Goal: Task Accomplishment & Management: Use online tool/utility

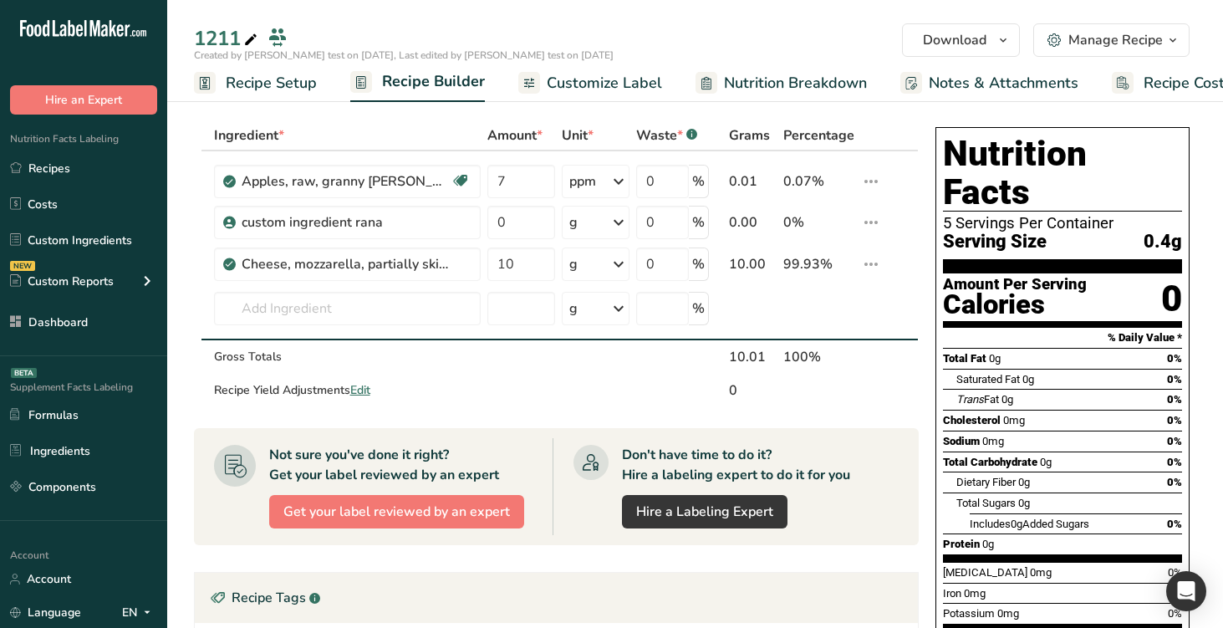
click at [542, 93] on link "Customize Label" at bounding box center [590, 83] width 144 height 38
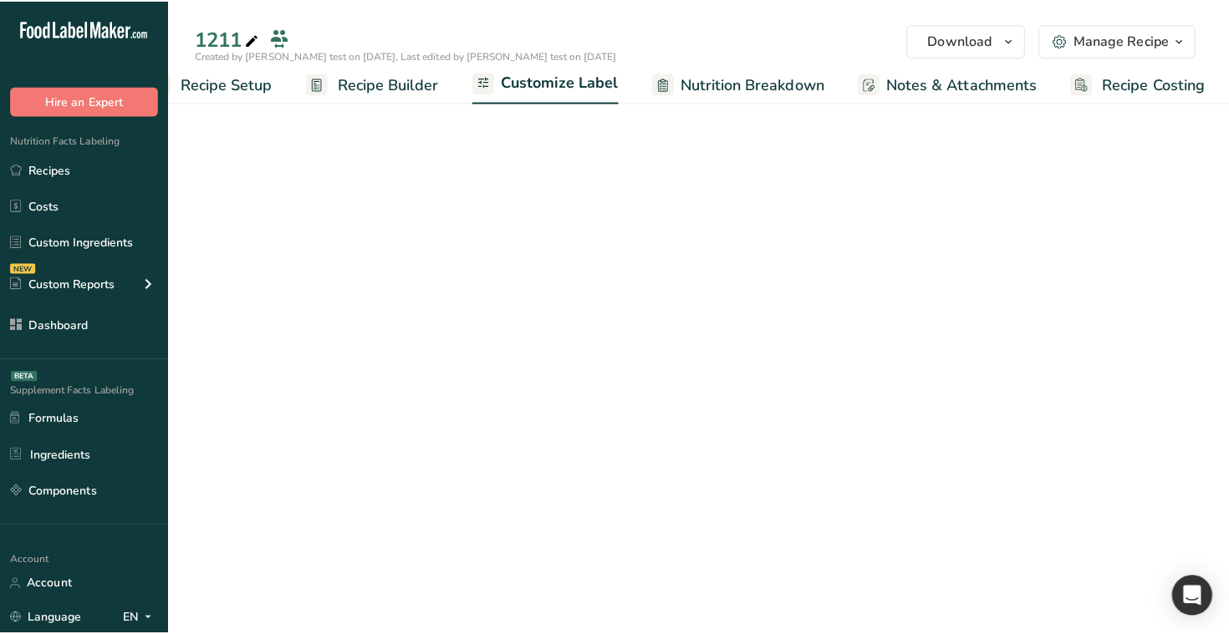
scroll to position [0, 48]
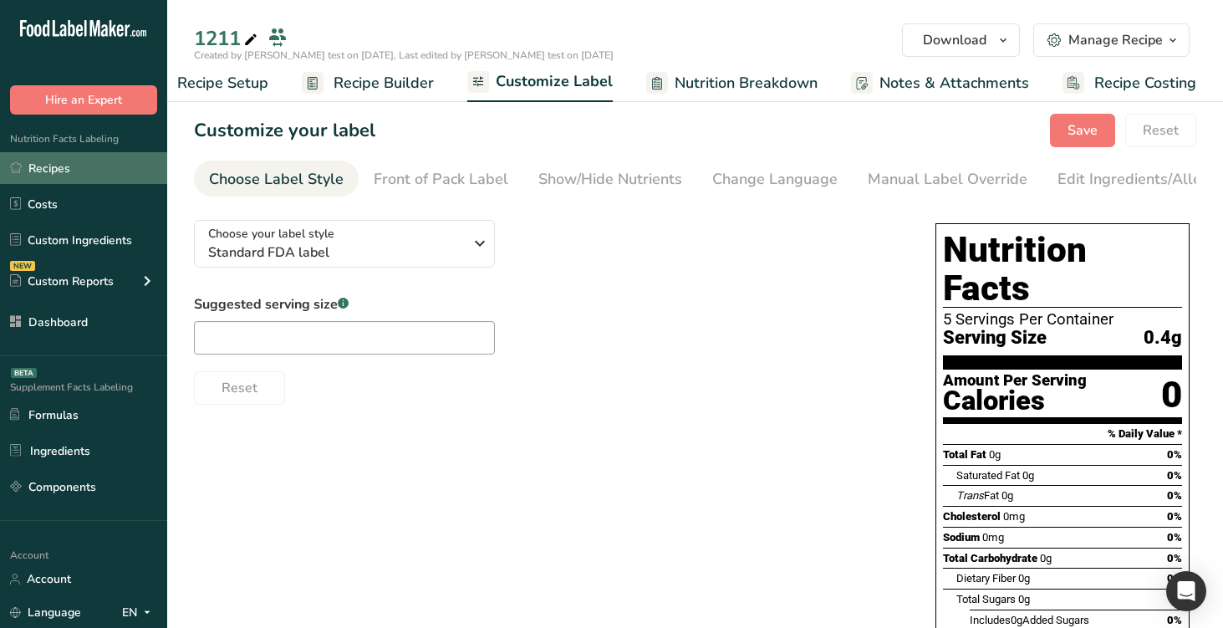
click at [77, 175] on link "Recipes" at bounding box center [83, 168] width 167 height 32
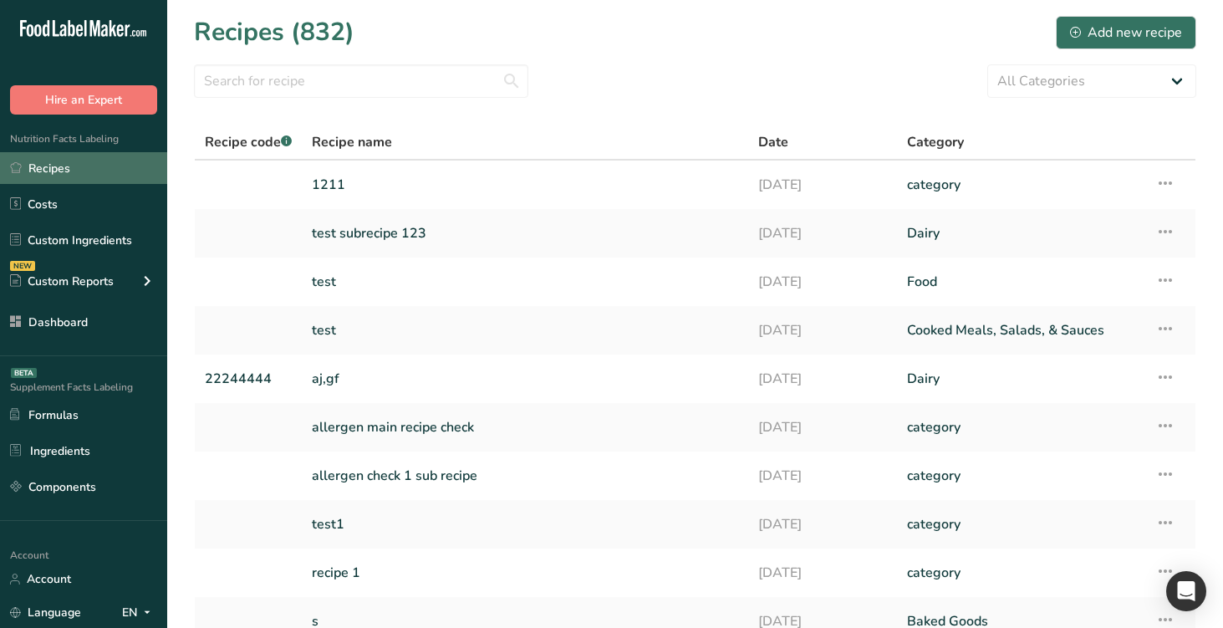
click at [72, 167] on link "Recipes" at bounding box center [83, 168] width 167 height 32
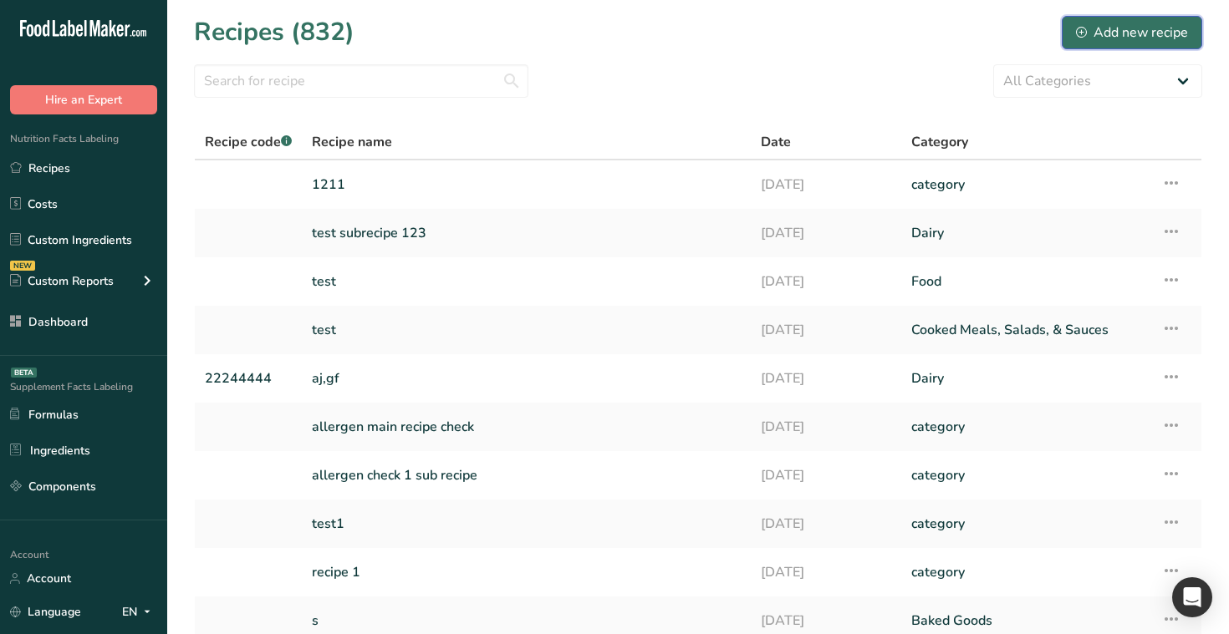
click at [1079, 38] on div "Add new recipe" at bounding box center [1132, 33] width 112 height 20
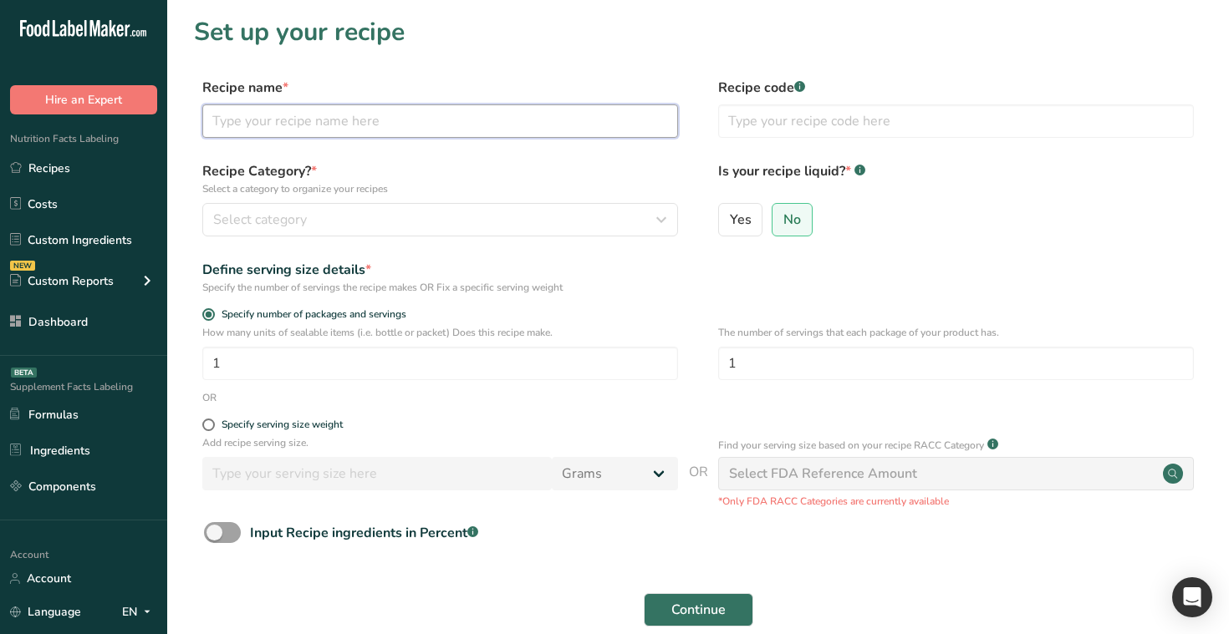
click at [496, 125] on input "text" at bounding box center [440, 120] width 476 height 33
type input "test1"
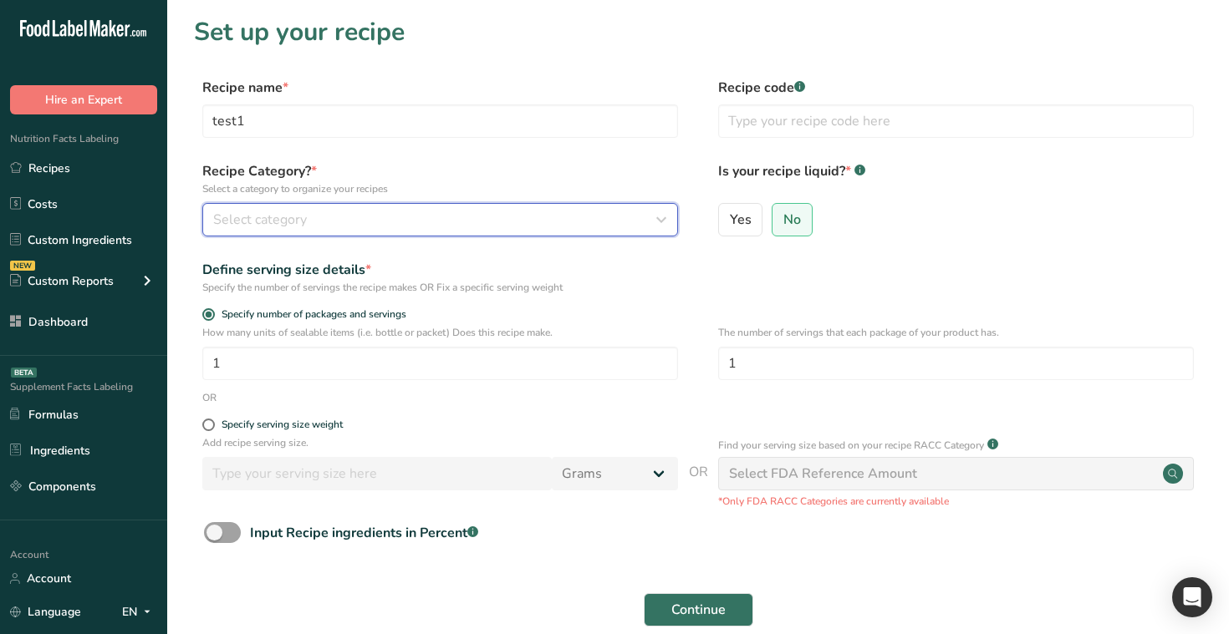
click at [437, 223] on div "Select category" at bounding box center [435, 220] width 444 height 20
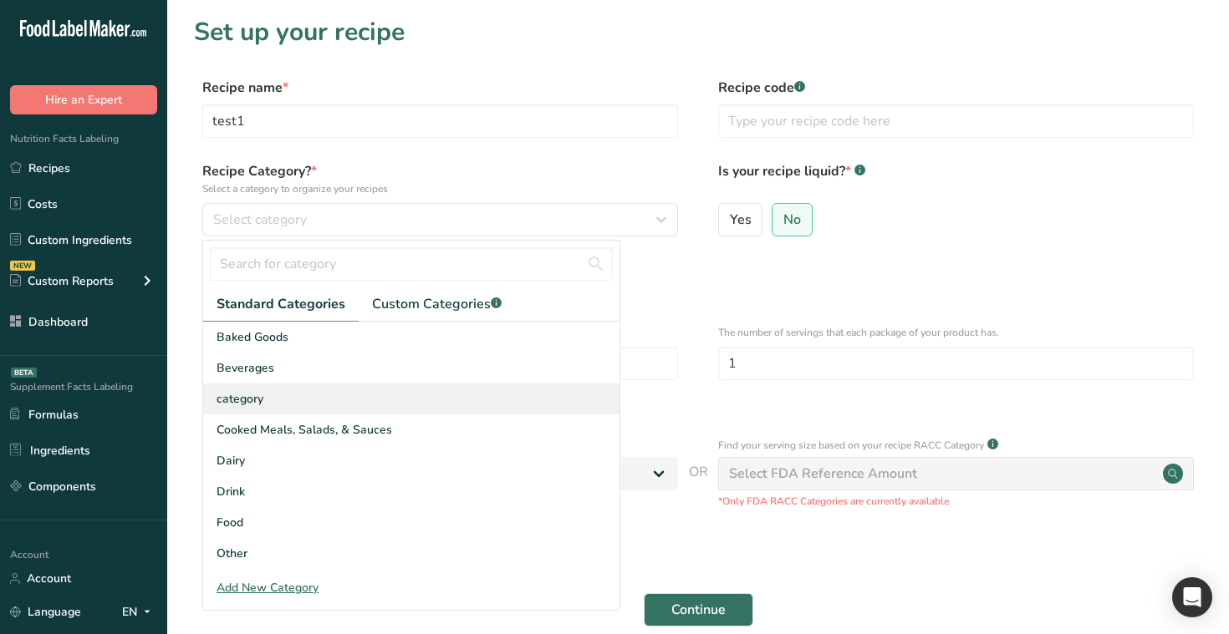
click at [430, 393] on div "category" at bounding box center [411, 399] width 416 height 31
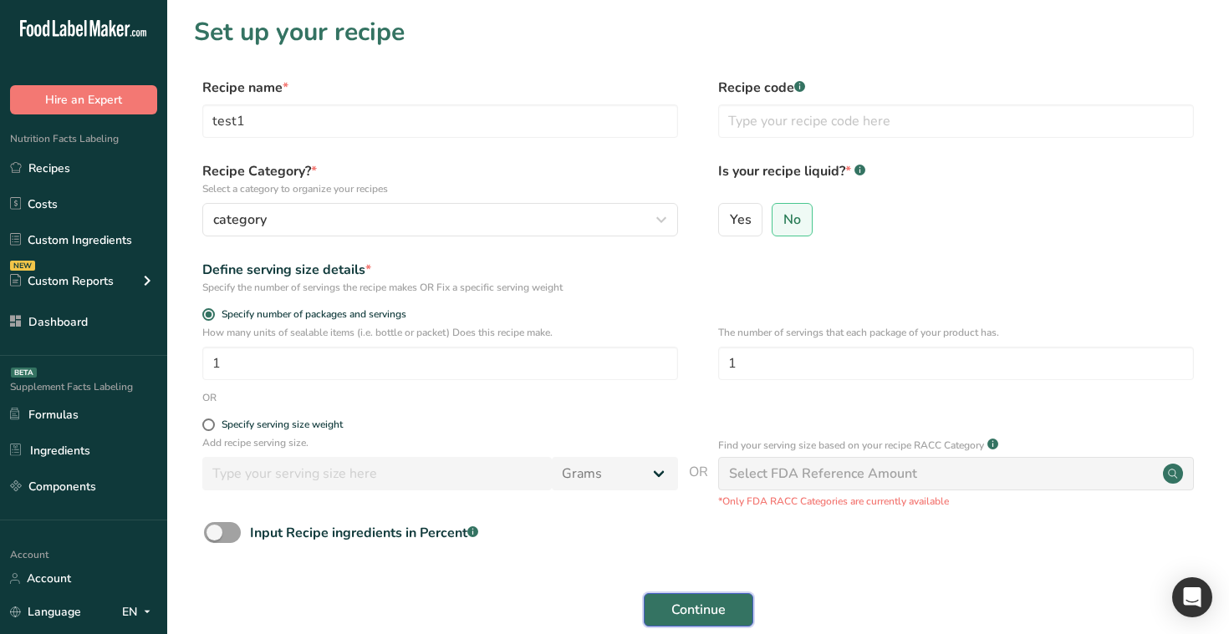
click at [688, 600] on span "Continue" at bounding box center [698, 610] width 54 height 20
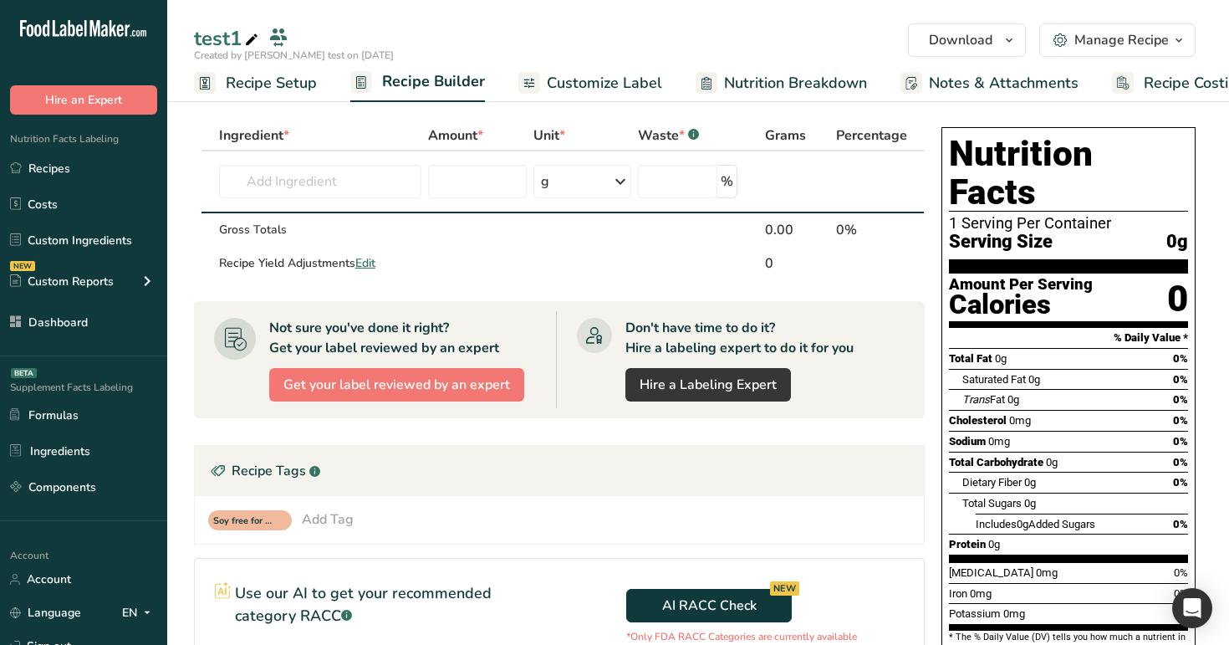
drag, startPoint x: 432, startPoint y: 196, endPoint x: 525, endPoint y: 194, distance: 92.8
drag, startPoint x: 537, startPoint y: 166, endPoint x: 627, endPoint y: 171, distance: 90.4
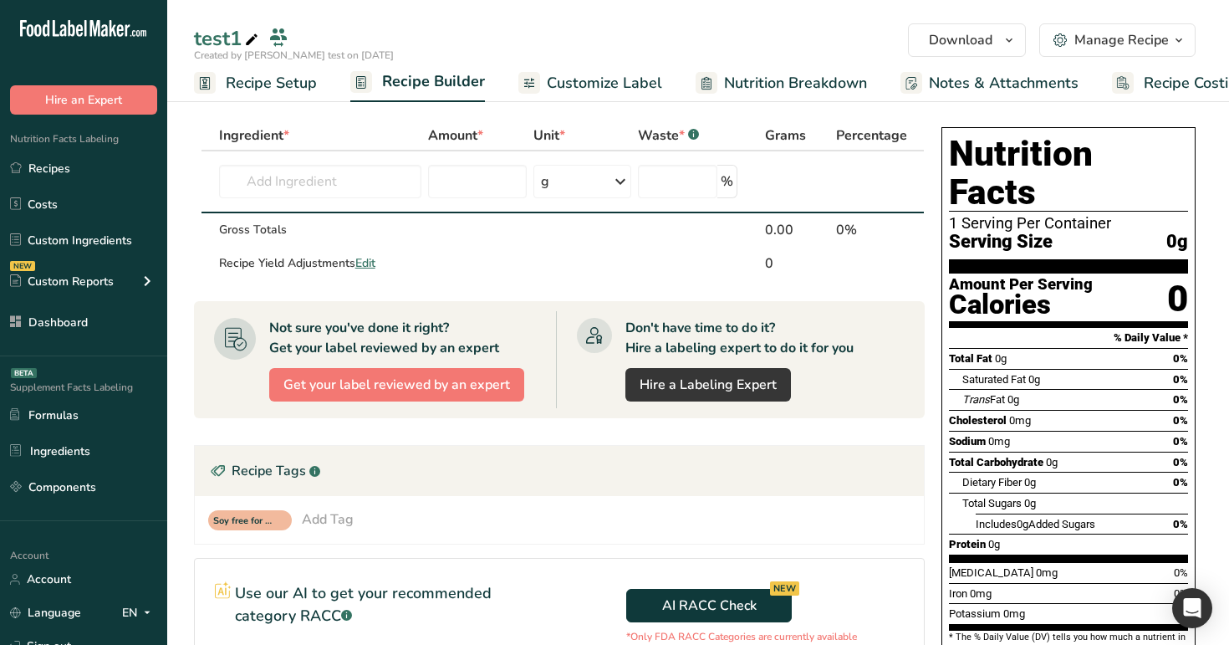
drag, startPoint x: 715, startPoint y: 196, endPoint x: 639, endPoint y: 196, distance: 75.2
drag, startPoint x: 736, startPoint y: 196, endPoint x: 640, endPoint y: 196, distance: 95.3
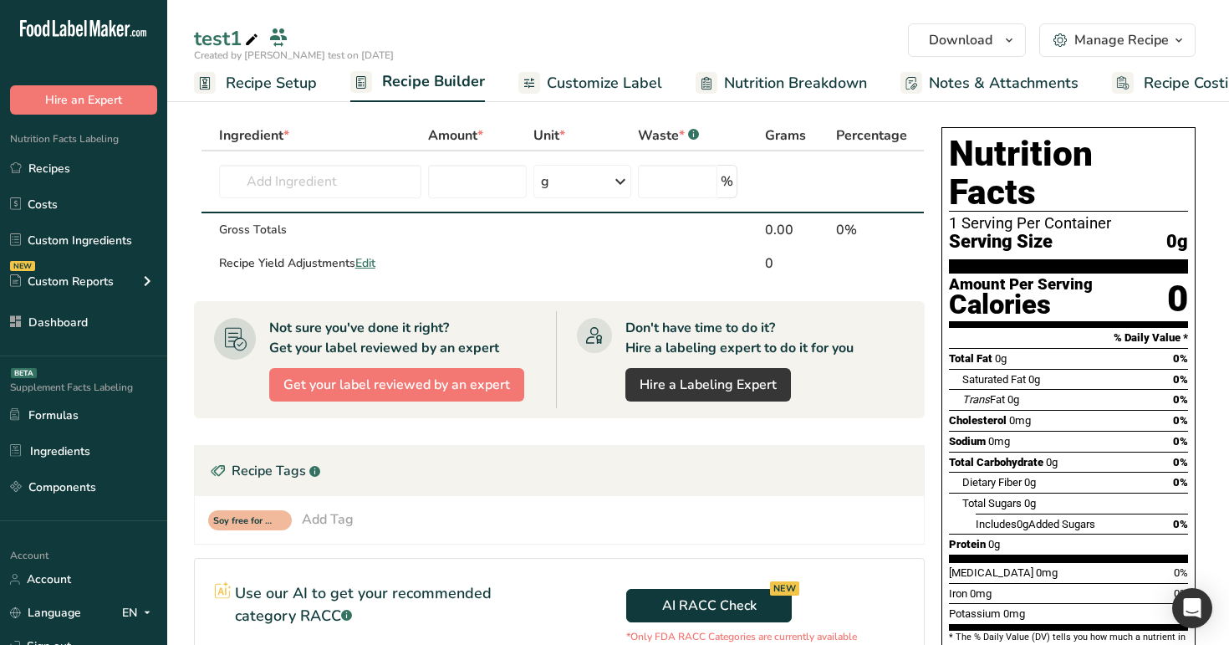
drag, startPoint x: 537, startPoint y: 198, endPoint x: 629, endPoint y: 197, distance: 92.8
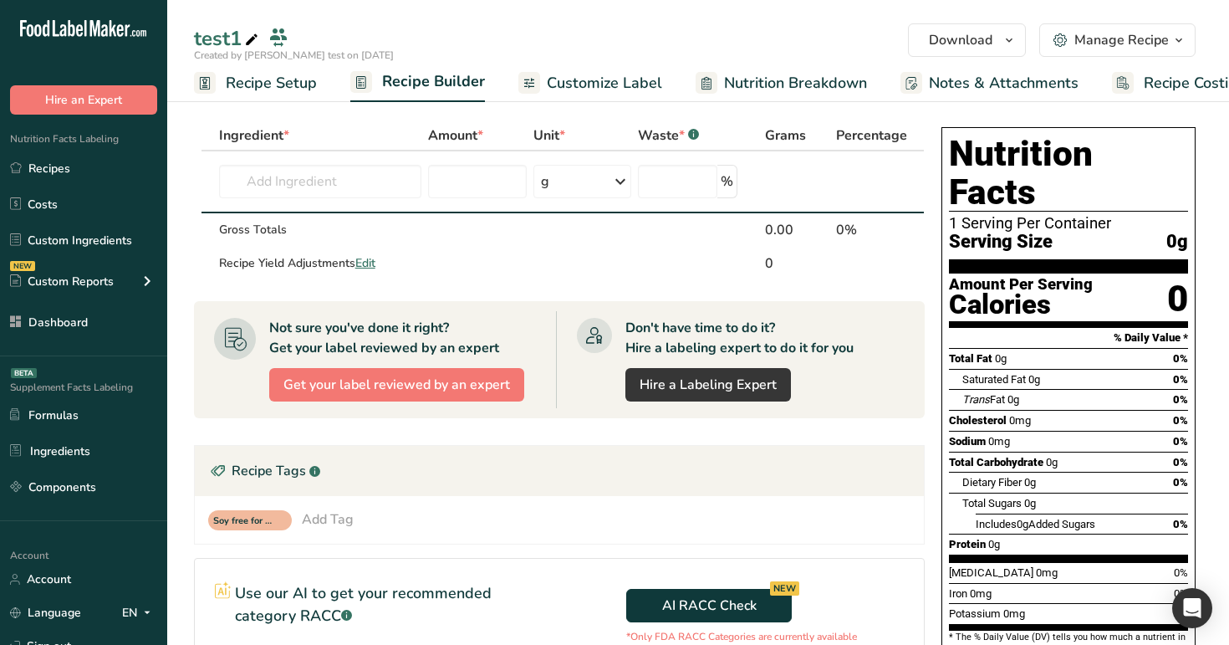
click at [323, 180] on input "text" at bounding box center [320, 181] width 202 height 33
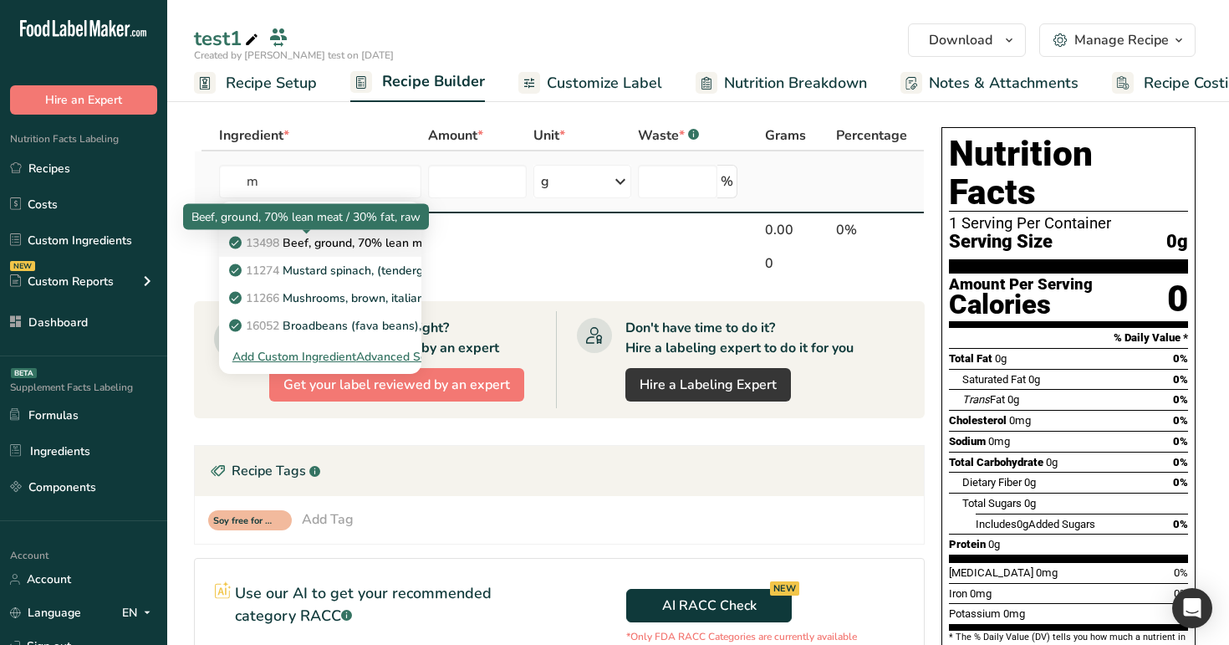
click at [361, 246] on p "13498 Beef, ground, 70% lean meat / 30% fat, raw" at bounding box center [375, 243] width 287 height 18
type input "Beef, ground, 70% lean meat / 30% fat, raw"
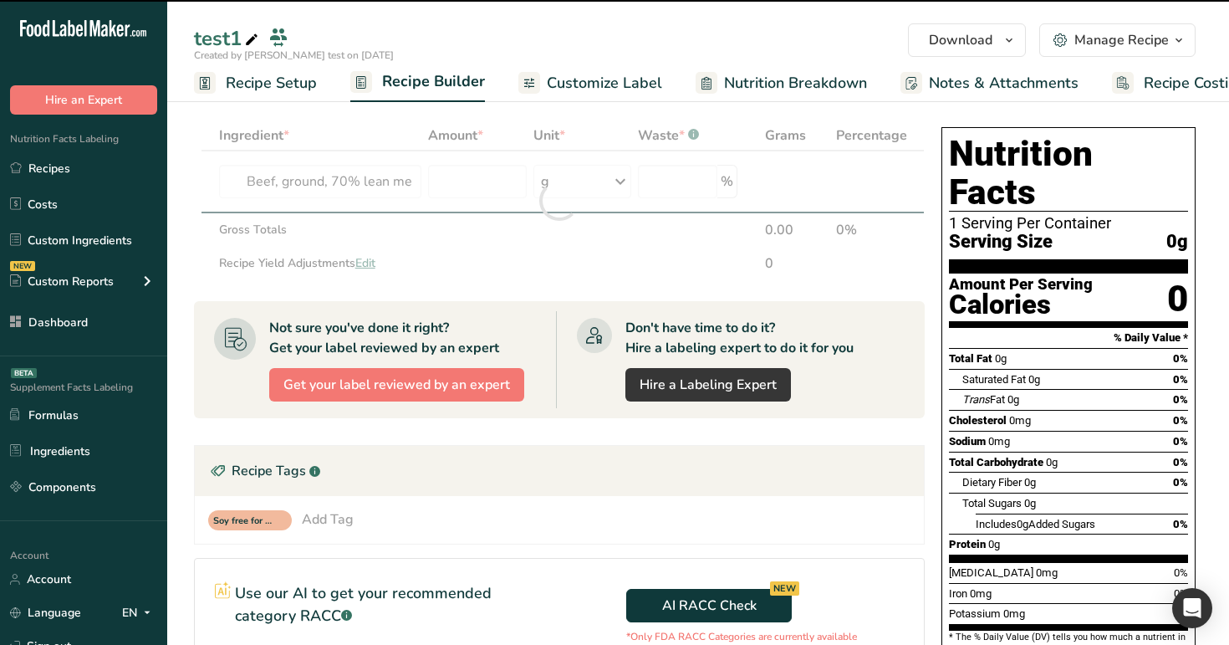
type input "0"
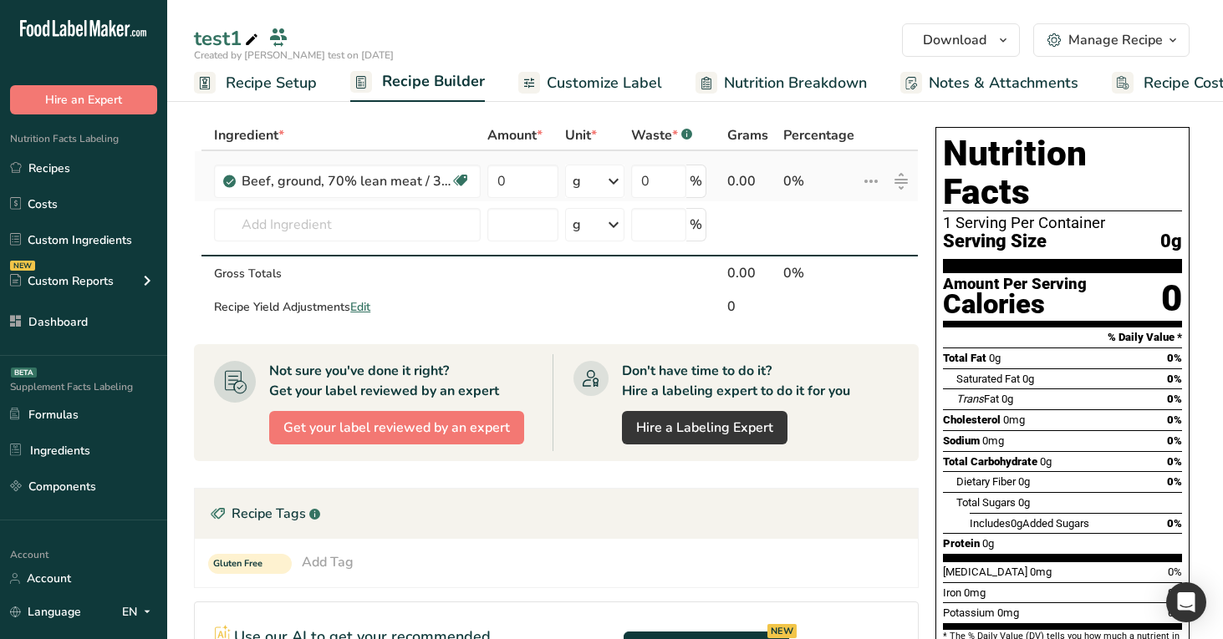
click at [874, 182] on icon at bounding box center [871, 181] width 20 height 30
click at [835, 256] on span "Delete" at bounding box center [833, 258] width 37 height 18
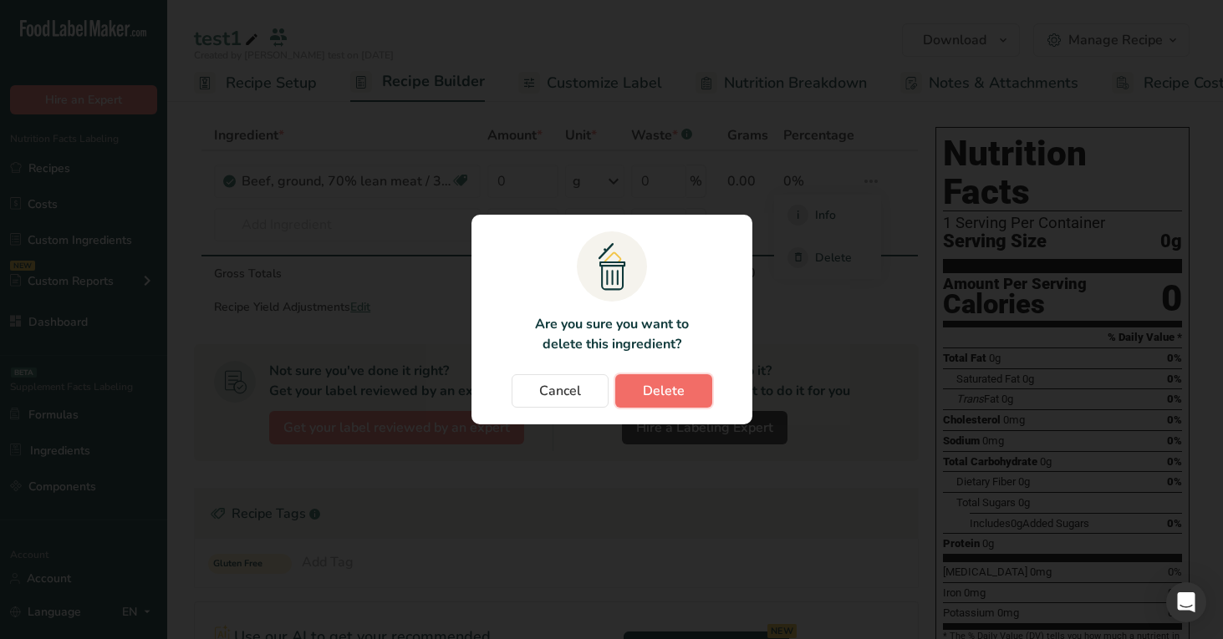
click at [673, 387] on span "Delete" at bounding box center [664, 391] width 42 height 20
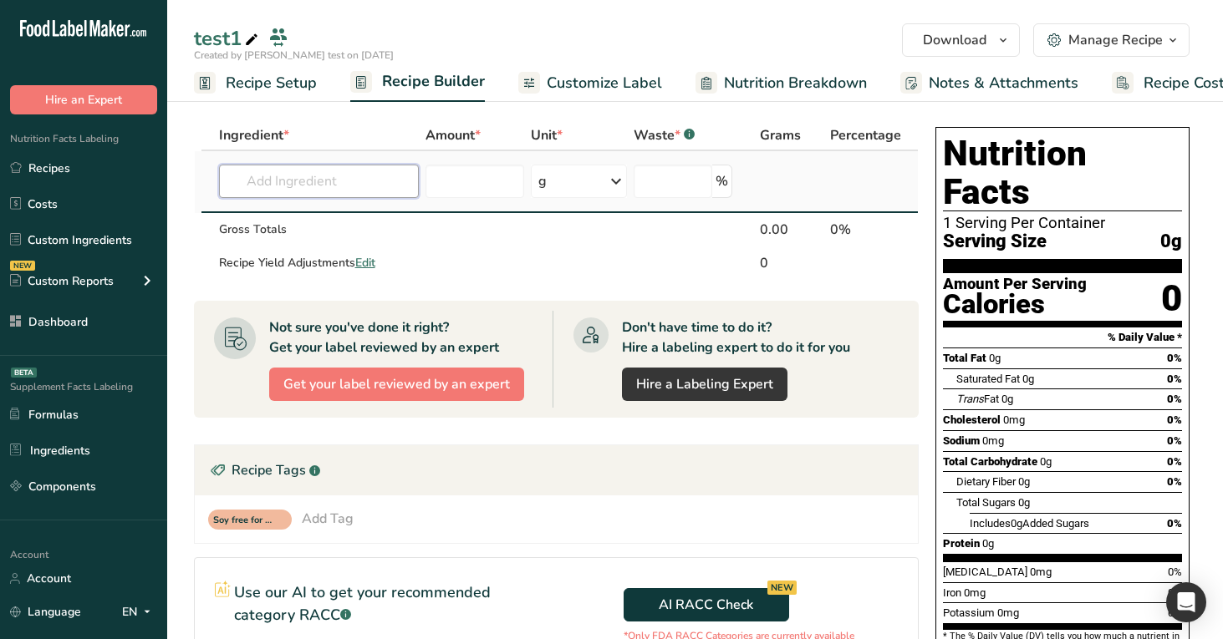
click at [317, 173] on input "text" at bounding box center [319, 181] width 201 height 33
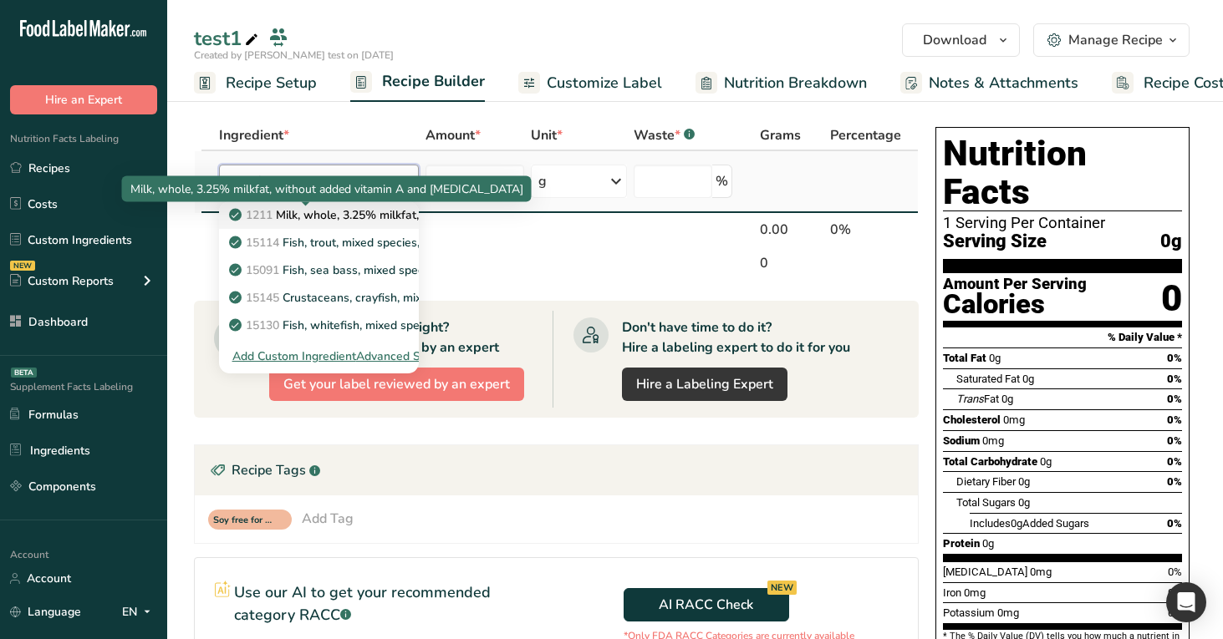
type input "mi"
click at [350, 207] on p "1211 Milk, whole, 3.25% milkfat, without added vitamin A and vitamin D" at bounding box center [455, 215] width 446 height 18
type input "Milk, whole, 3.25% milkfat, without added vitamin A and vitamin D"
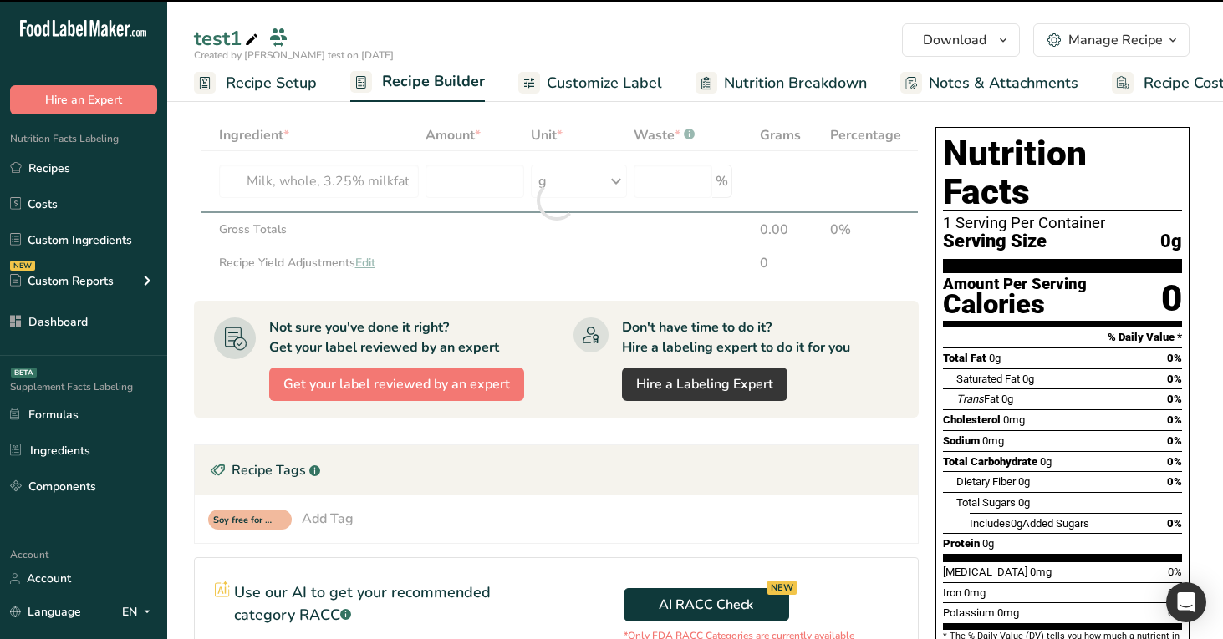
type input "0"
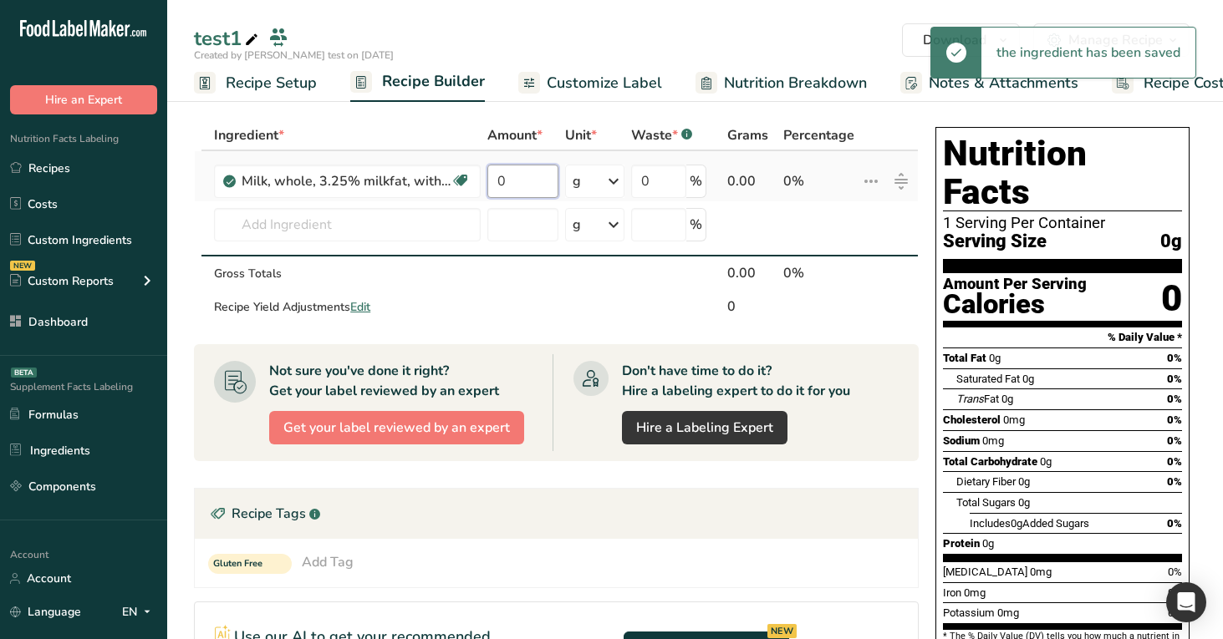
click at [514, 191] on input "0" at bounding box center [522, 181] width 71 height 33
type input "1"
click at [674, 116] on section "Ingredient * Amount * Unit * Waste * .a-a{fill:#347362;}.b-a{fill:#fff;} Grams …" at bounding box center [695, 508] width 1056 height 842
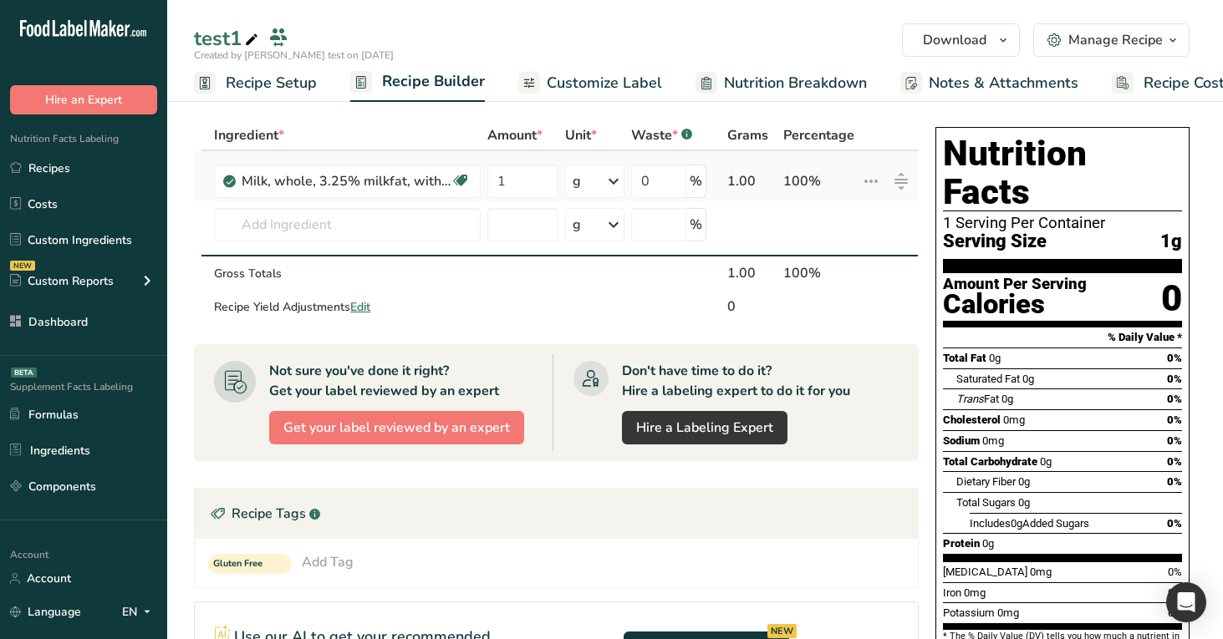
click at [870, 178] on icon at bounding box center [871, 181] width 20 height 30
click at [823, 264] on span "Delete" at bounding box center [833, 258] width 37 height 18
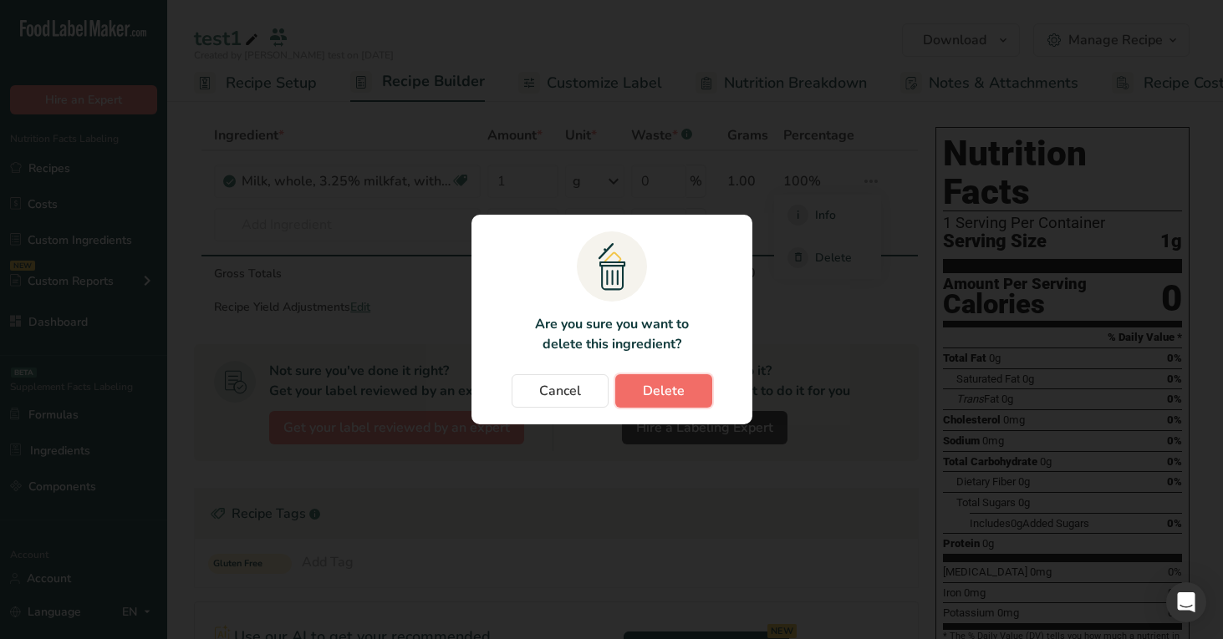
click at [676, 379] on button "Delete" at bounding box center [663, 390] width 97 height 33
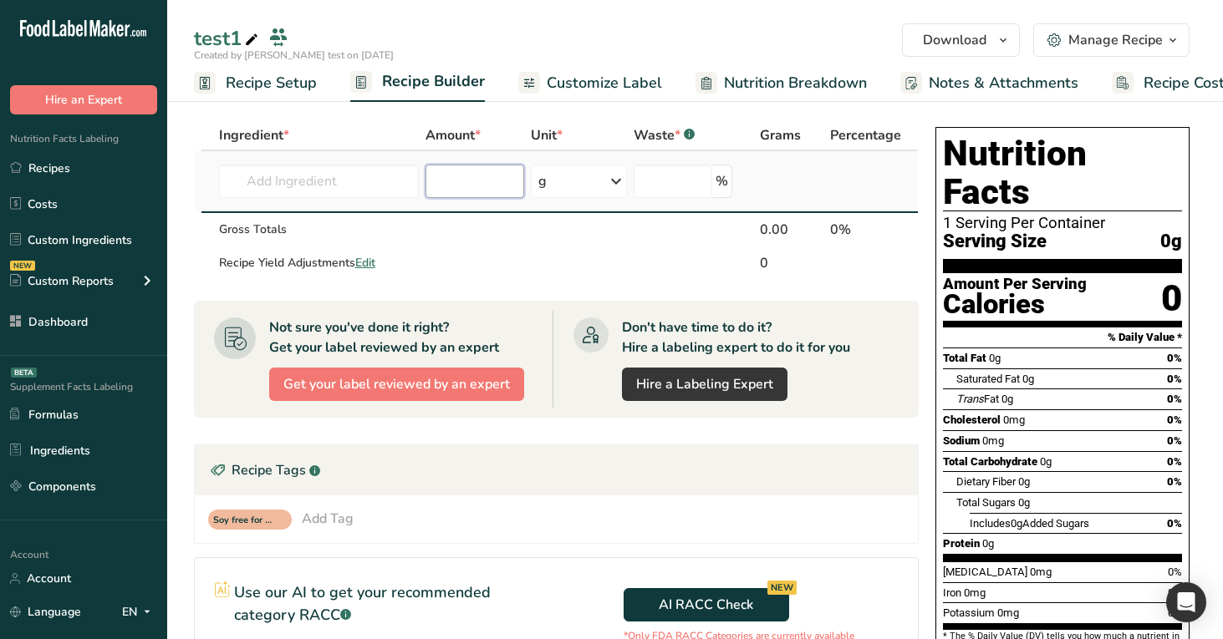
click at [456, 191] on input "number" at bounding box center [474, 181] width 98 height 33
click at [335, 187] on input "text" at bounding box center [319, 181] width 201 height 33
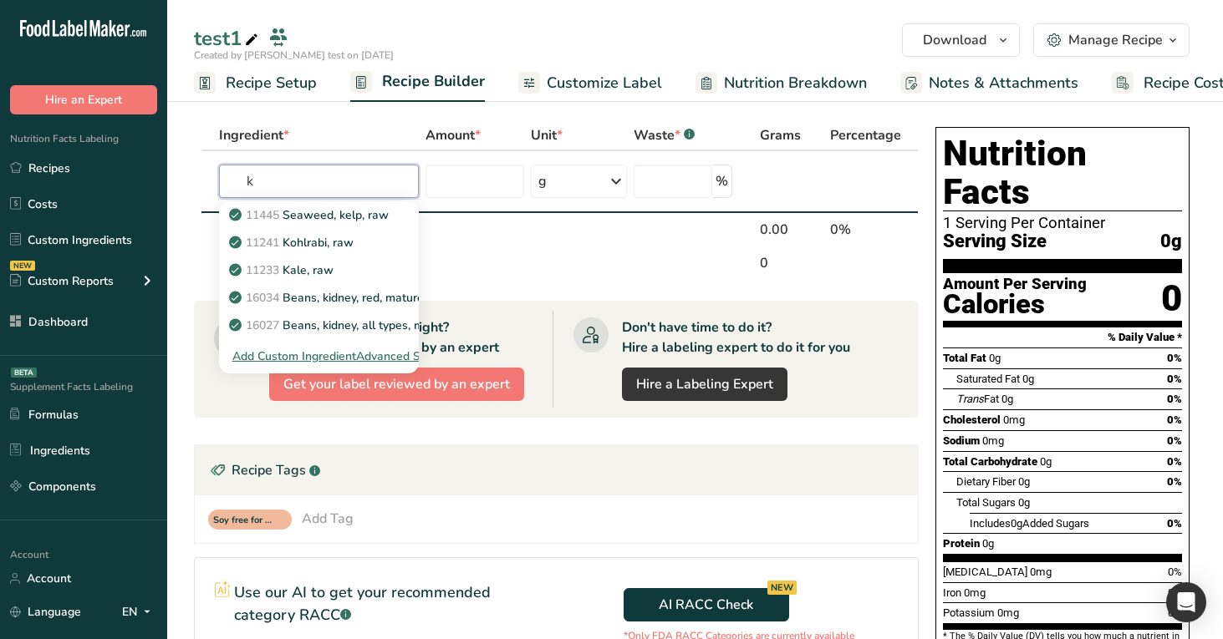
type input "k"
click at [576, 33] on div "test1" at bounding box center [695, 38] width 1056 height 30
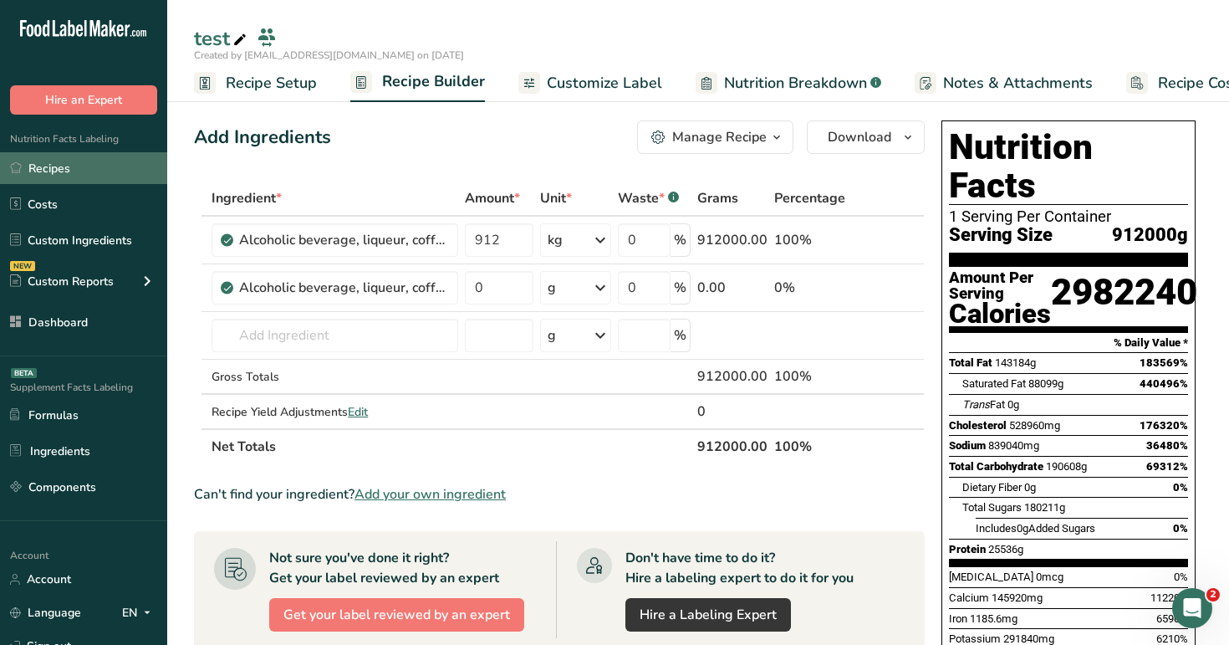
click at [90, 170] on link "Recipes" at bounding box center [83, 168] width 167 height 32
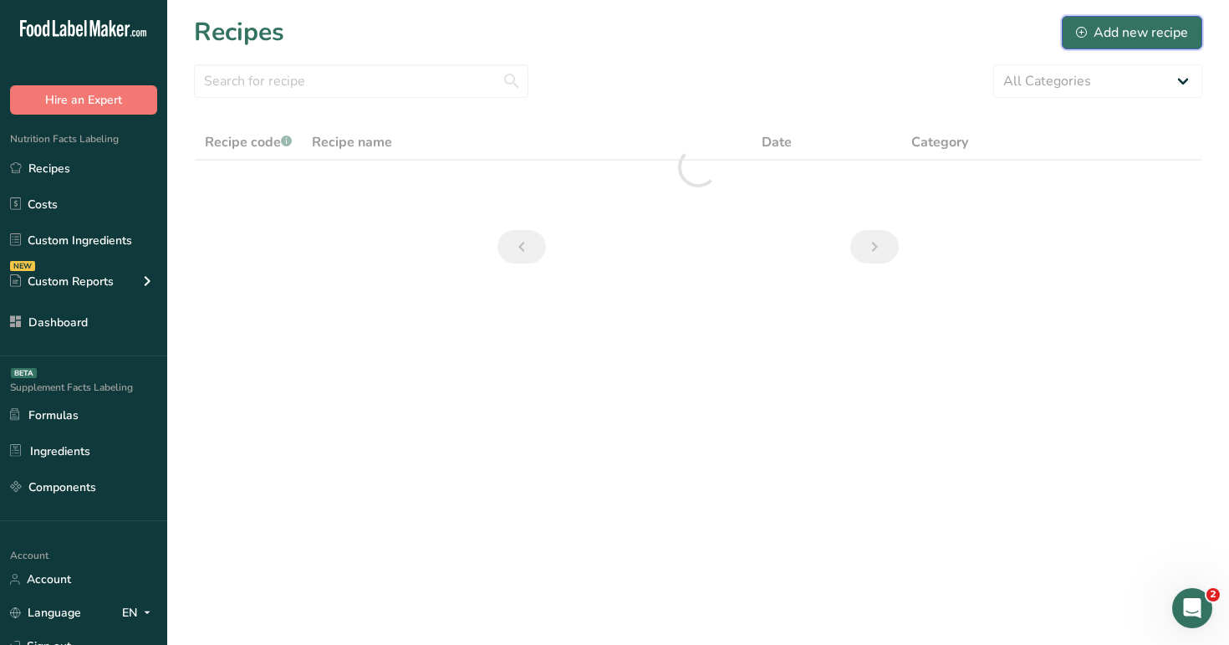
click at [1155, 37] on div "Add new recipe" at bounding box center [1132, 33] width 112 height 20
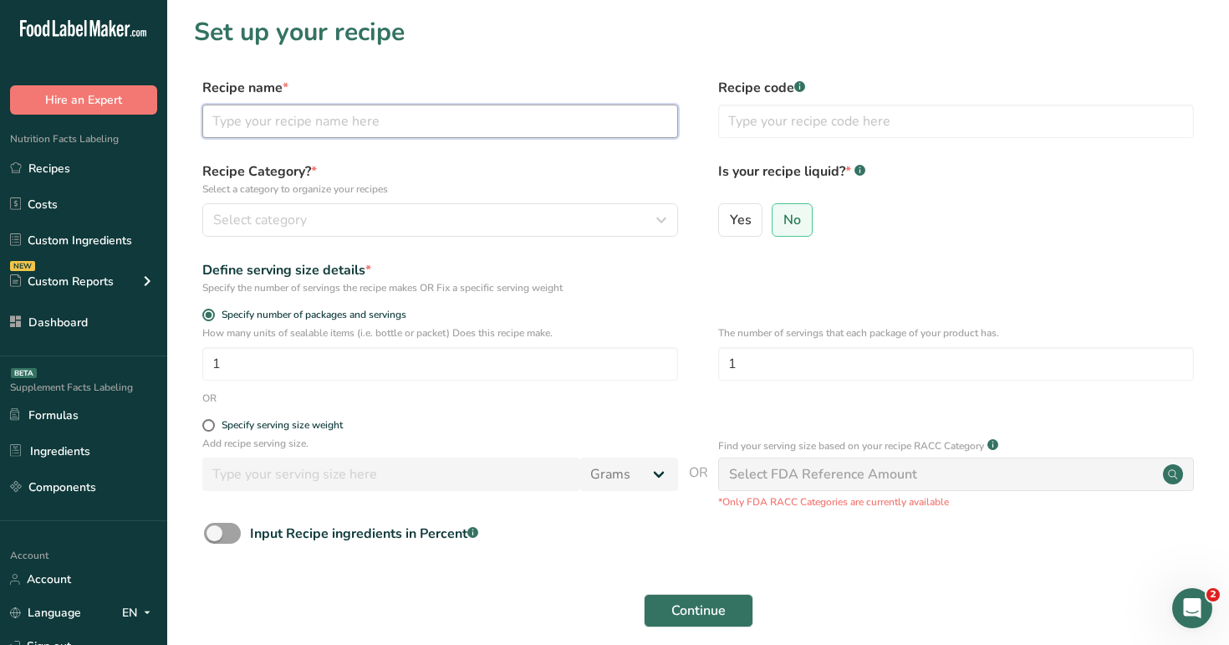
click at [489, 120] on input "text" at bounding box center [440, 120] width 476 height 33
type input "test"
click at [485, 237] on div "Recipe Category? * Select a category to organize your recipes Select category S…" at bounding box center [698, 203] width 1008 height 85
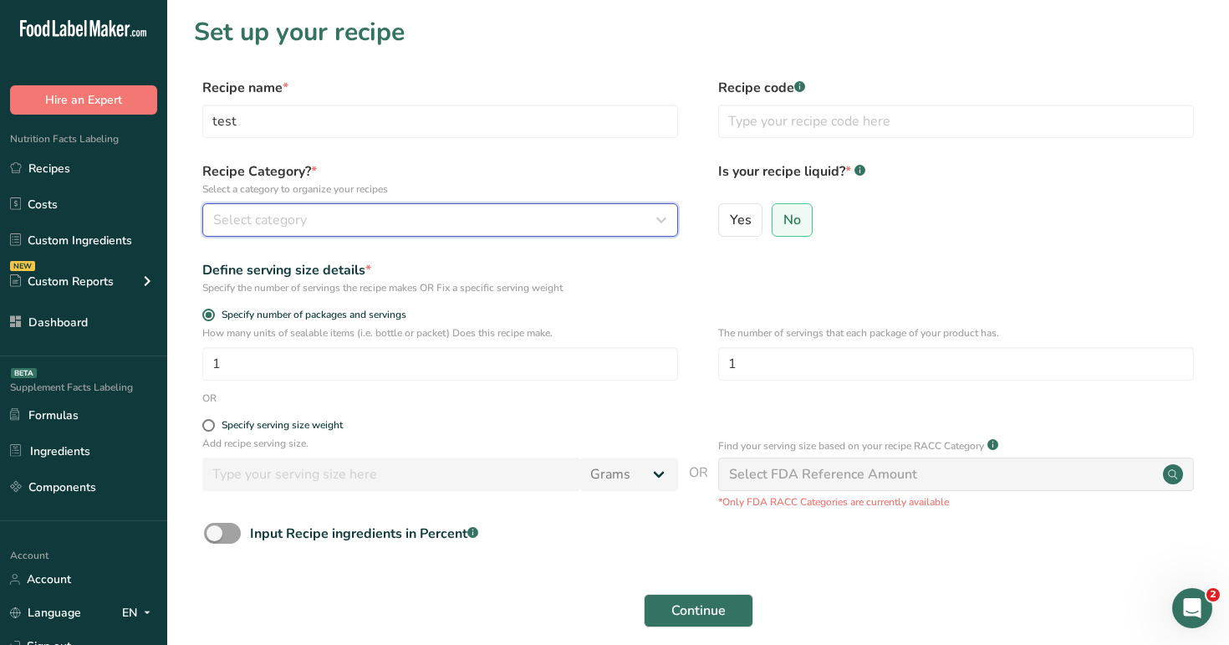
click at [444, 227] on div "Select category" at bounding box center [435, 220] width 444 height 20
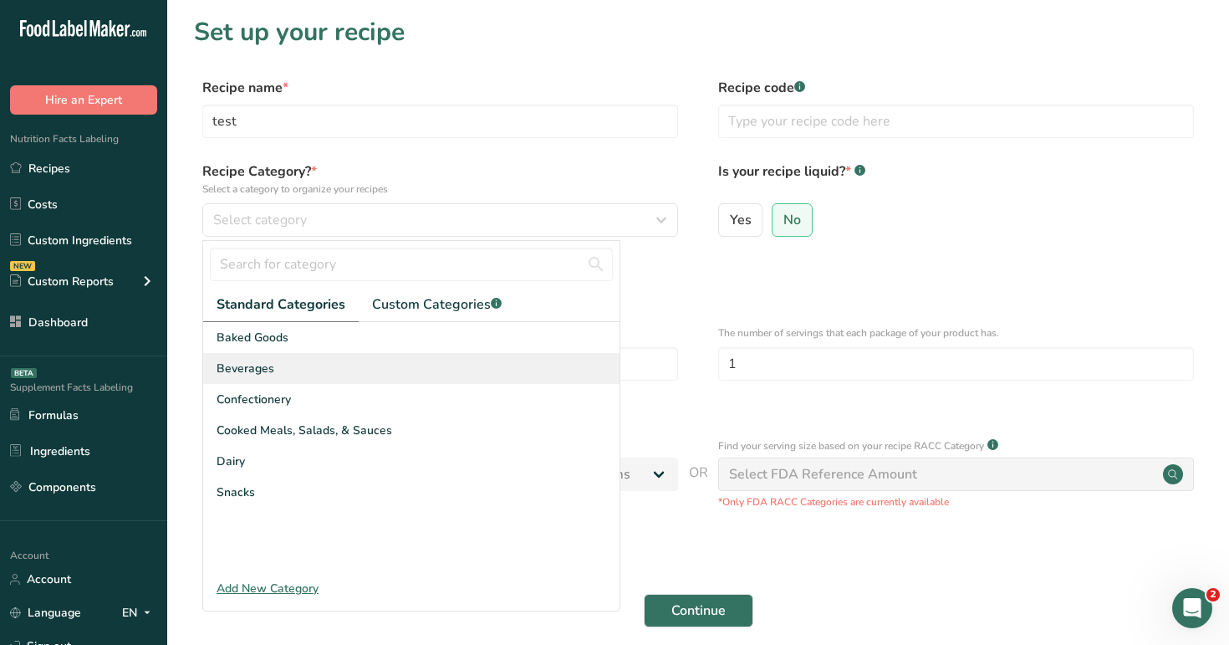
click at [436, 368] on div "Beverages" at bounding box center [411, 368] width 416 height 31
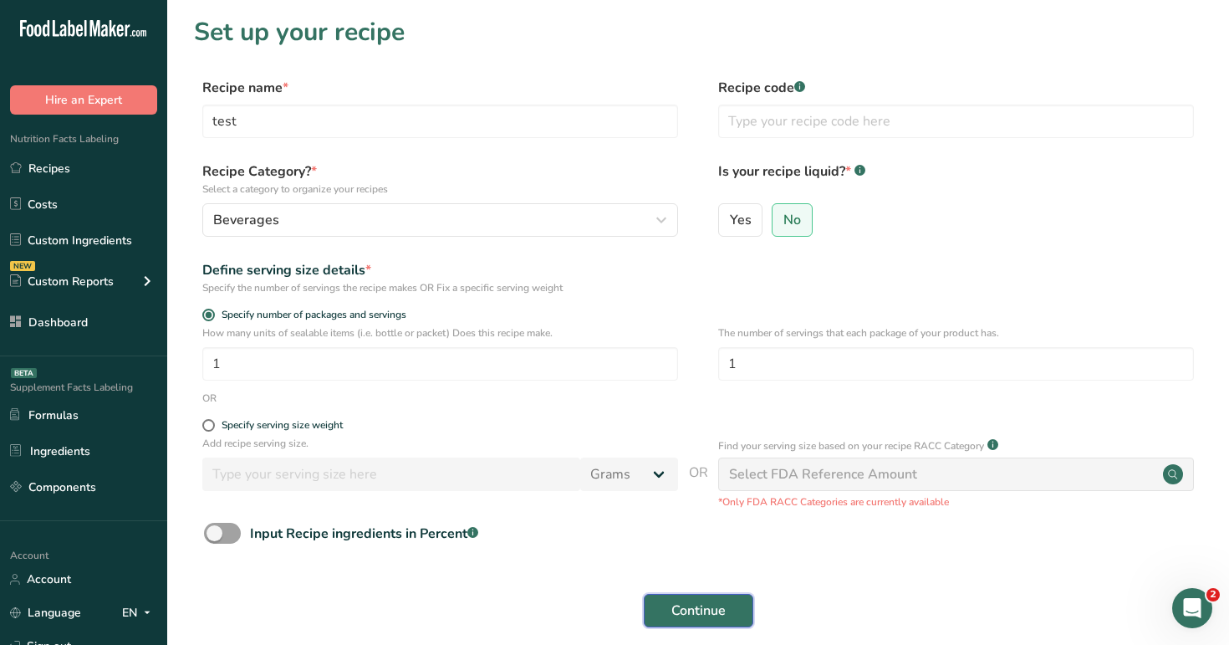
click at [685, 609] on span "Continue" at bounding box center [698, 610] width 54 height 20
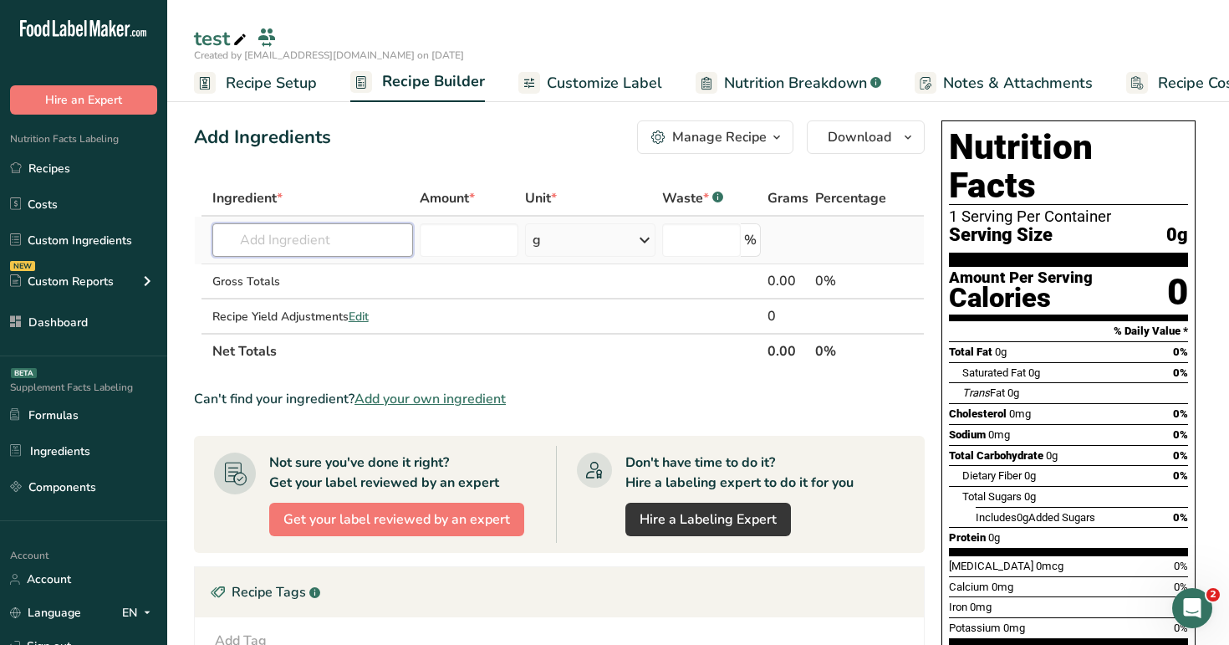
click at [369, 237] on input "text" at bounding box center [312, 239] width 201 height 33
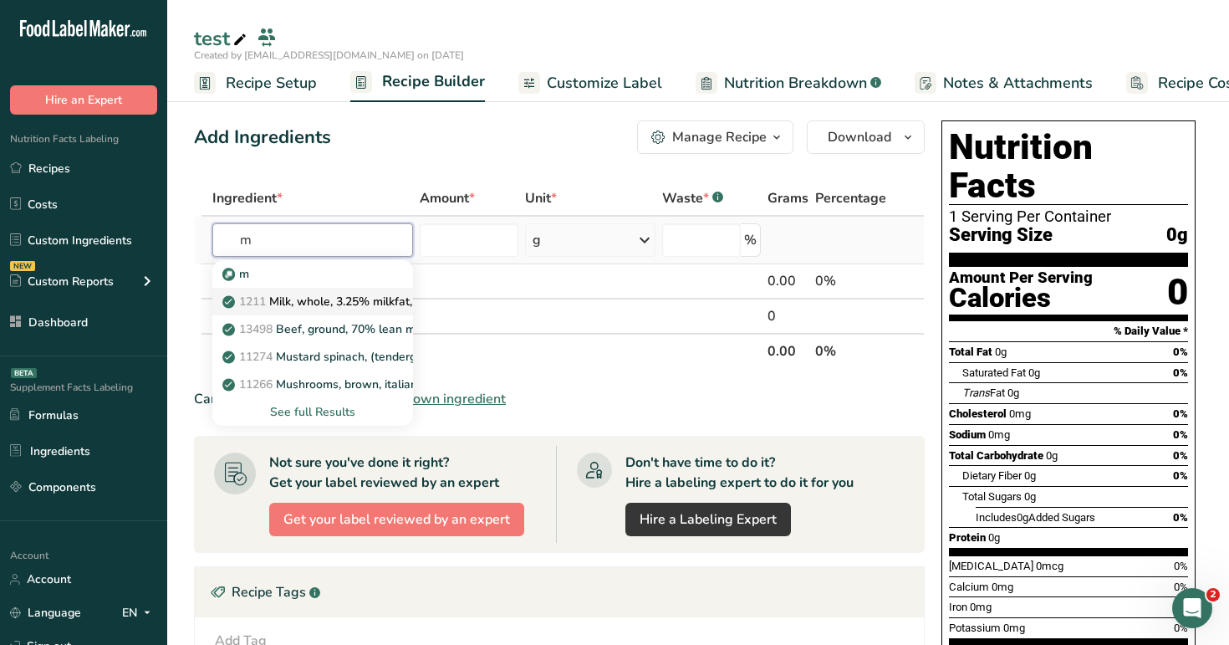
type input "m"
click at [356, 297] on p "1211 Milk, whole, 3.25% milkfat, without added vitamin A and vitamin D" at bounding box center [449, 302] width 446 height 18
type input "Milk, whole, 3.25% milkfat, without added vitamin A and vitamin D"
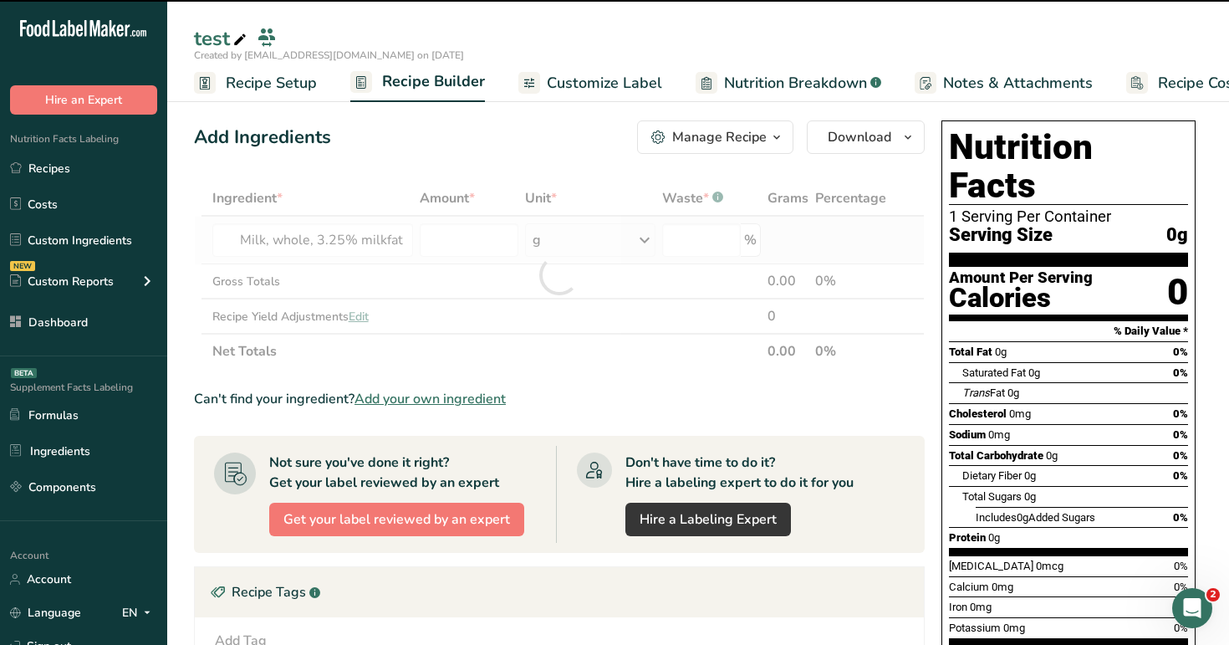
type input "0"
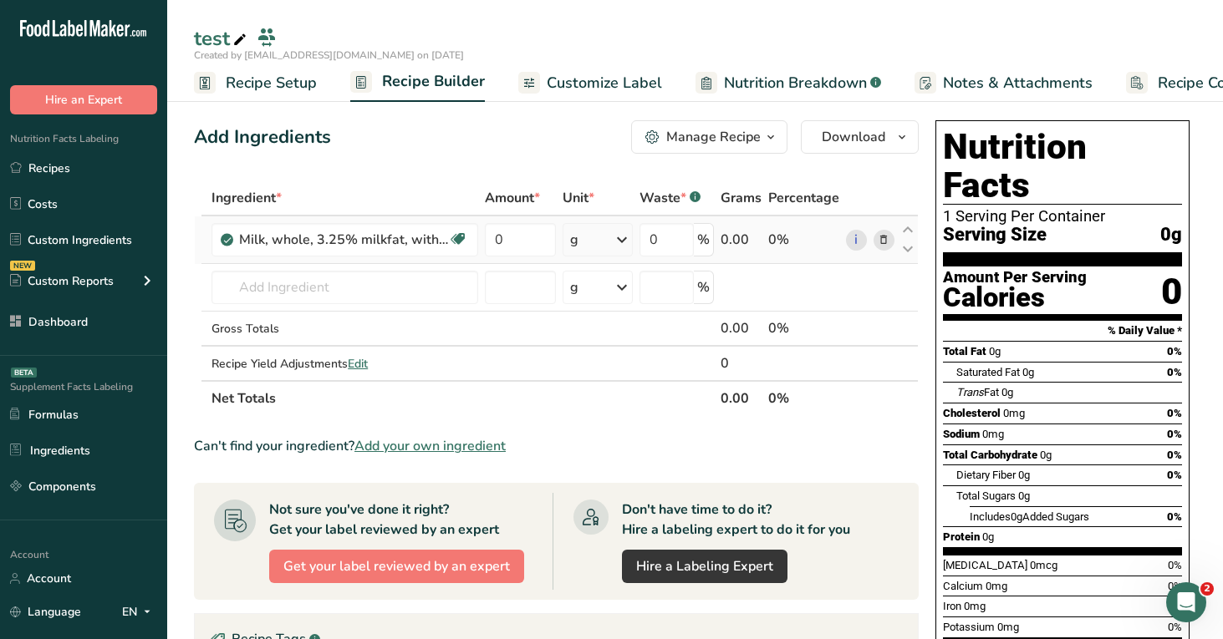
click at [884, 245] on icon at bounding box center [884, 241] width 12 height 18
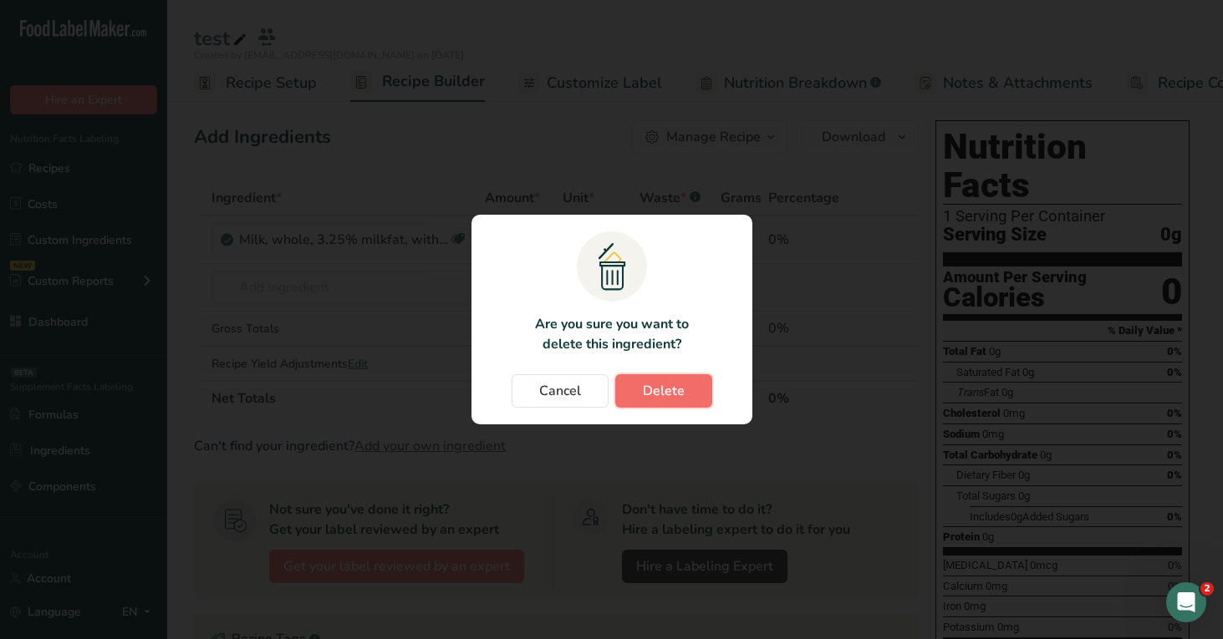
click at [680, 393] on span "Delete" at bounding box center [664, 391] width 42 height 20
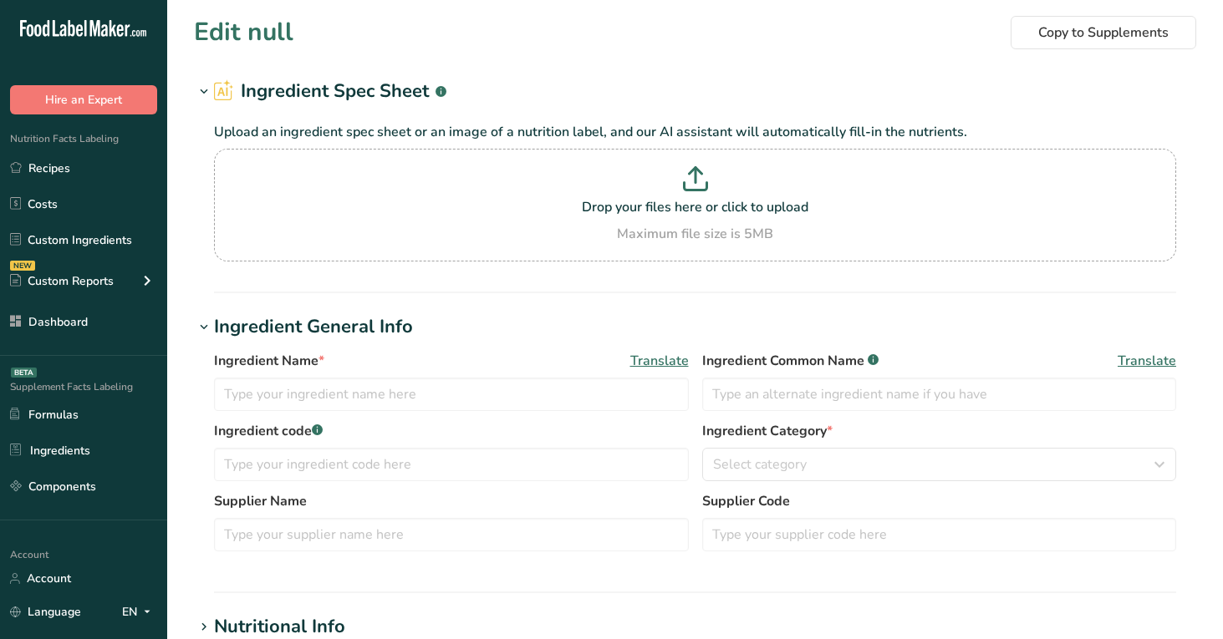
type input "Alcoholic beverage, liqueur, coffee with cream, 34 proof"
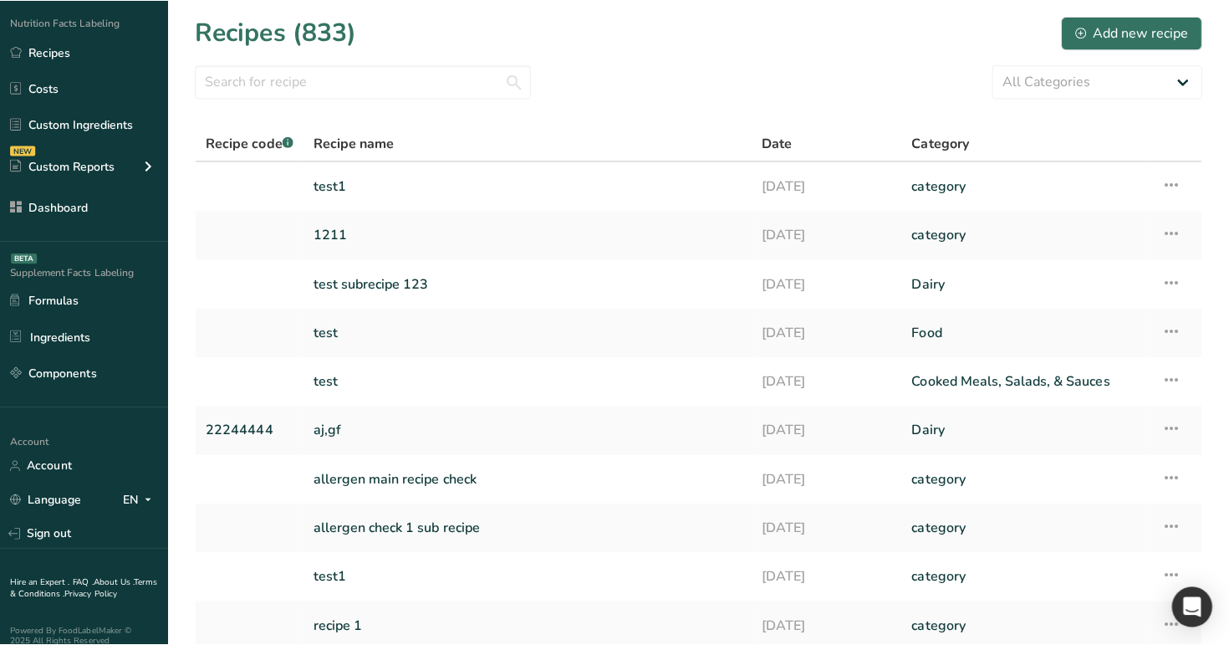
scroll to position [132, 0]
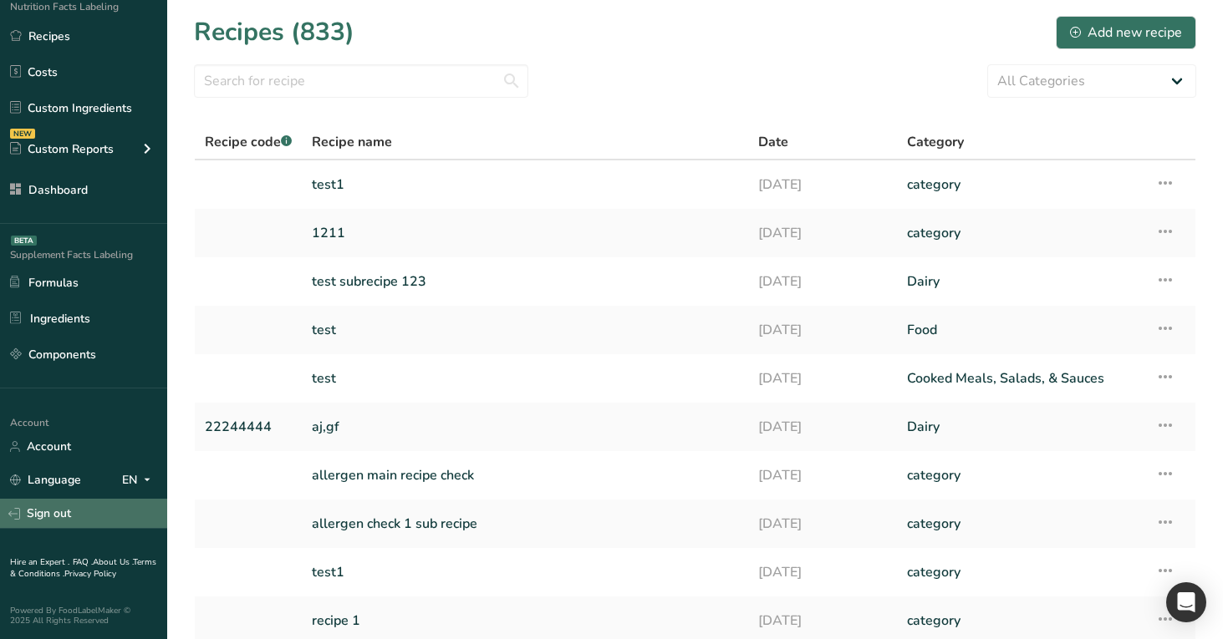
click at [87, 511] on link "Sign out" at bounding box center [83, 513] width 167 height 29
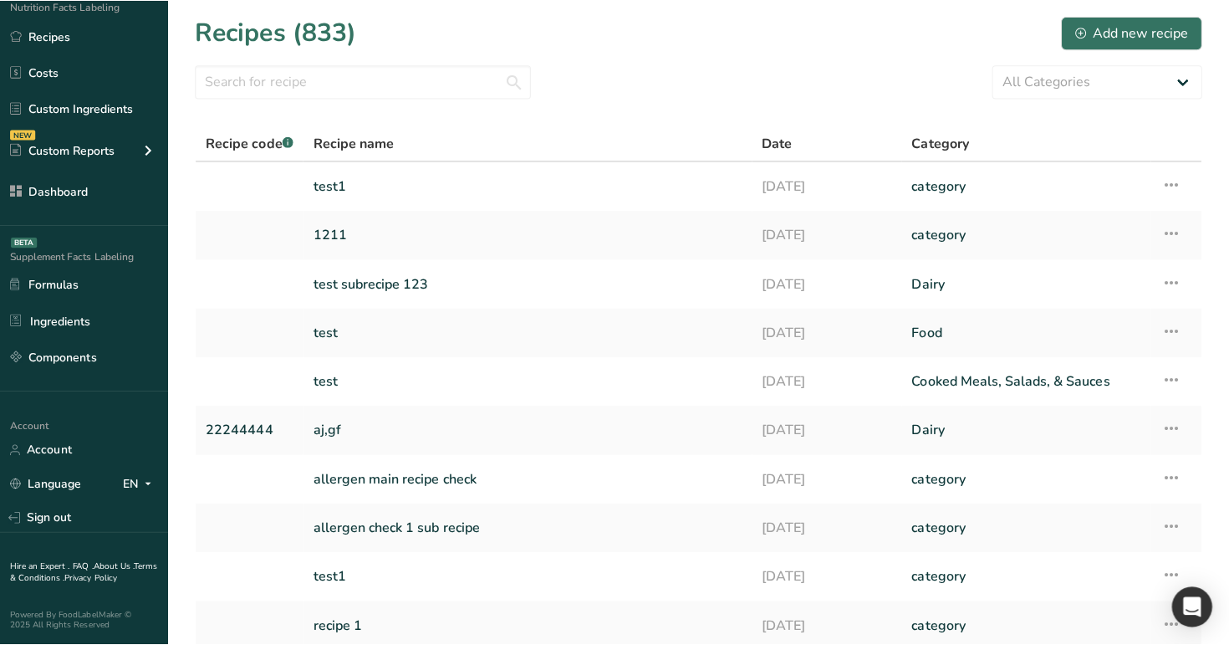
scroll to position [127, 0]
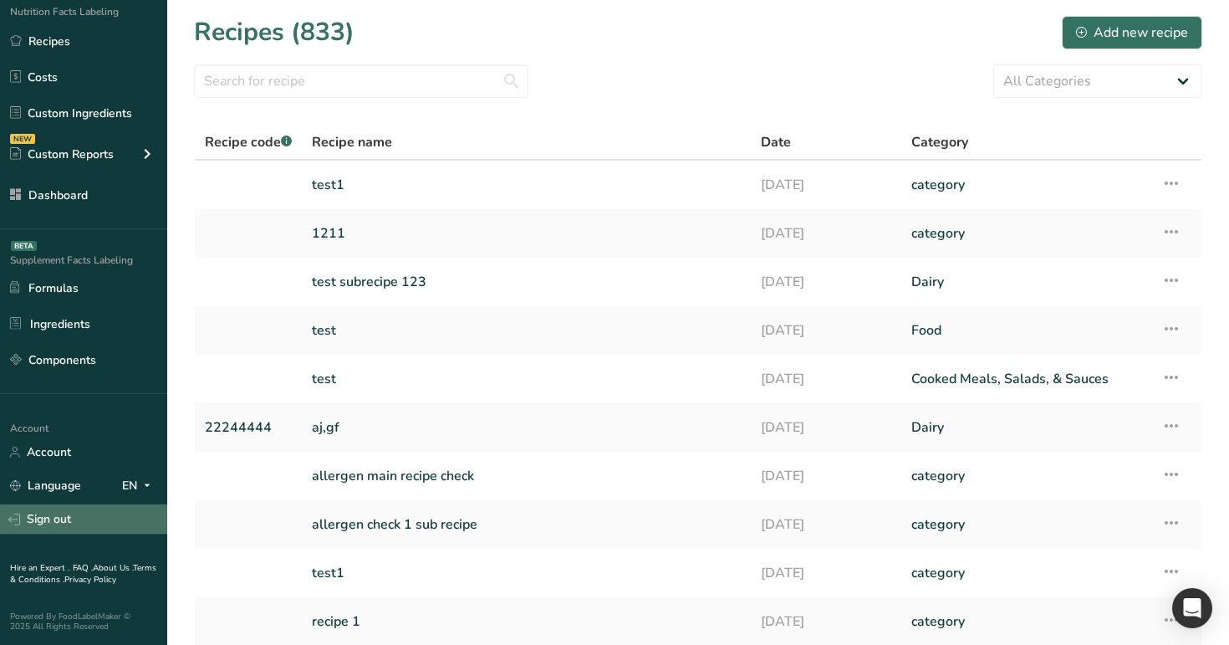
click at [84, 527] on link "Sign out" at bounding box center [83, 518] width 167 height 29
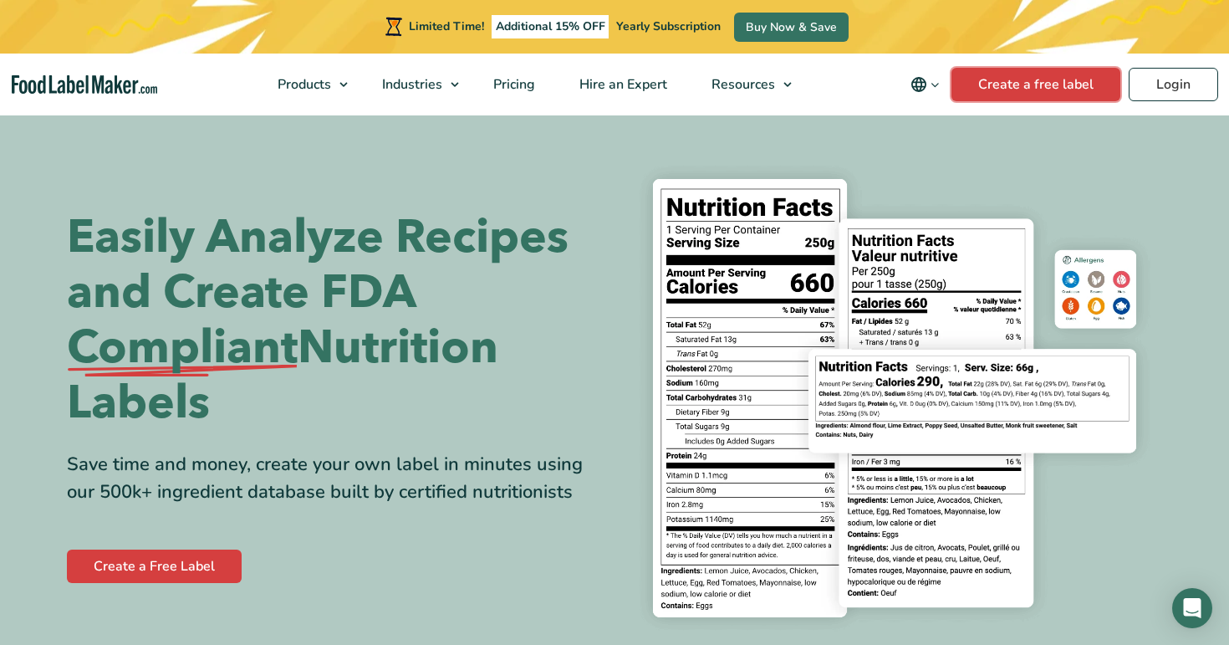
click at [1056, 74] on link "Create a free label" at bounding box center [1035, 84] width 169 height 33
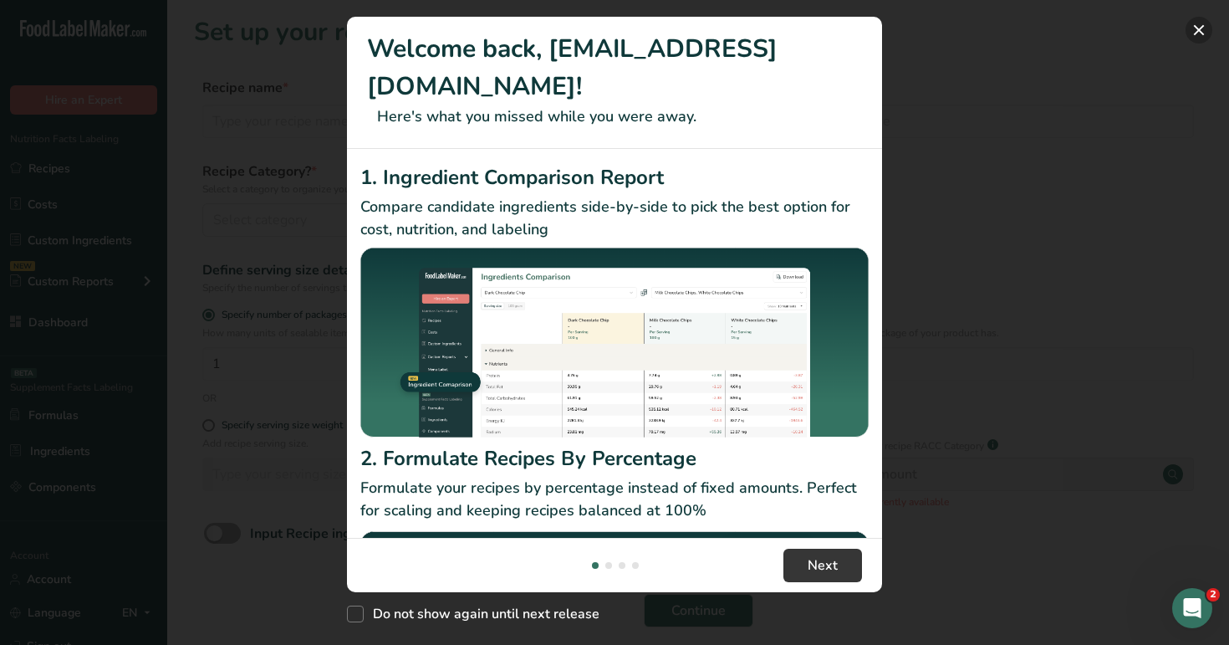
click at [1190, 23] on button "New Features" at bounding box center [1198, 30] width 27 height 27
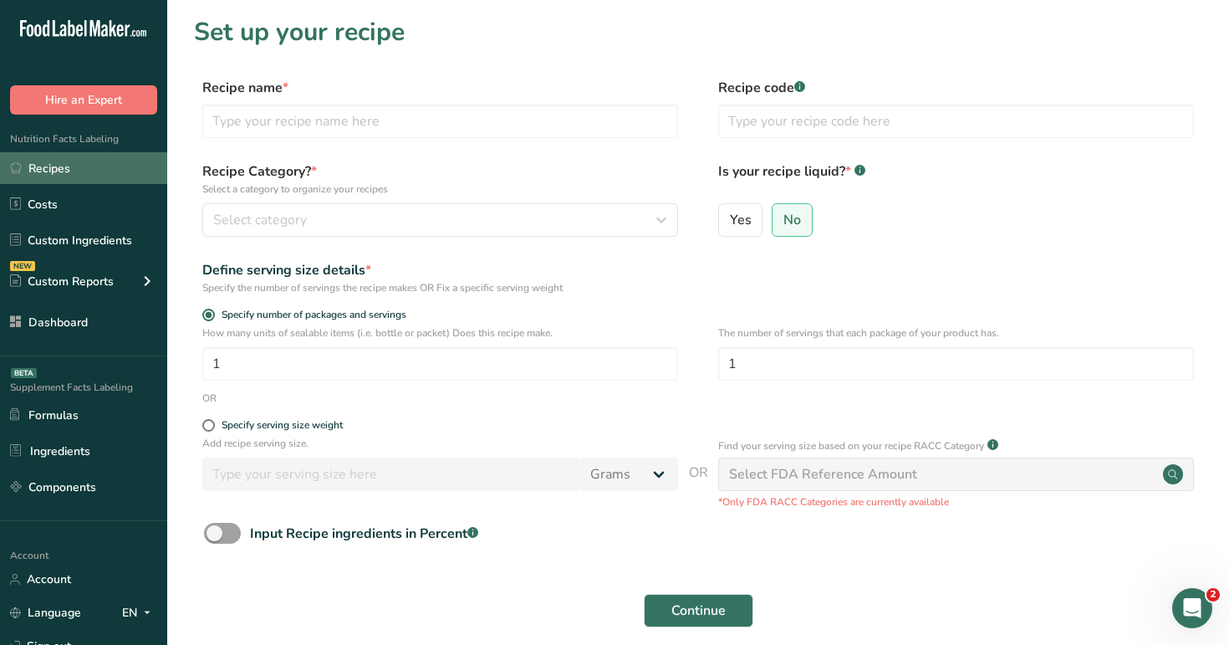
click at [105, 160] on link "Recipes" at bounding box center [83, 168] width 167 height 32
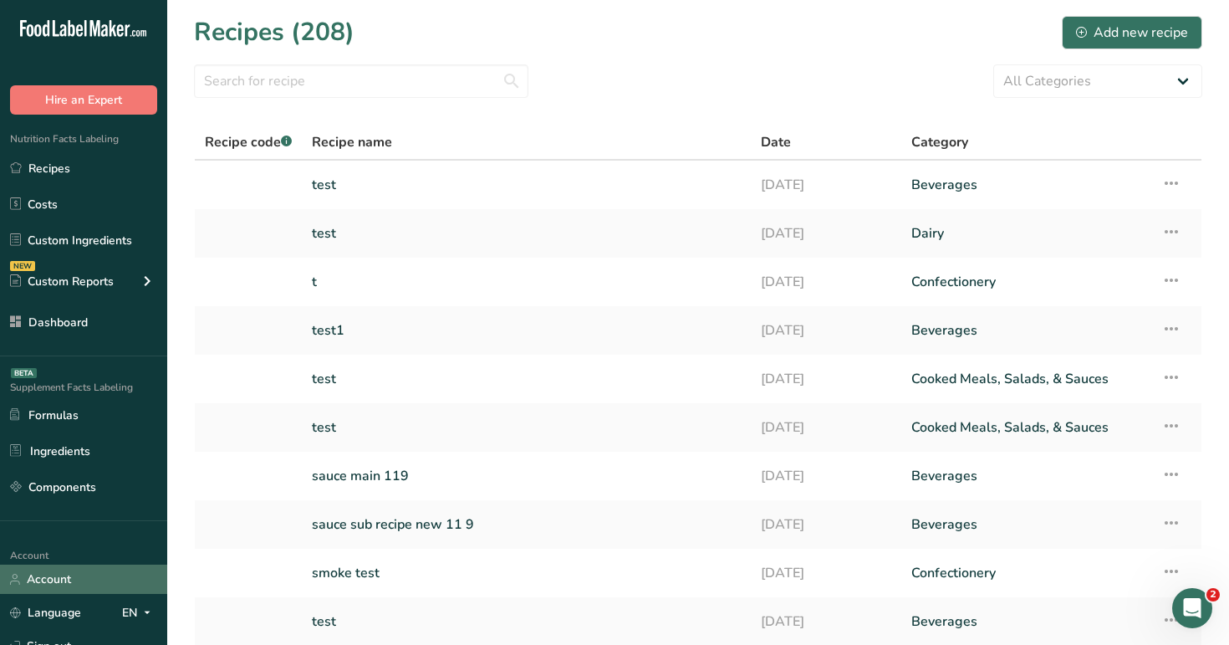
scroll to position [127, 0]
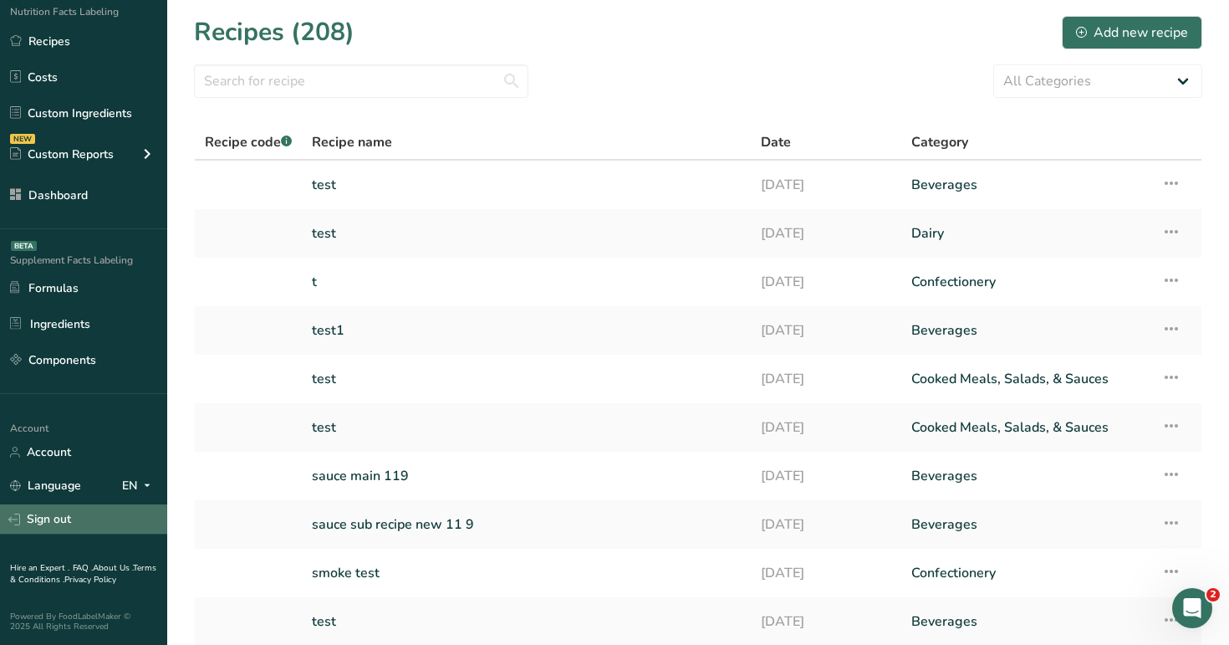
click at [120, 521] on link "Sign out" at bounding box center [83, 518] width 167 height 29
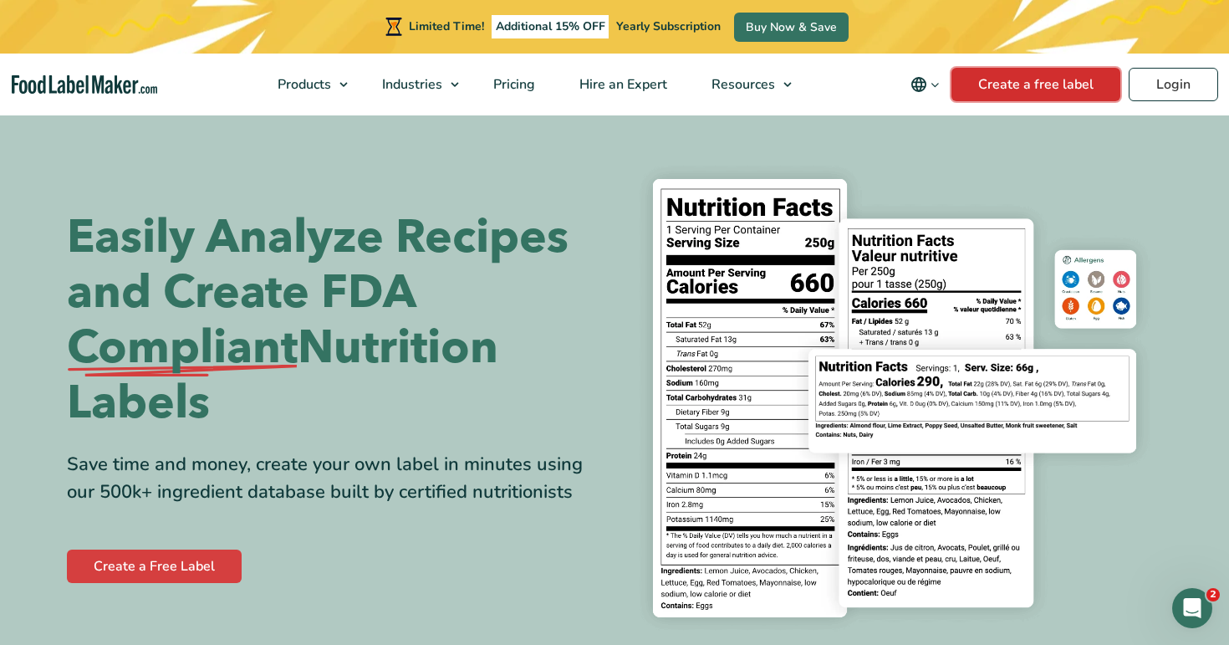
click at [1042, 75] on link "Create a free label" at bounding box center [1035, 84] width 169 height 33
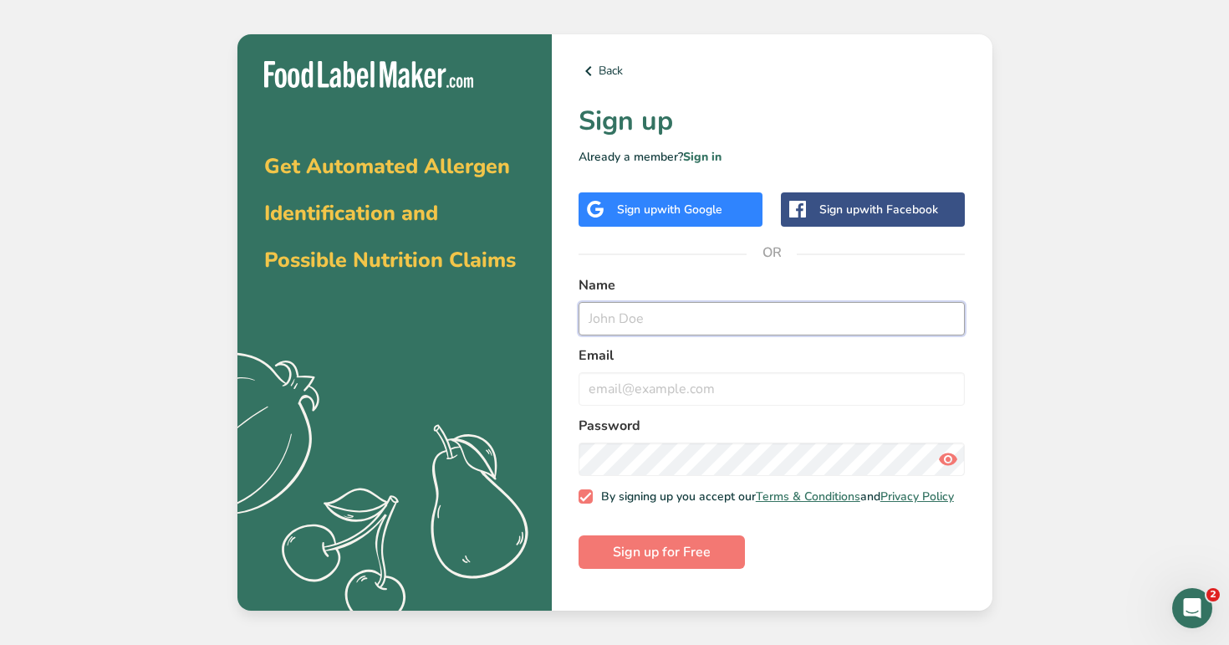
click at [680, 328] on input "text" at bounding box center [771, 318] width 387 height 33
click at [680, 328] on input "[EMAIL_ADDRESS][DOMAIN_NAME]" at bounding box center [771, 318] width 387 height 33
click at [639, 317] on input "[EMAIL_ADDRESS][DOMAIN_NAME]" at bounding box center [771, 318] width 387 height 33
type input "[EMAIL_ADDRESS][DOMAIN_NAME]"
click at [670, 395] on input "email" at bounding box center [771, 388] width 387 height 33
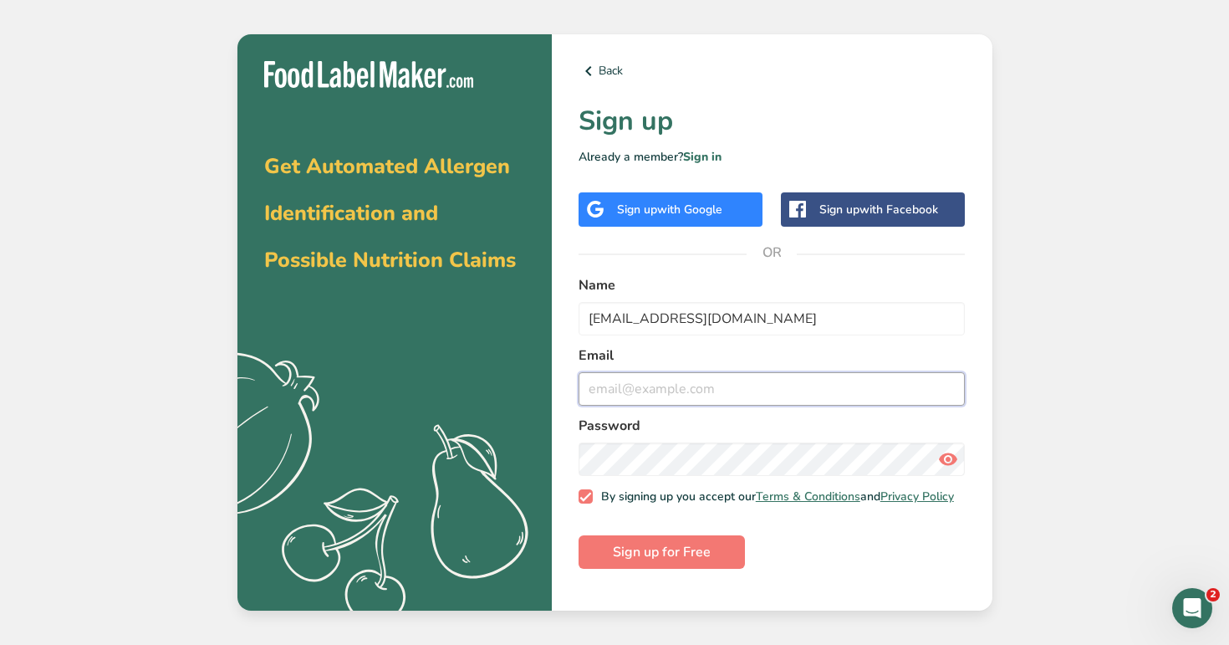
paste input "[EMAIL_ADDRESS][DOMAIN_NAME]"
type input "[EMAIL_ADDRESS][DOMAIN_NAME]"
click at [578, 535] on button "Sign up for Free" at bounding box center [661, 551] width 166 height 33
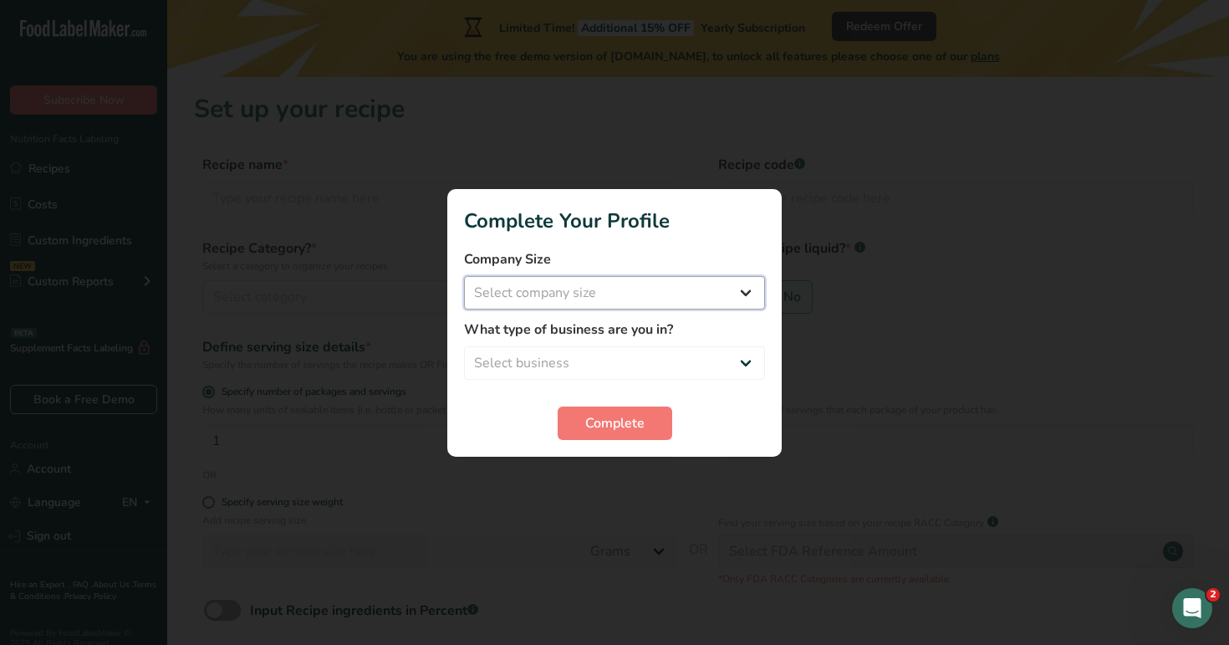
click at [653, 302] on select "Select company size Fewer than 10 Employees 10 to 50 Employees 51 to 500 Employ…" at bounding box center [614, 292] width 301 height 33
select select "3"
click at [464, 276] on select "Select company size Fewer than 10 Employees 10 to 50 Employees 51 to 500 Employ…" at bounding box center [614, 292] width 301 height 33
click at [651, 351] on select "Select business Packaged Food Manufacturer Restaurant & Cafe Bakery Meal Plans …" at bounding box center [614, 362] width 301 height 33
select select "6"
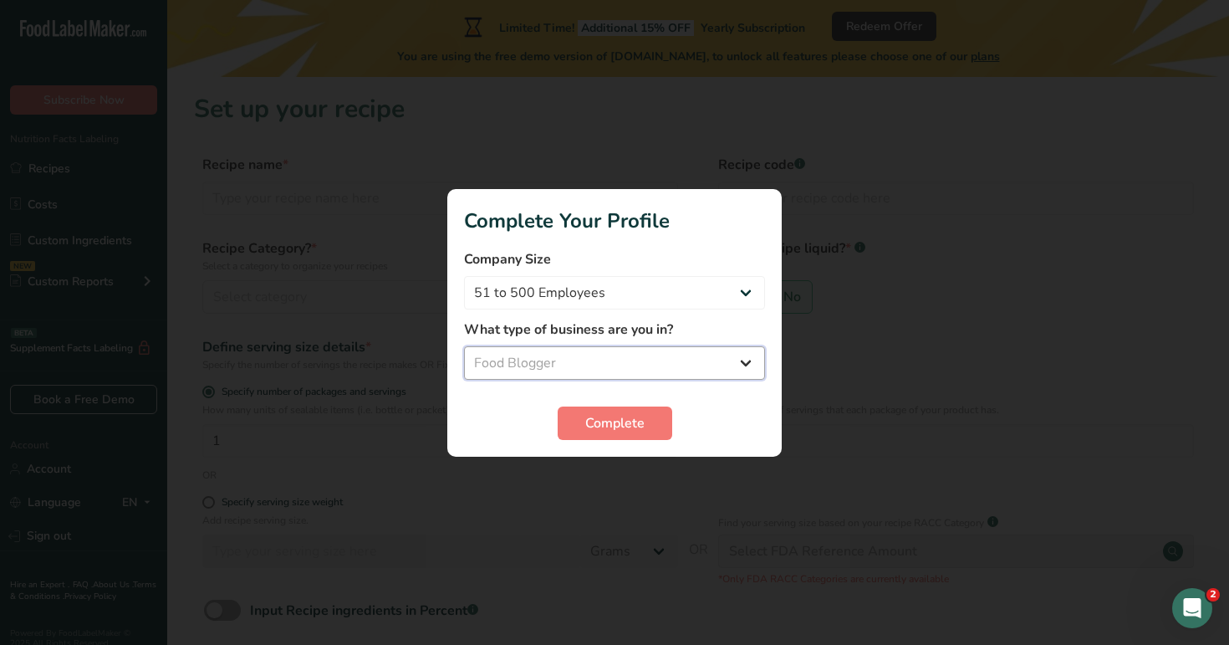
click at [464, 346] on select "Select business Packaged Food Manufacturer Restaurant & Cafe Bakery Meal Plans …" at bounding box center [614, 362] width 301 height 33
click at [599, 415] on span "Complete" at bounding box center [614, 423] width 59 height 20
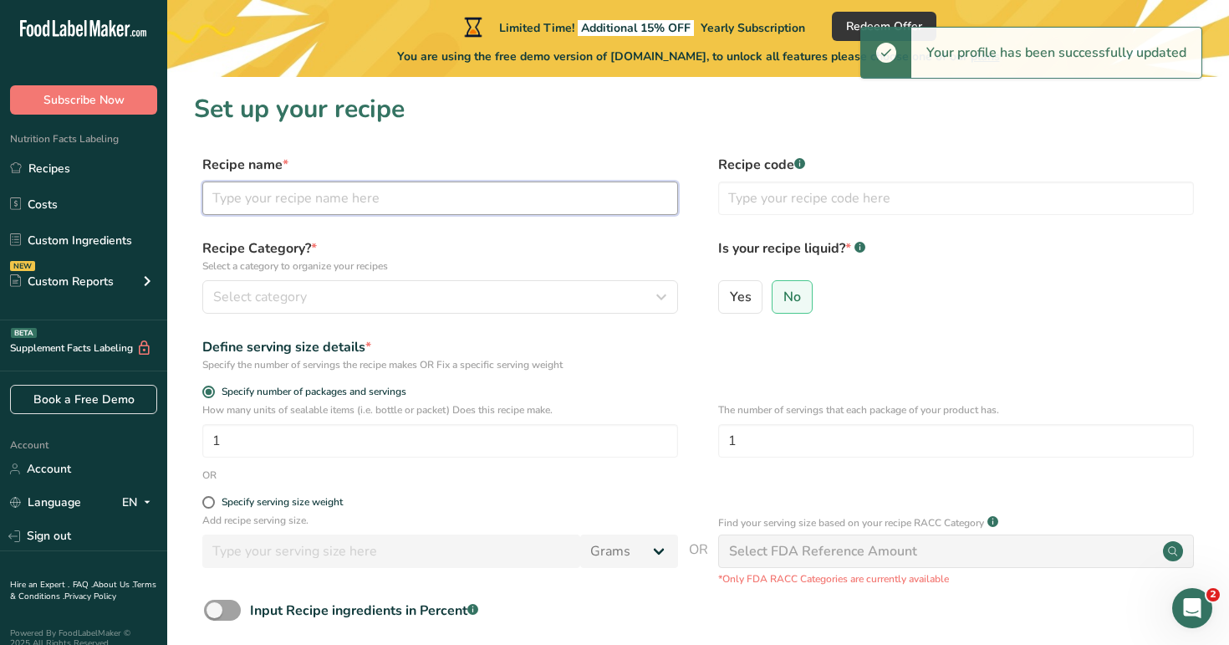
click at [431, 189] on input "text" at bounding box center [440, 197] width 476 height 33
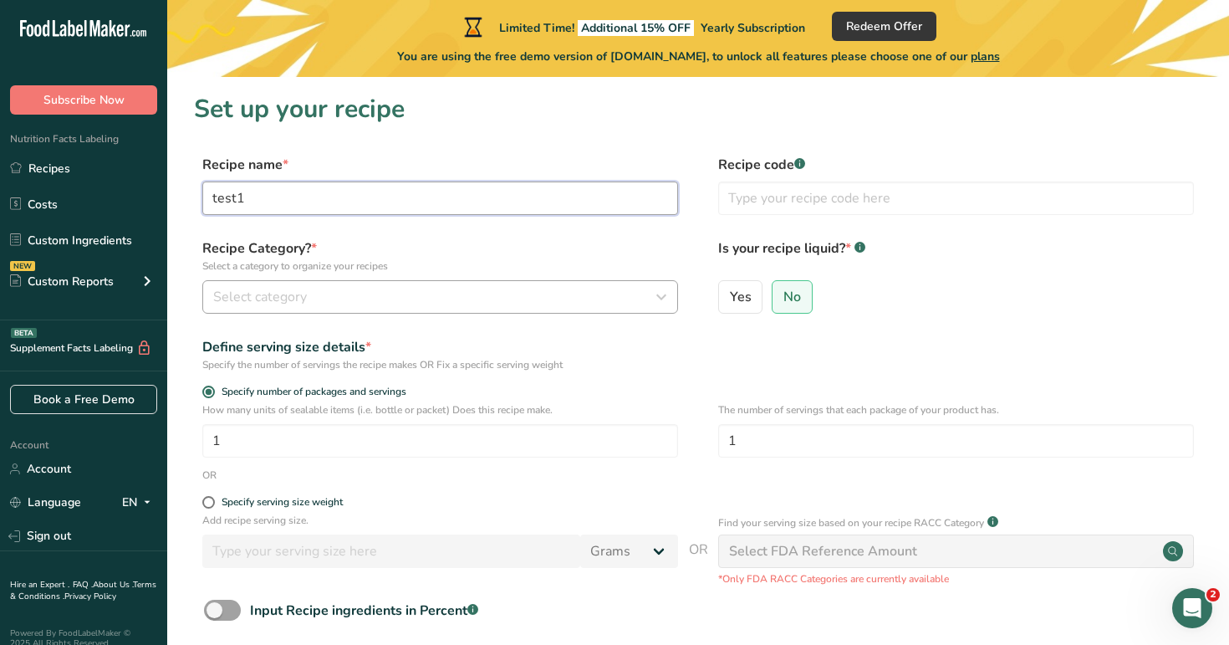
type input "test1"
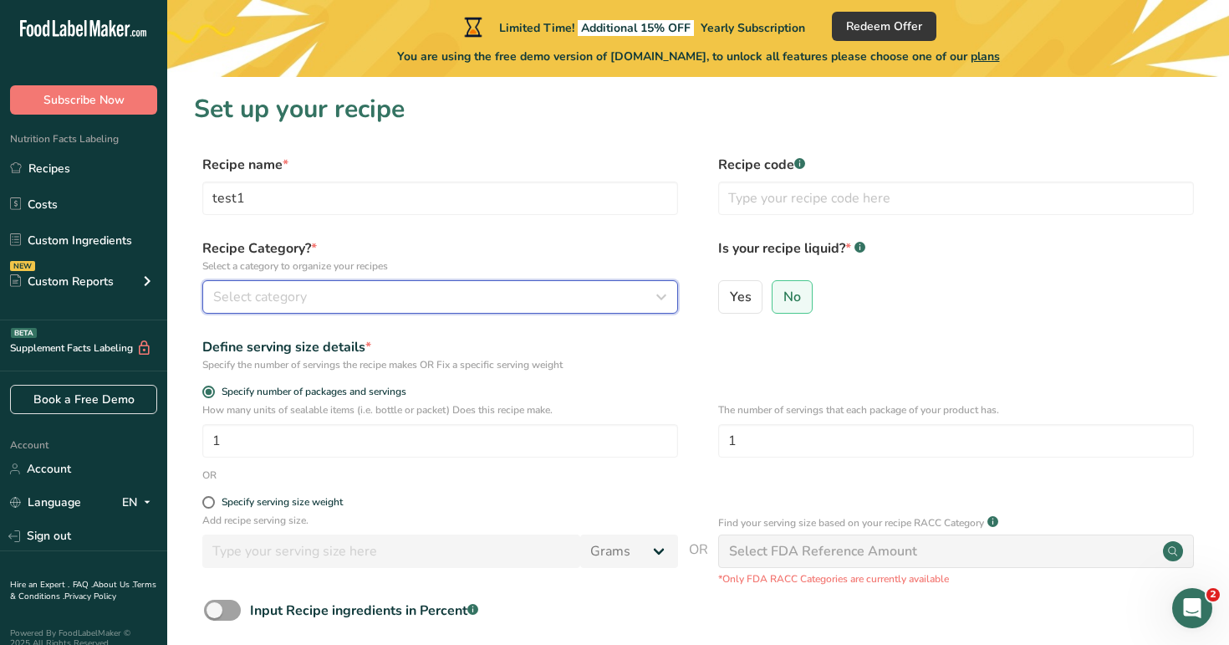
click at [414, 303] on div "Select category" at bounding box center [435, 297] width 444 height 20
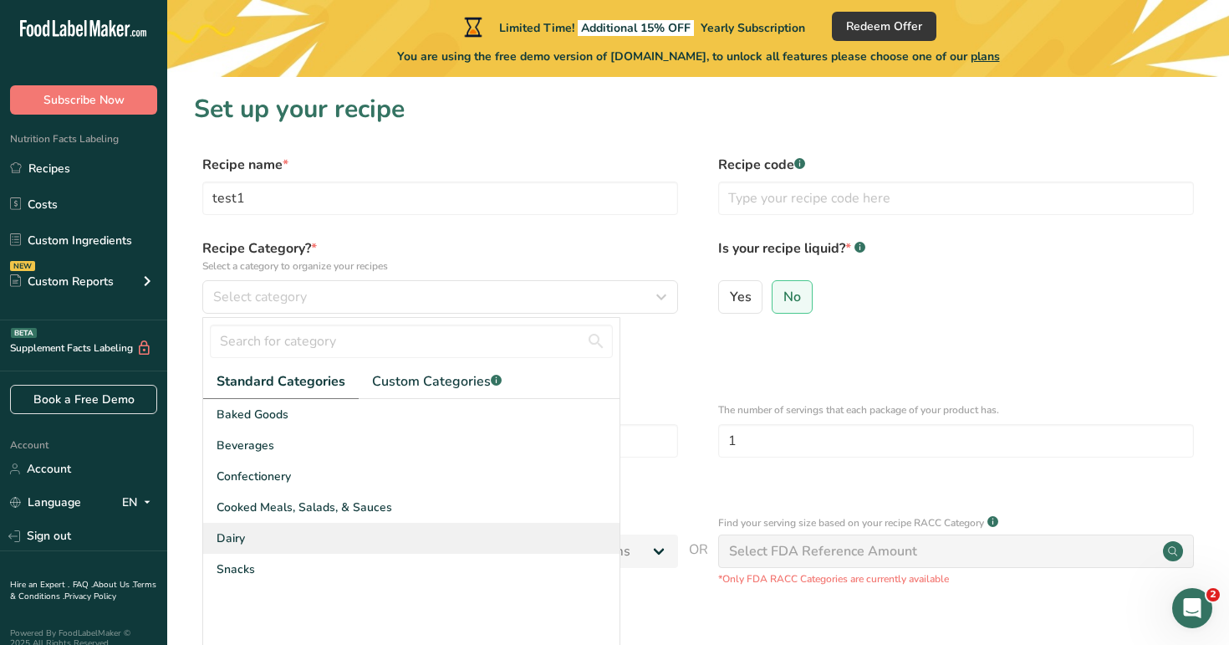
click at [403, 535] on div "Dairy" at bounding box center [411, 537] width 416 height 31
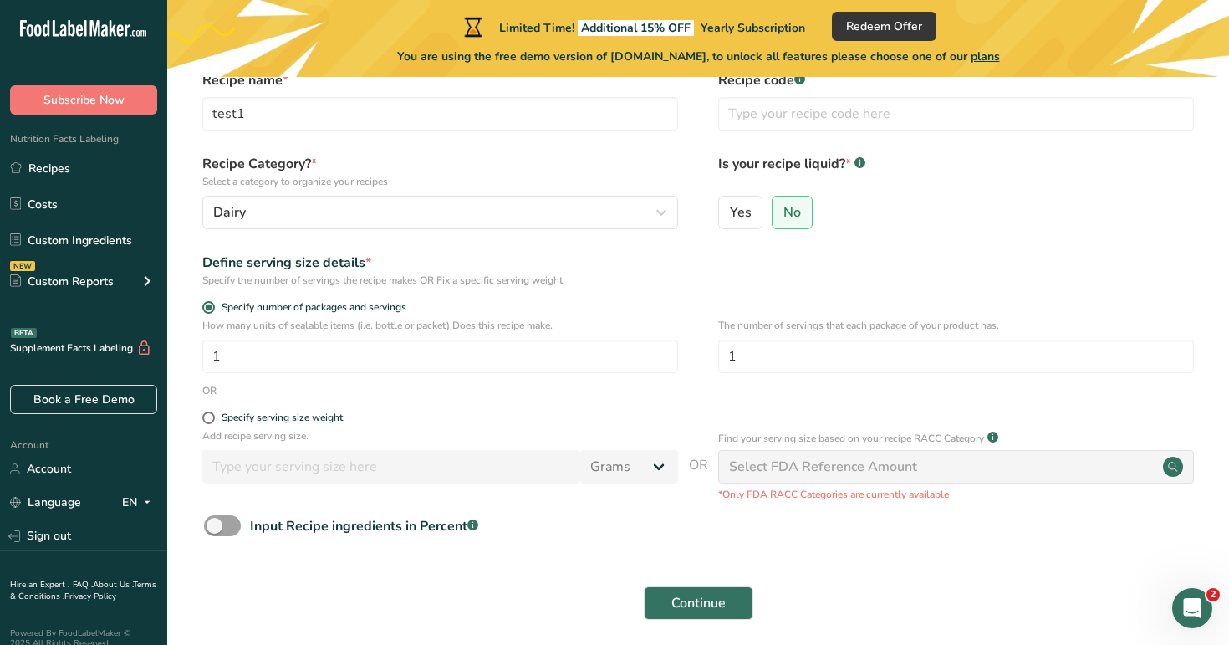
scroll to position [150, 0]
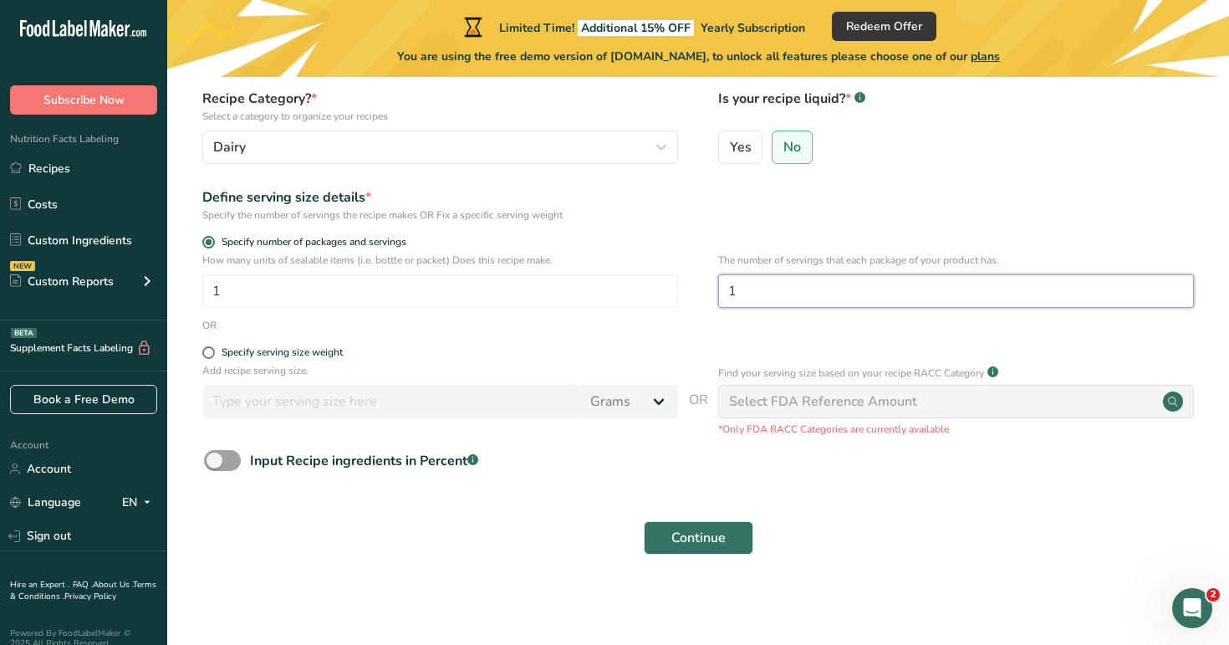
click at [768, 288] on input "1" at bounding box center [956, 290] width 476 height 33
type input "3"
click at [703, 541] on span "Continue" at bounding box center [698, 537] width 54 height 20
click at [781, 276] on input "3" at bounding box center [956, 290] width 476 height 33
click at [781, 292] on input "3" at bounding box center [956, 290] width 476 height 33
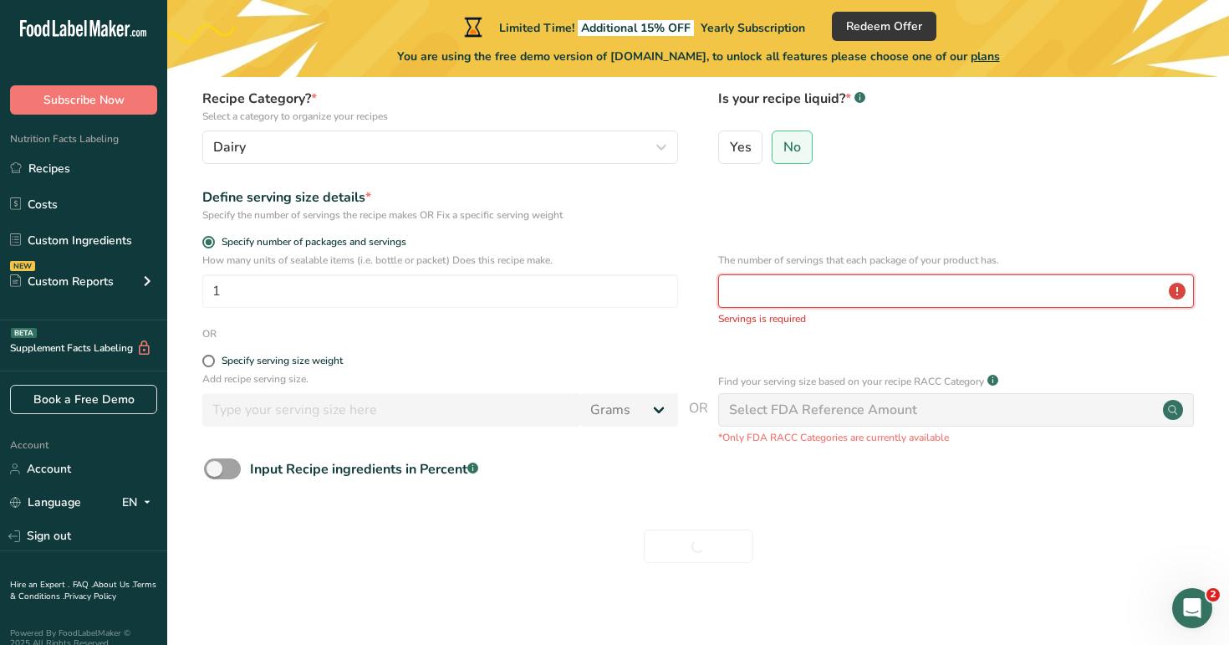
click at [767, 301] on input "number" at bounding box center [956, 290] width 476 height 33
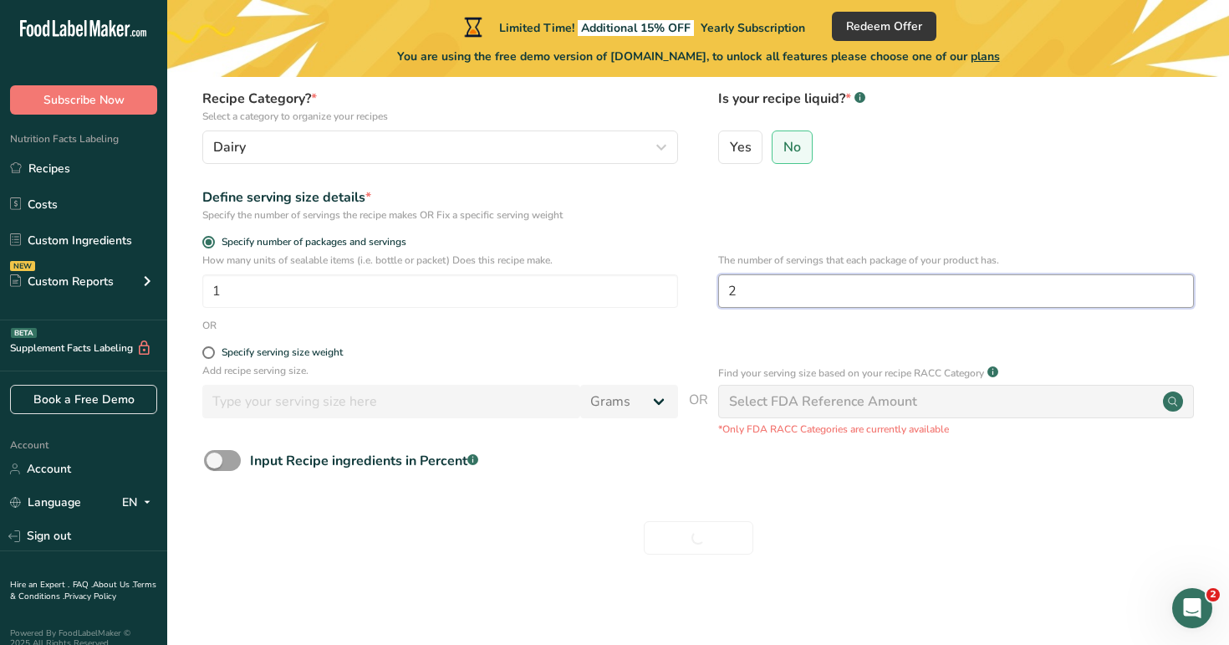
type input "2"
click at [652, 502] on form "Recipe name * test1 Recipe code .a-a{fill:#347362;}.b-a{fill:#fff;} Recipe Cate…" at bounding box center [698, 284] width 1008 height 559
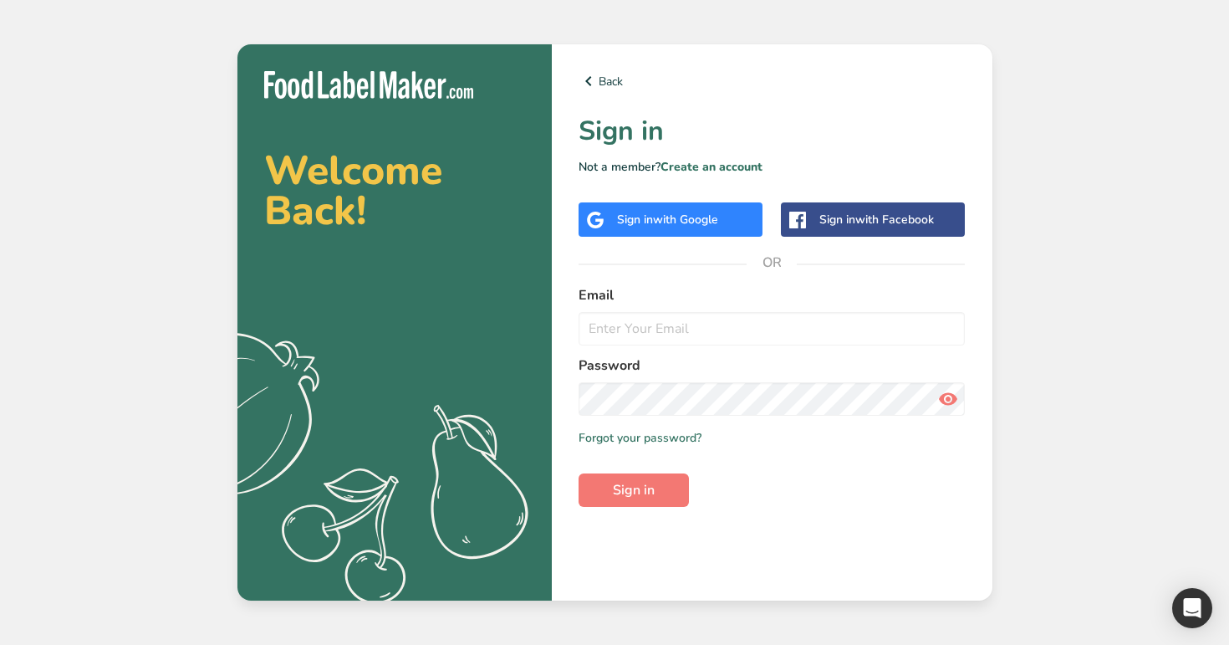
click at [728, 320] on input "email" at bounding box center [771, 328] width 387 height 33
type input "a"
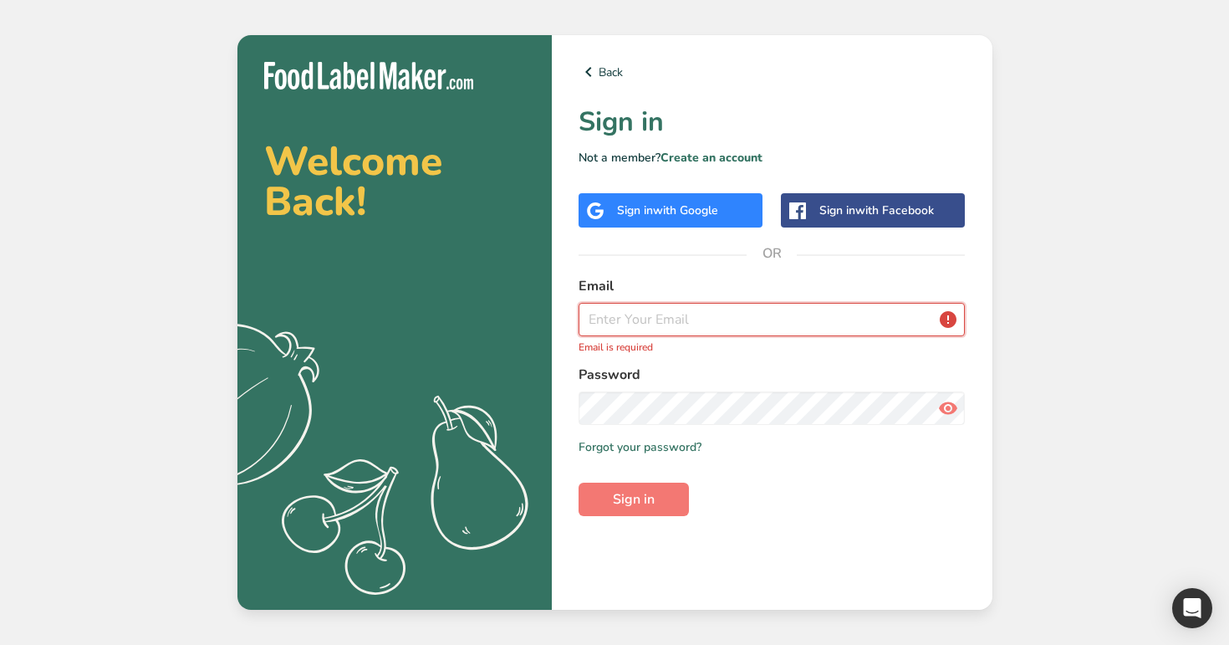
paste input "[EMAIL_ADDRESS][DOMAIN_NAME]"
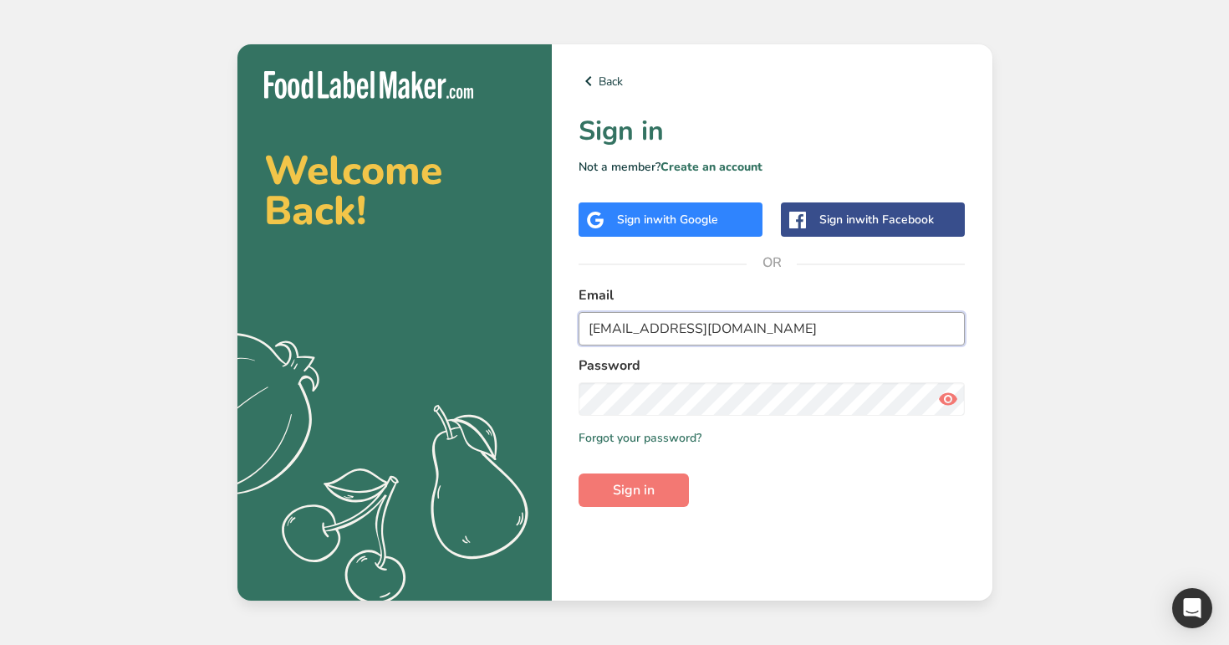
type input "[EMAIL_ADDRESS][DOMAIN_NAME]"
click at [578, 473] on button "Sign in" at bounding box center [633, 489] width 110 height 33
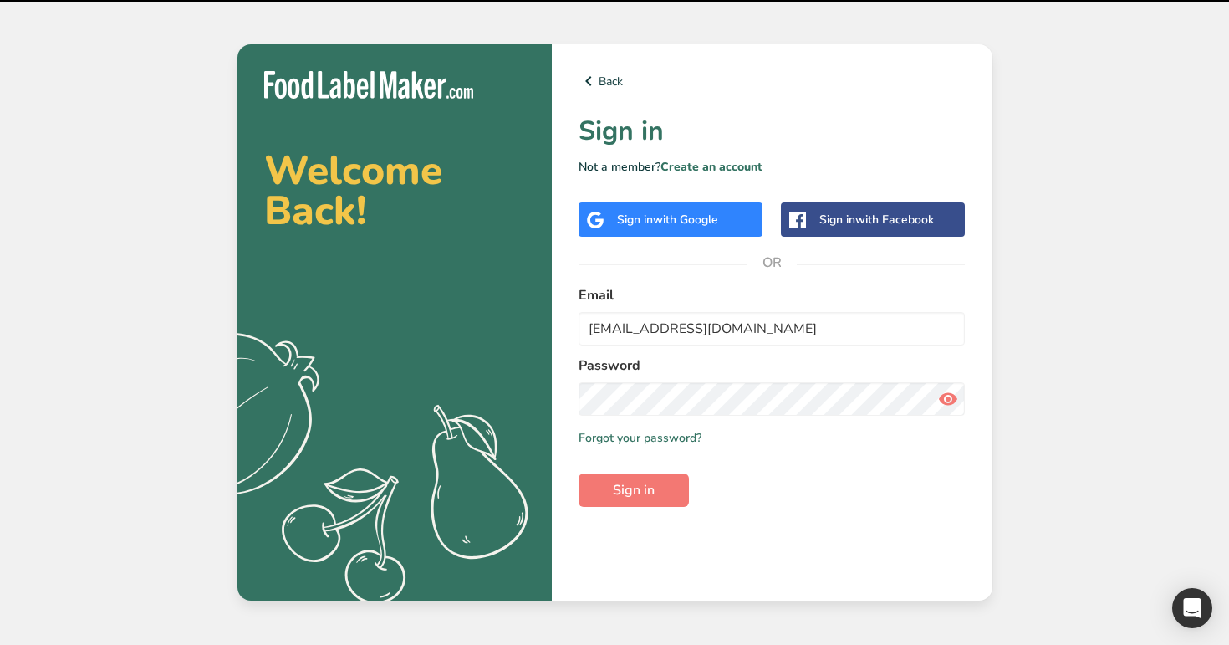
click at [626, 471] on form "Email [EMAIL_ADDRESS][DOMAIN_NAME] Password Remember me Forgot your password? S…" at bounding box center [771, 396] width 387 height 222
click at [634, 502] on button "Sign in" at bounding box center [633, 489] width 110 height 33
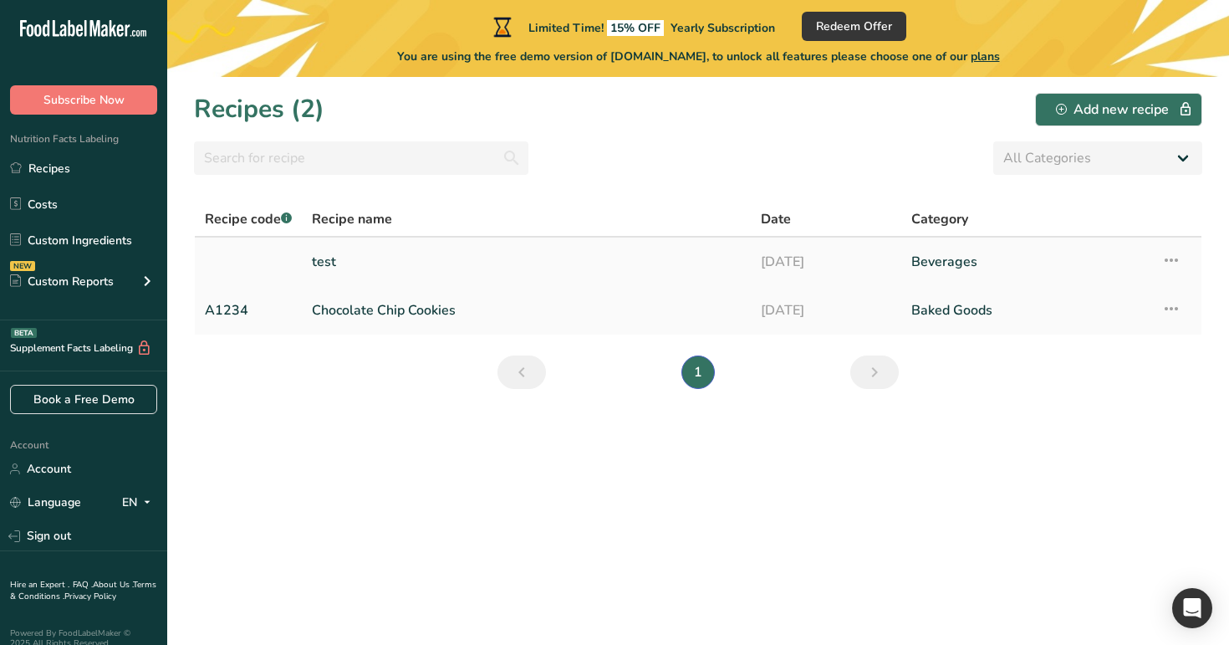
click at [453, 248] on link "test" at bounding box center [526, 261] width 429 height 35
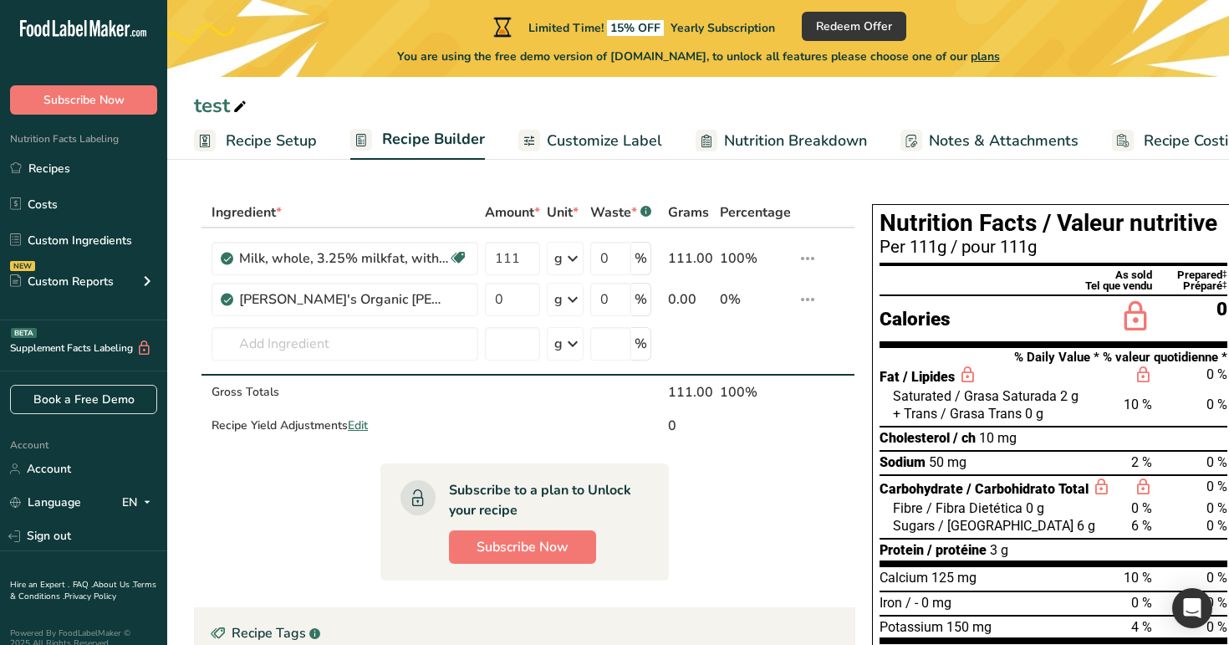
click at [582, 145] on span "Customize Label" at bounding box center [604, 141] width 115 height 23
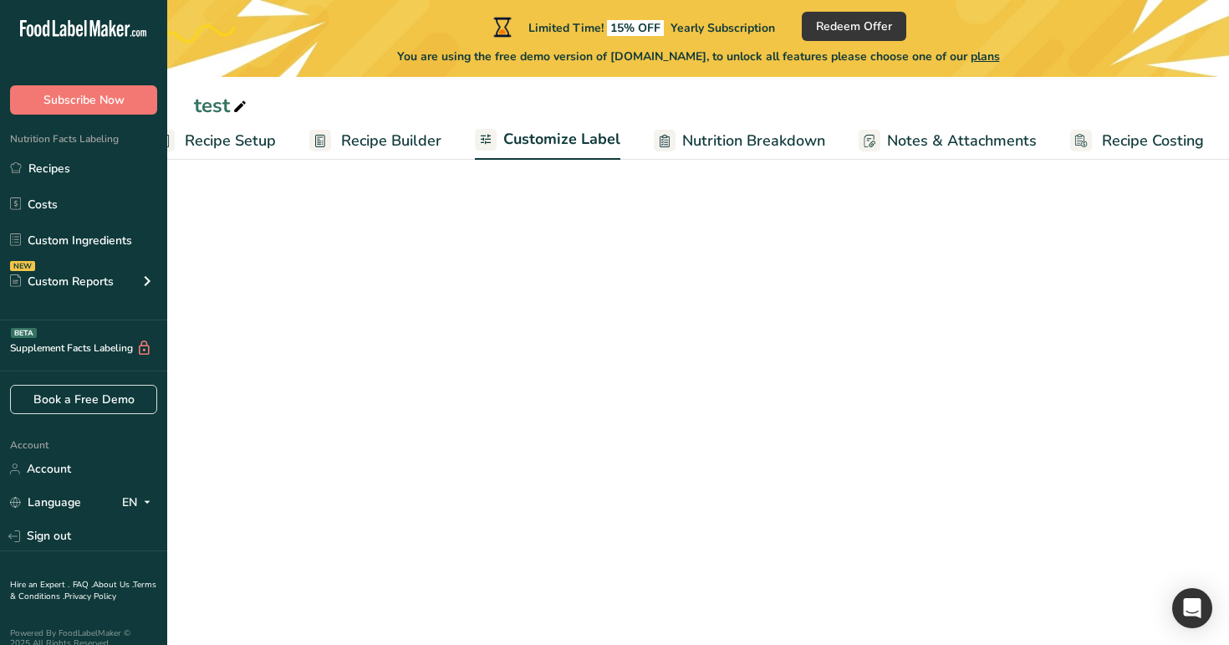
scroll to position [0, 43]
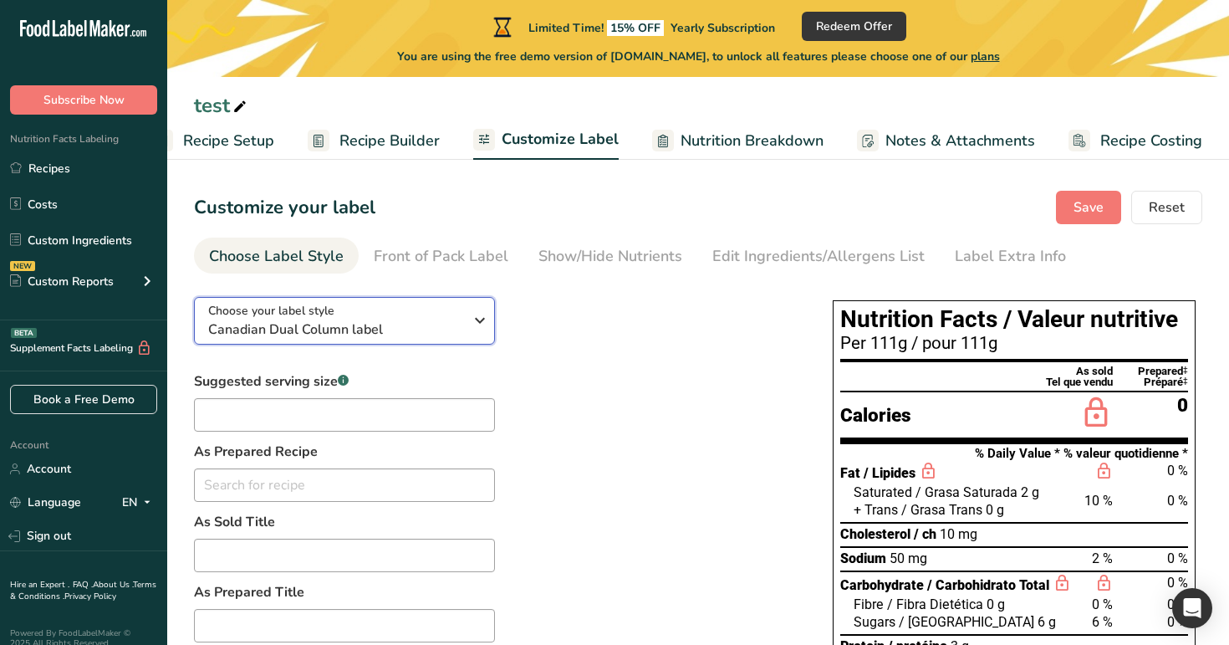
click at [435, 323] on span "Canadian Dual Column label" at bounding box center [335, 329] width 255 height 20
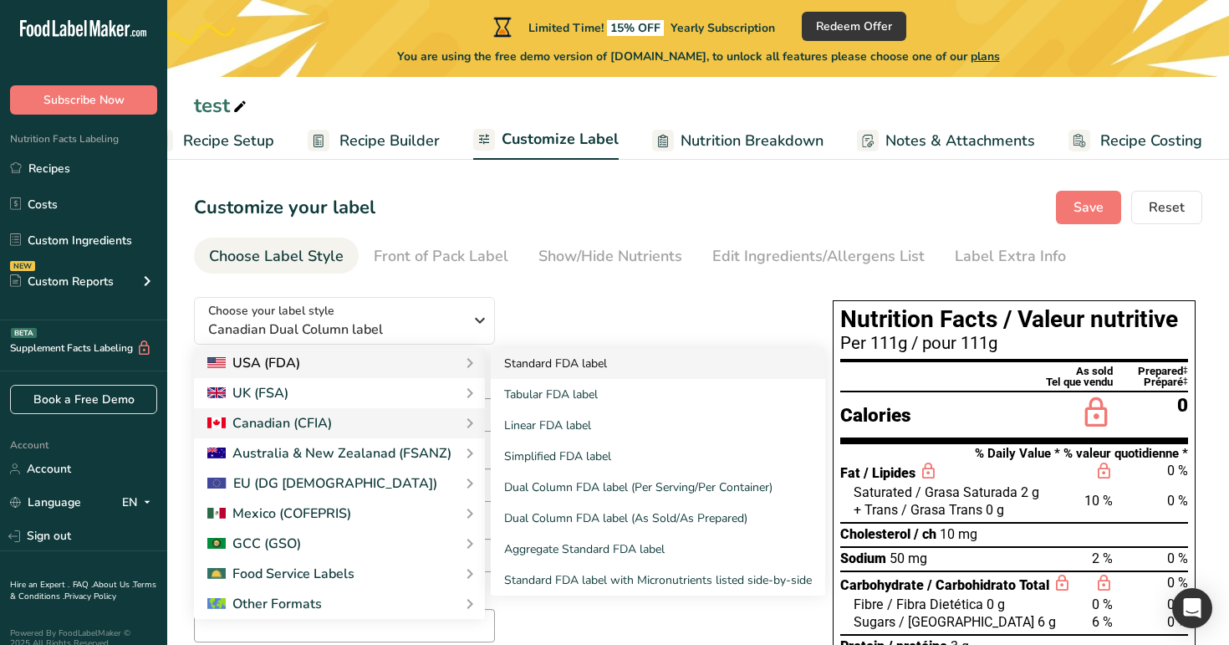
click at [530, 372] on link "Standard FDA label" at bounding box center [658, 363] width 334 height 31
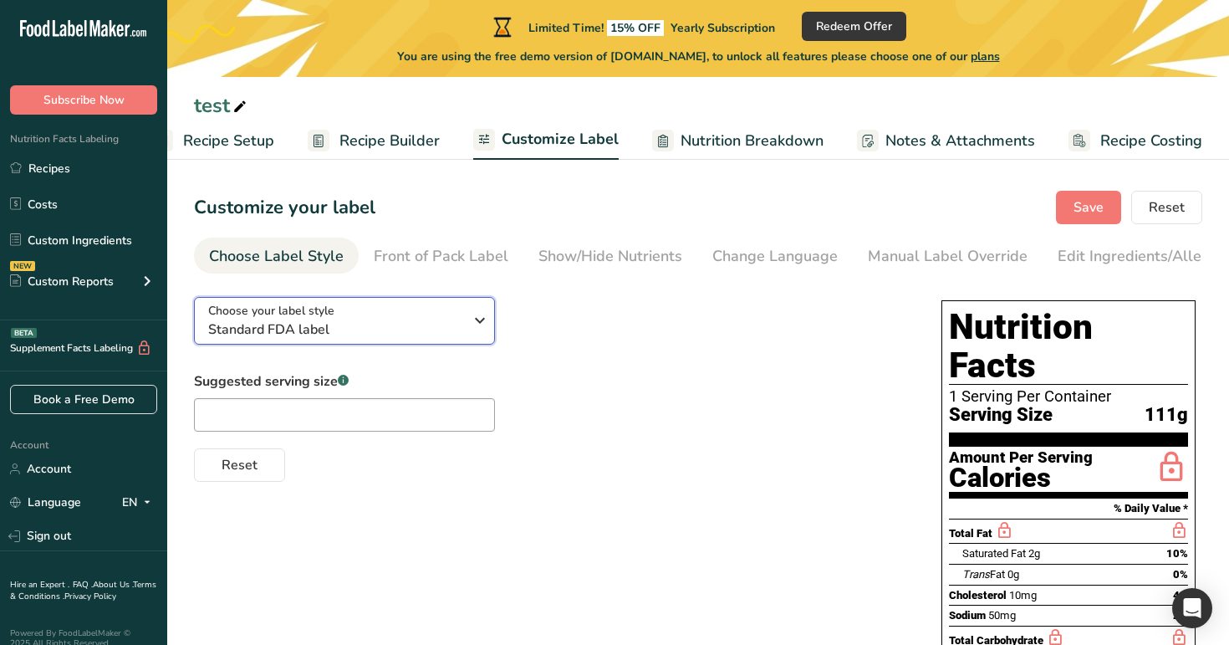
click at [443, 333] on span "Standard FDA label" at bounding box center [335, 329] width 255 height 20
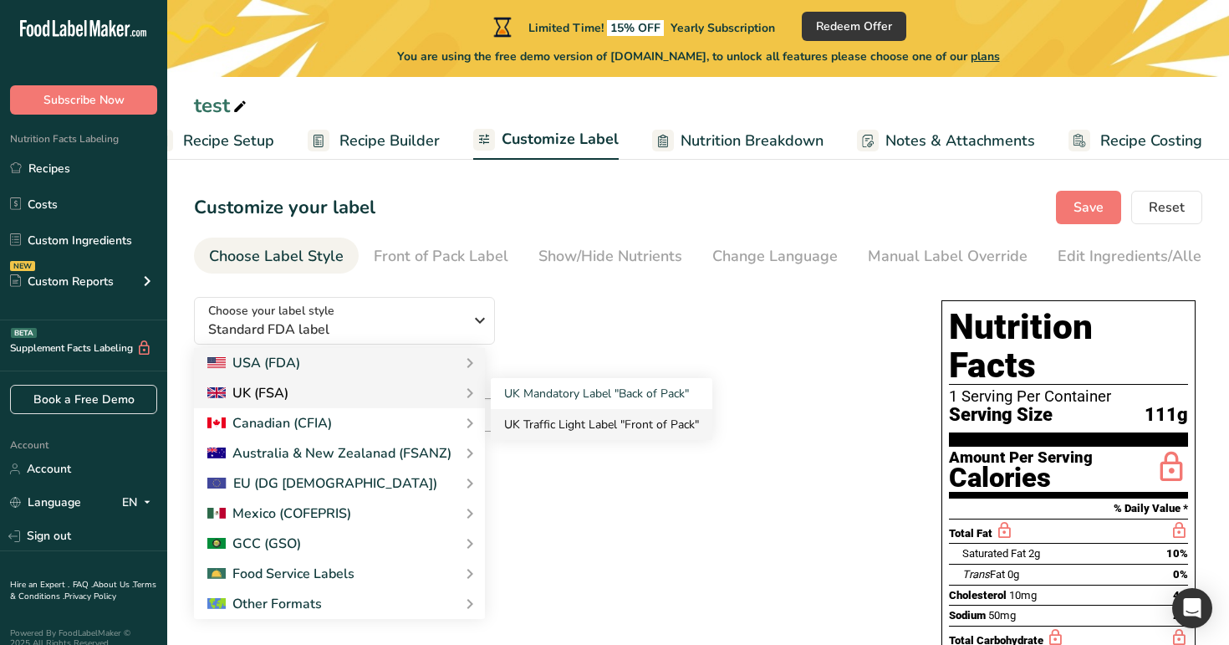
click at [546, 413] on link "UK Traffic Light Label "Front of Pack"" at bounding box center [602, 424] width 222 height 31
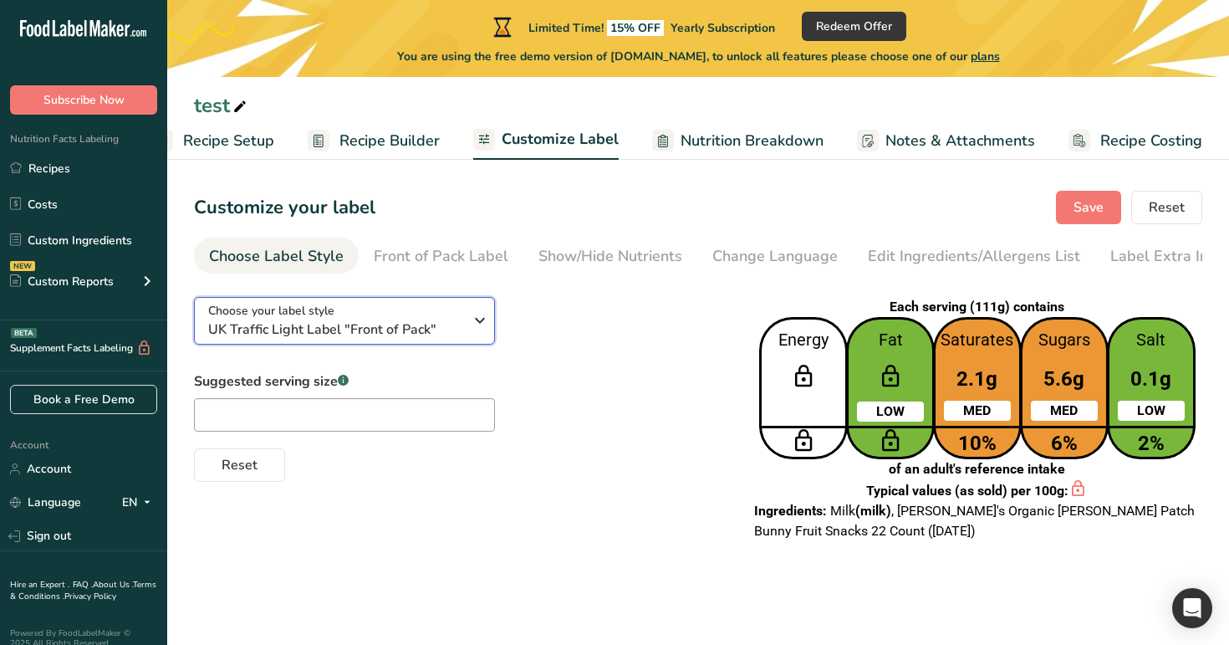
click at [435, 323] on div "Choose your label style UK Traffic Light Label "Front of Pack"" at bounding box center [335, 321] width 255 height 38
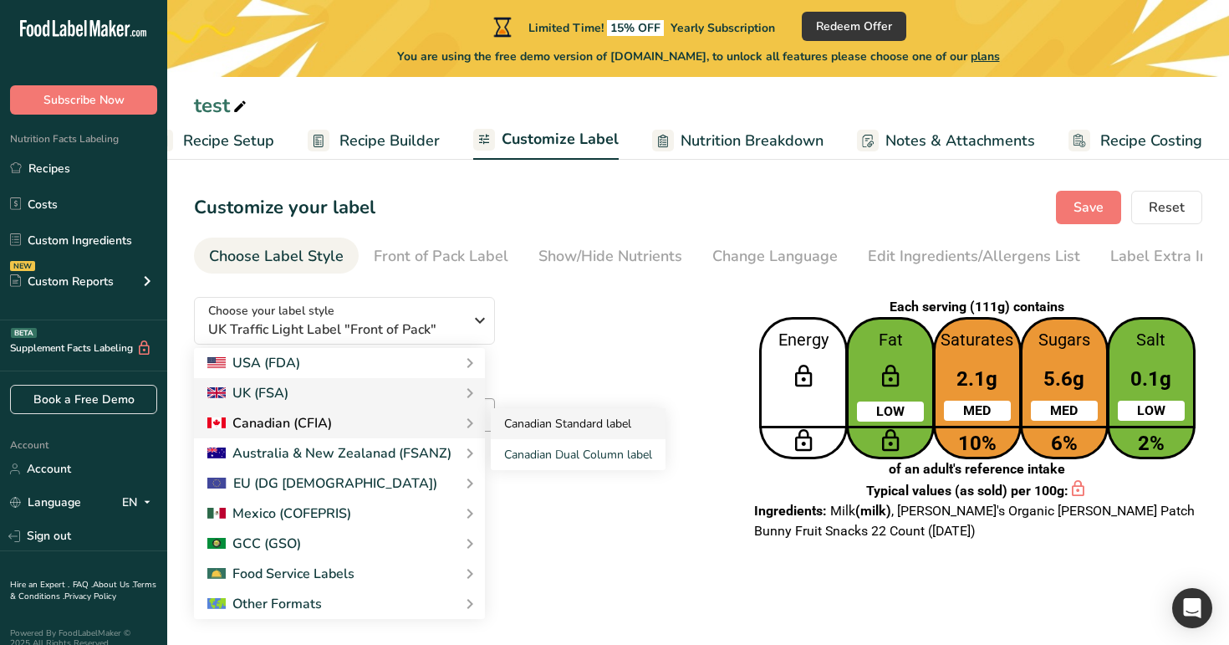
click at [552, 431] on link "Canadian Standard label" at bounding box center [578, 423] width 175 height 31
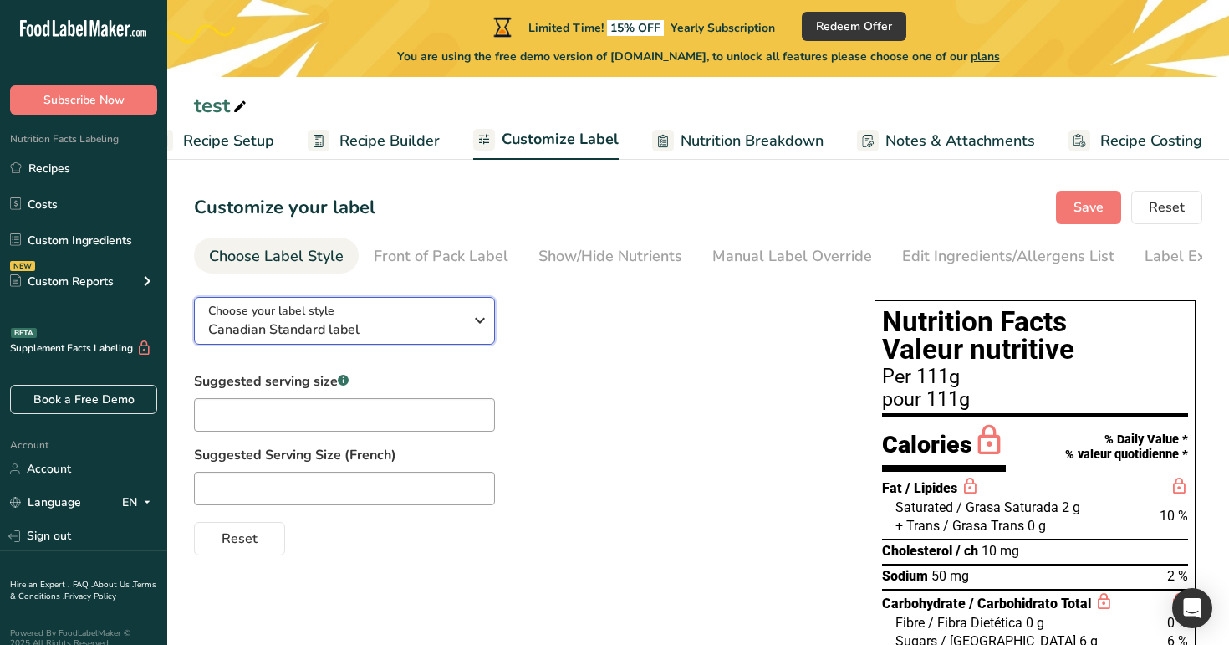
click at [432, 330] on span "Canadian Standard label" at bounding box center [335, 329] width 255 height 20
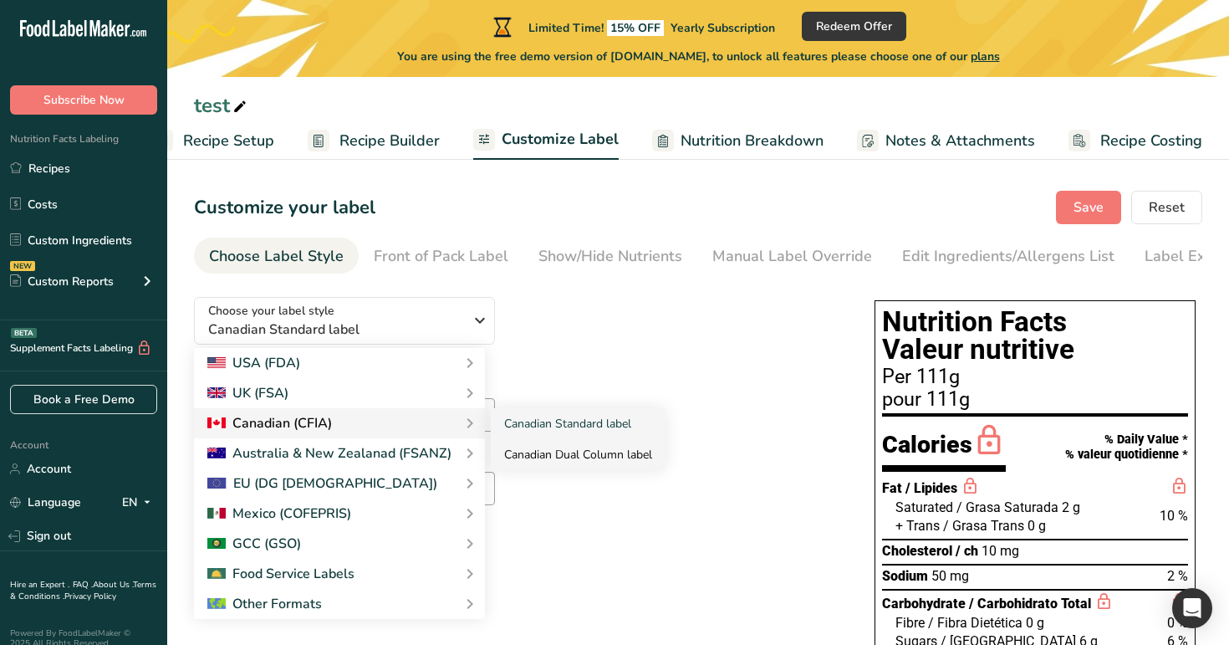
click at [550, 459] on link "Canadian Dual Column label" at bounding box center [578, 454] width 175 height 31
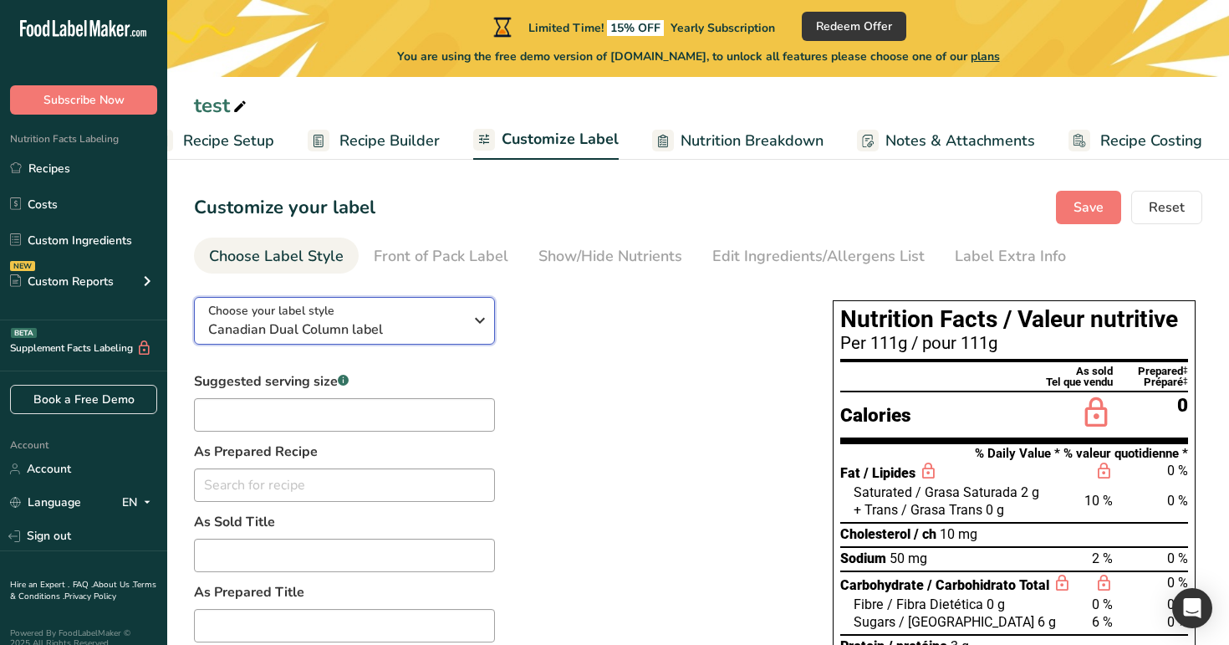
click at [431, 320] on span "Canadian Dual Column label" at bounding box center [335, 329] width 255 height 20
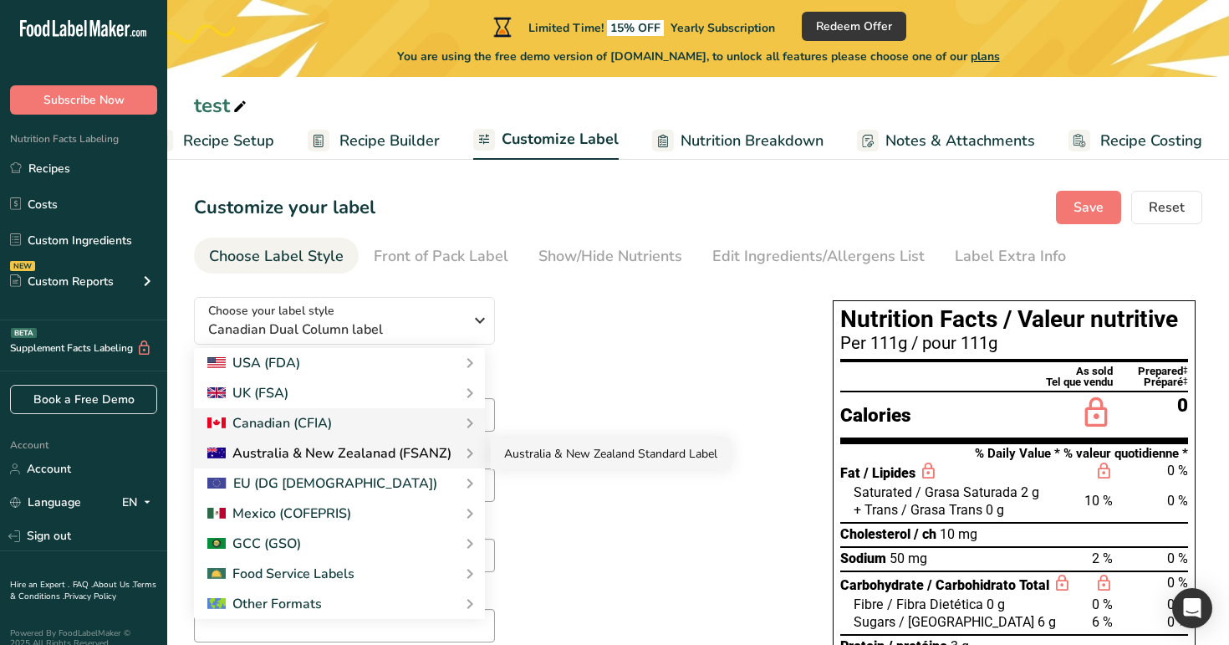
click at [530, 460] on link "Australia & New Zealand Standard Label" at bounding box center [611, 453] width 240 height 31
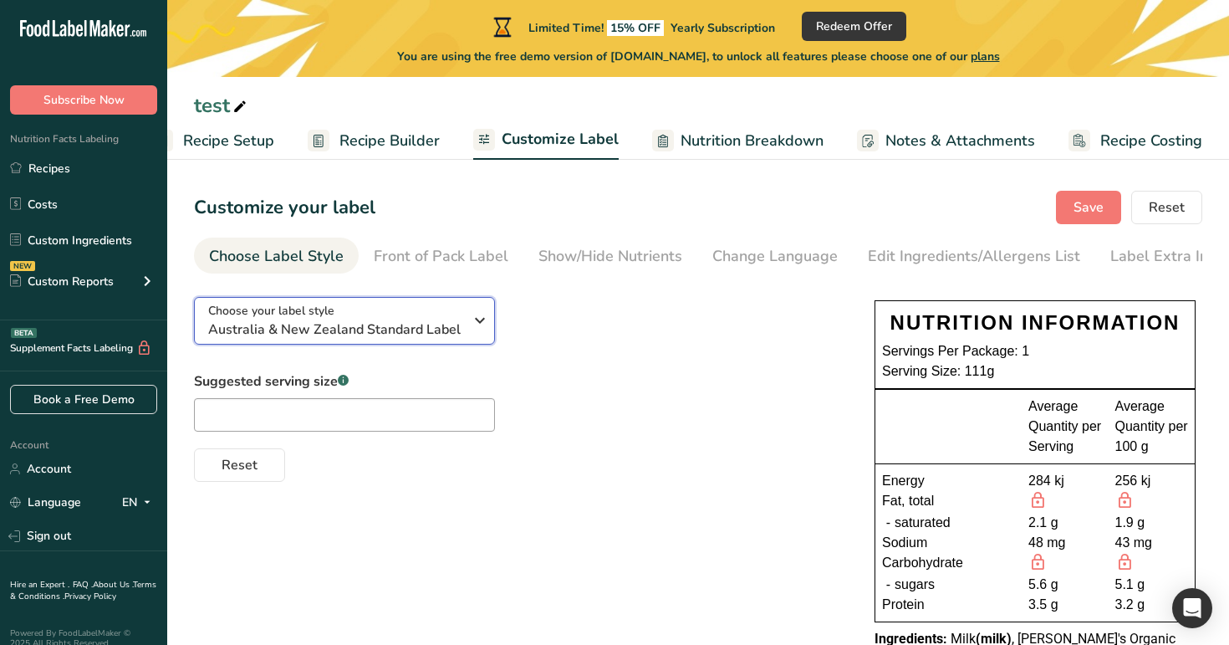
click at [436, 334] on span "Australia & New Zealand Standard Label" at bounding box center [335, 329] width 255 height 20
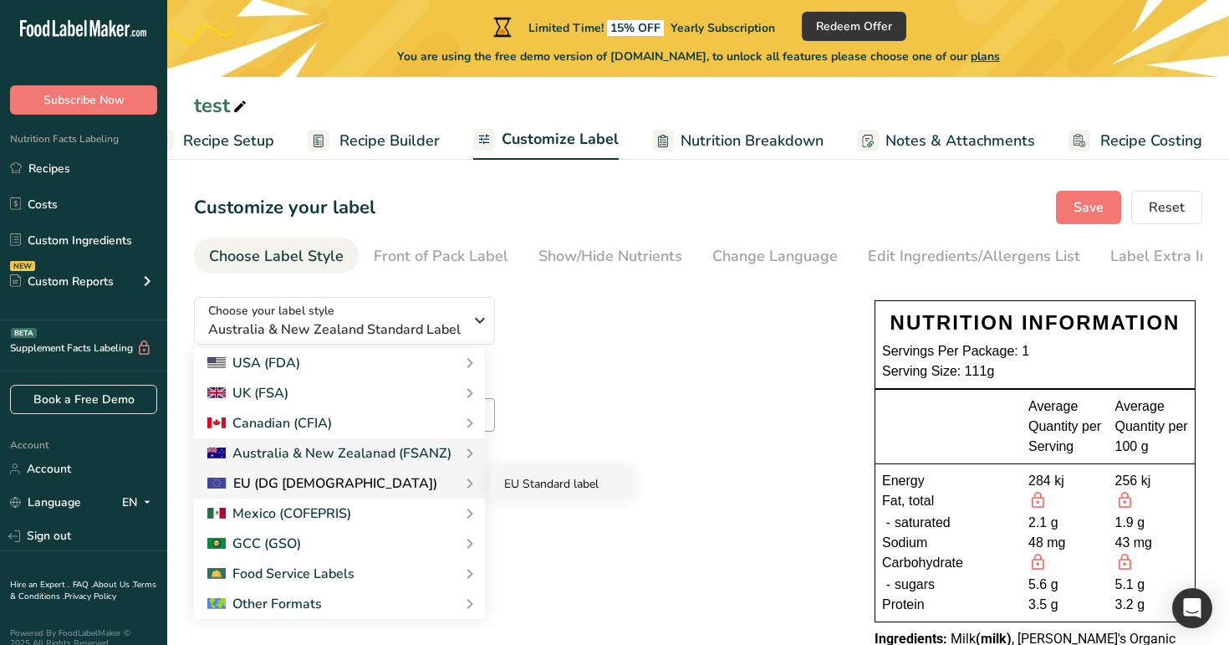
click at [532, 476] on link "EU Standard label" at bounding box center [561, 483] width 140 height 31
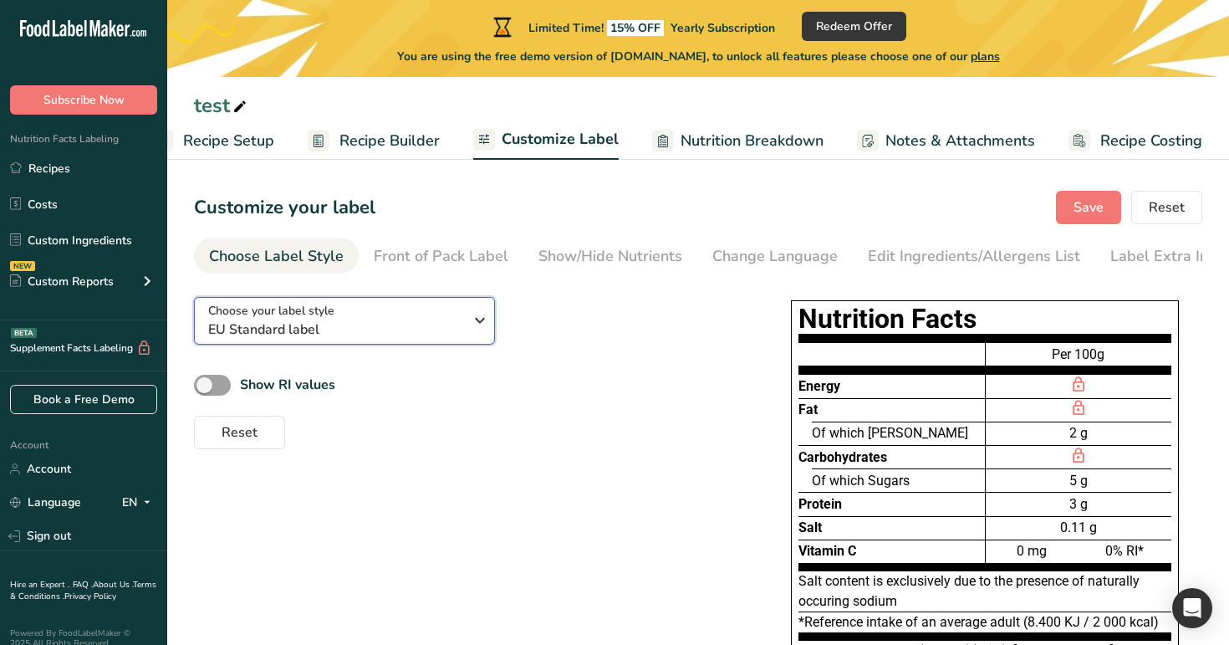
click at [410, 338] on span "EU Standard label" at bounding box center [335, 329] width 255 height 20
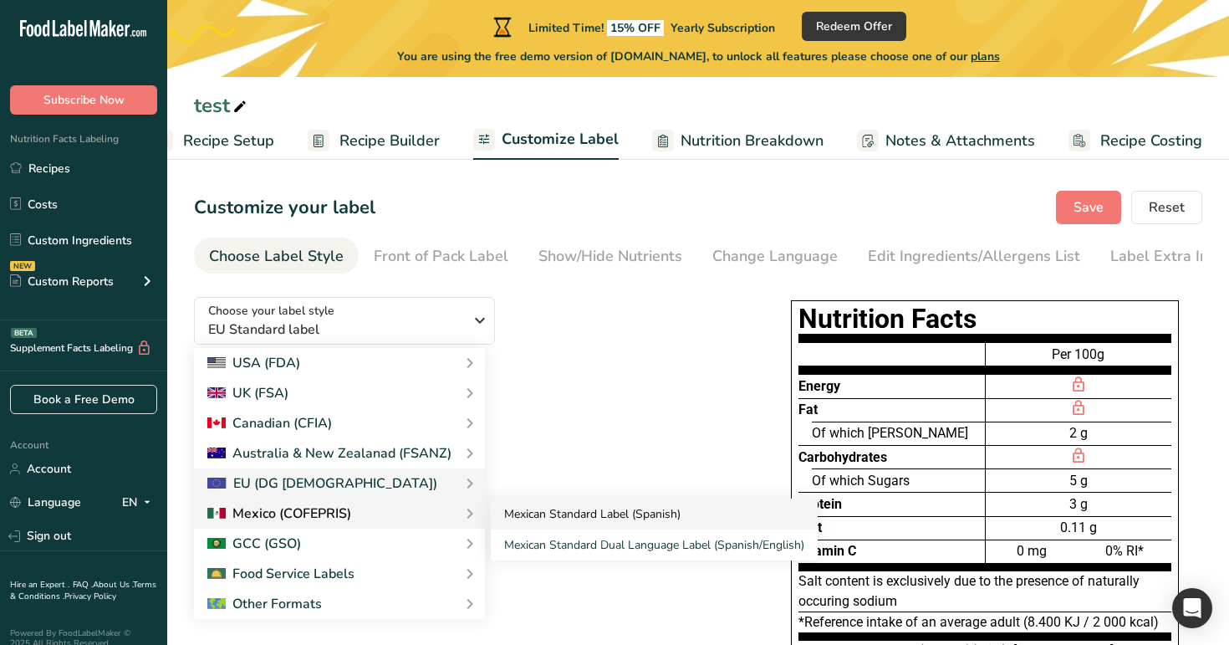
click at [538, 513] on link "Mexican Standard Label (Spanish)" at bounding box center [654, 513] width 327 height 31
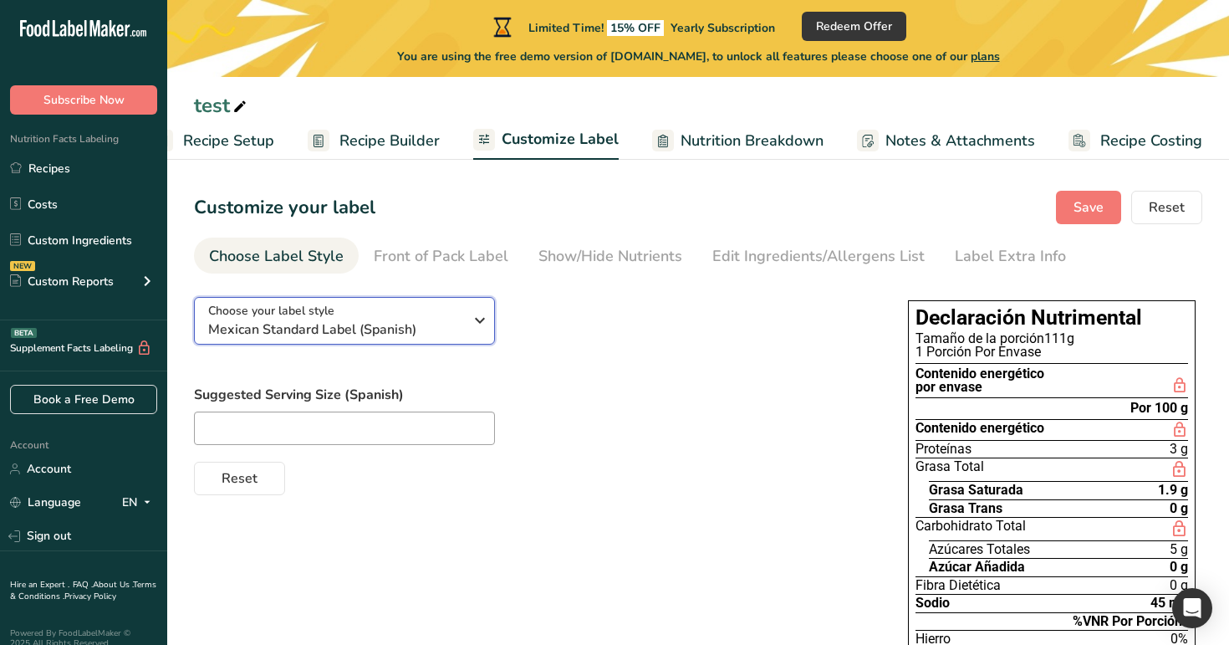
click at [415, 321] on span "Mexican Standard Label (Spanish)" at bounding box center [335, 329] width 255 height 20
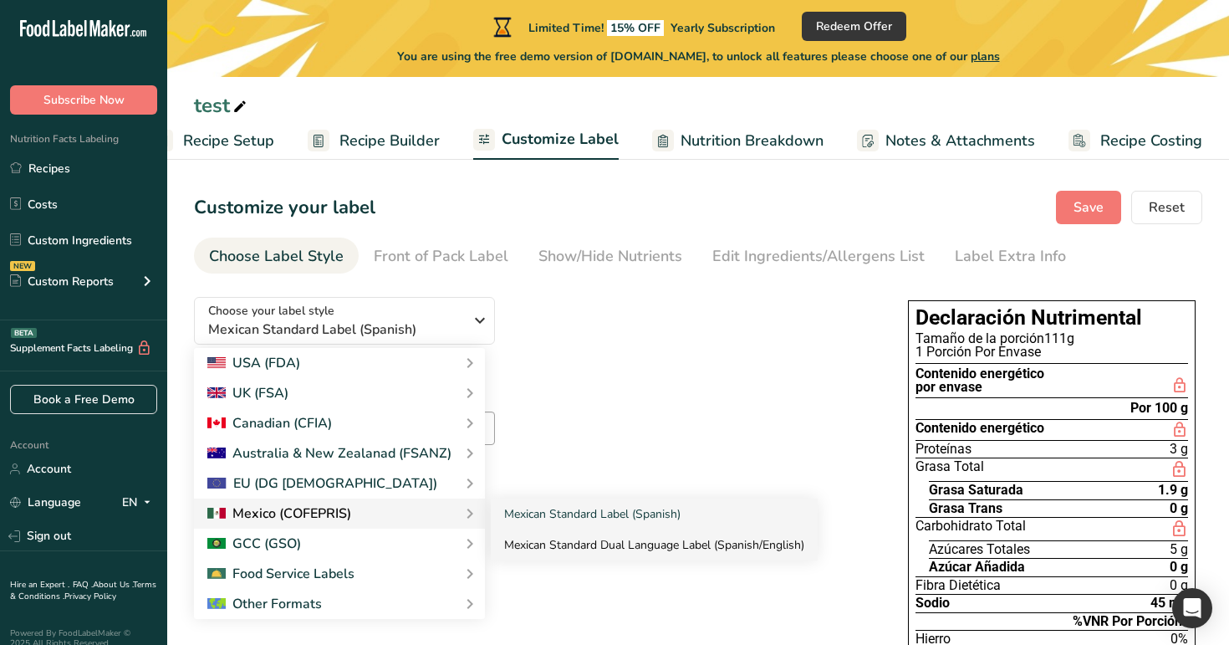
click at [548, 539] on link "Mexican Standard Dual Language Label (Spanish/English)" at bounding box center [654, 544] width 327 height 31
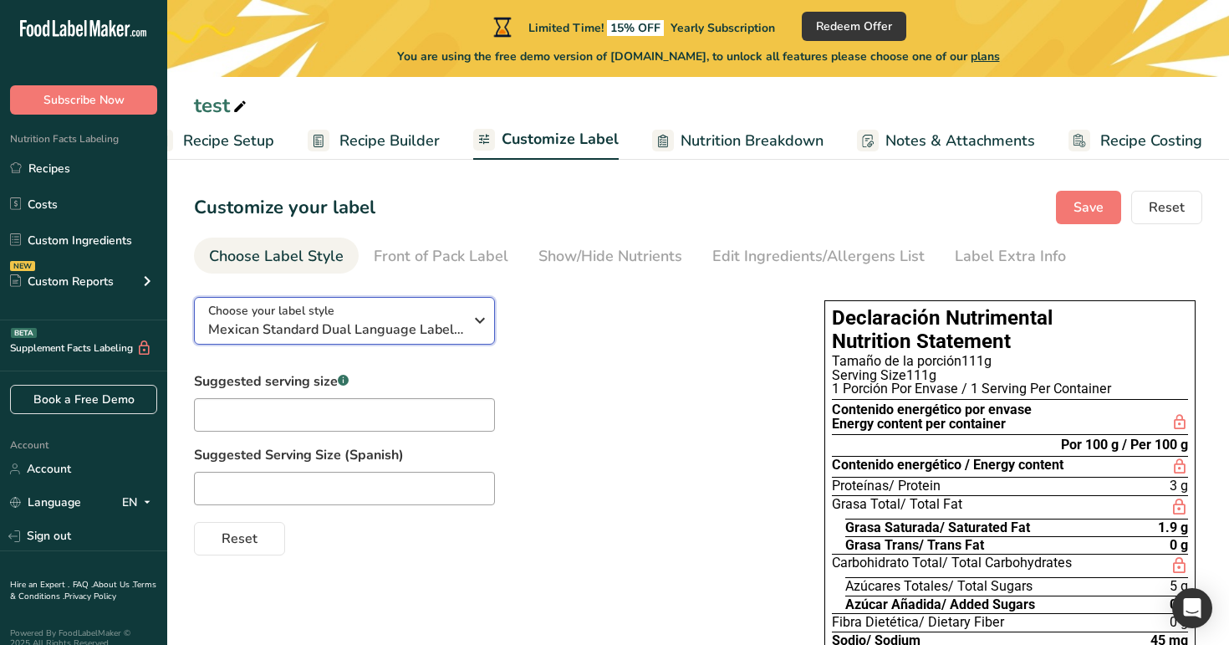
click at [456, 333] on span "Mexican Standard Dual Language Label (Spanish/English)" at bounding box center [335, 329] width 255 height 20
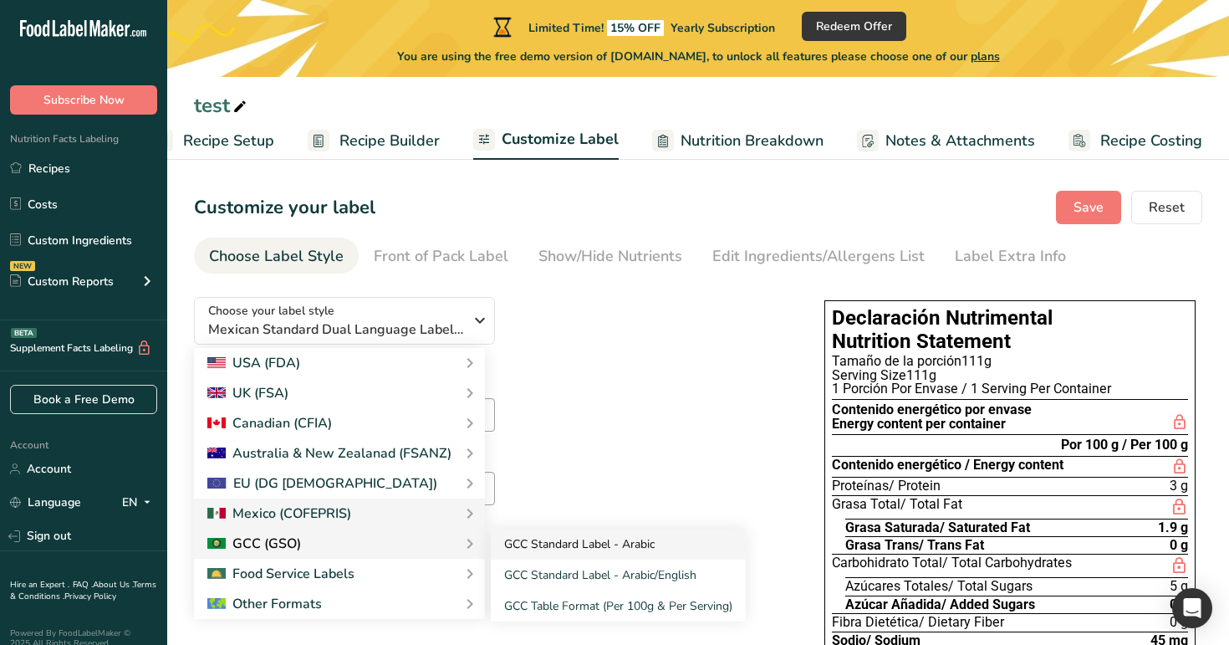
click at [563, 542] on link "GCC Standard Label - Arabic" at bounding box center [618, 543] width 255 height 31
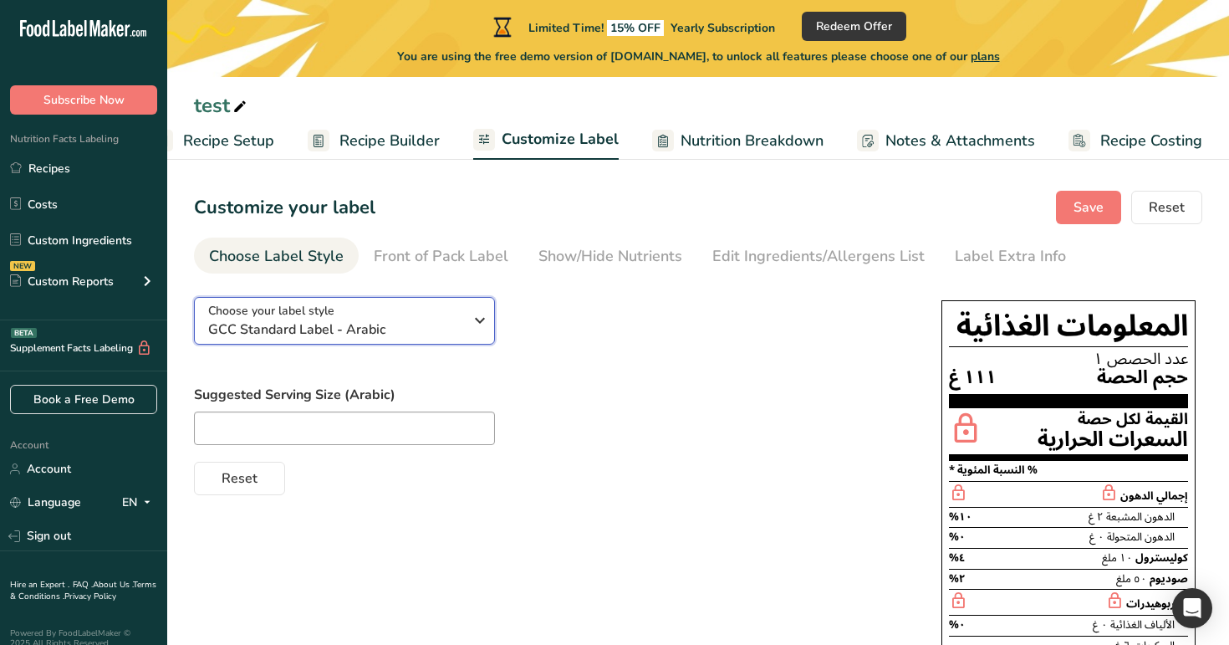
click at [464, 330] on div "Choose your label style GCC Standard Label - Arabic" at bounding box center [341, 321] width 267 height 38
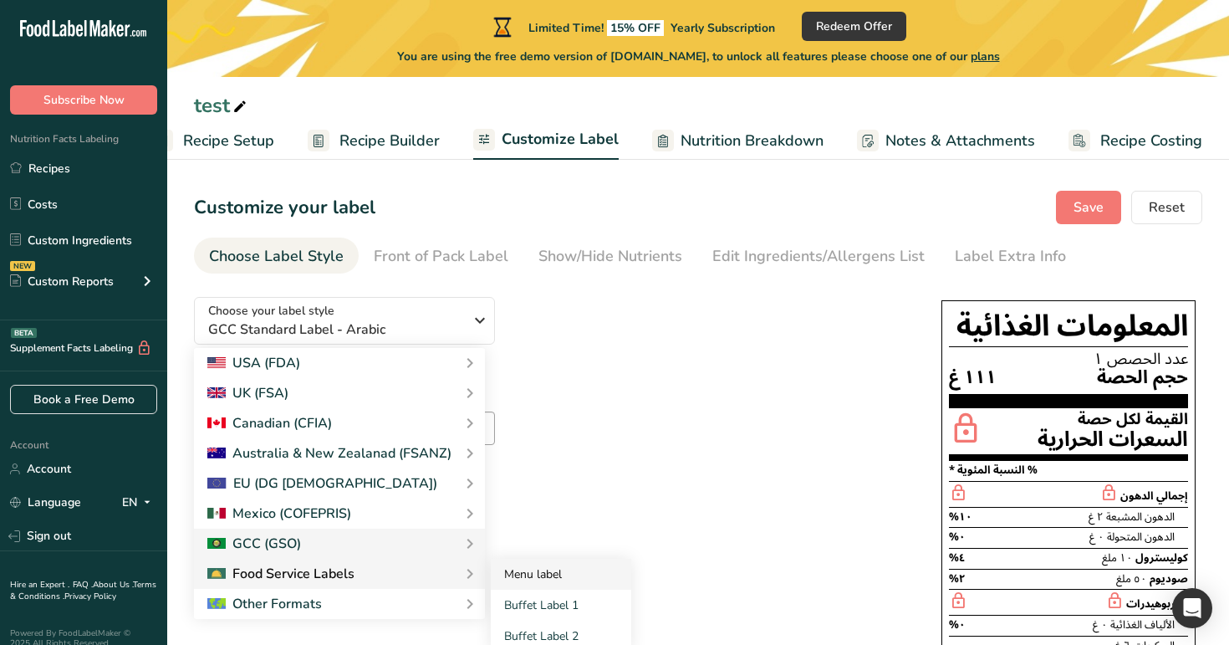
click at [560, 566] on link "Menu label" at bounding box center [561, 573] width 140 height 31
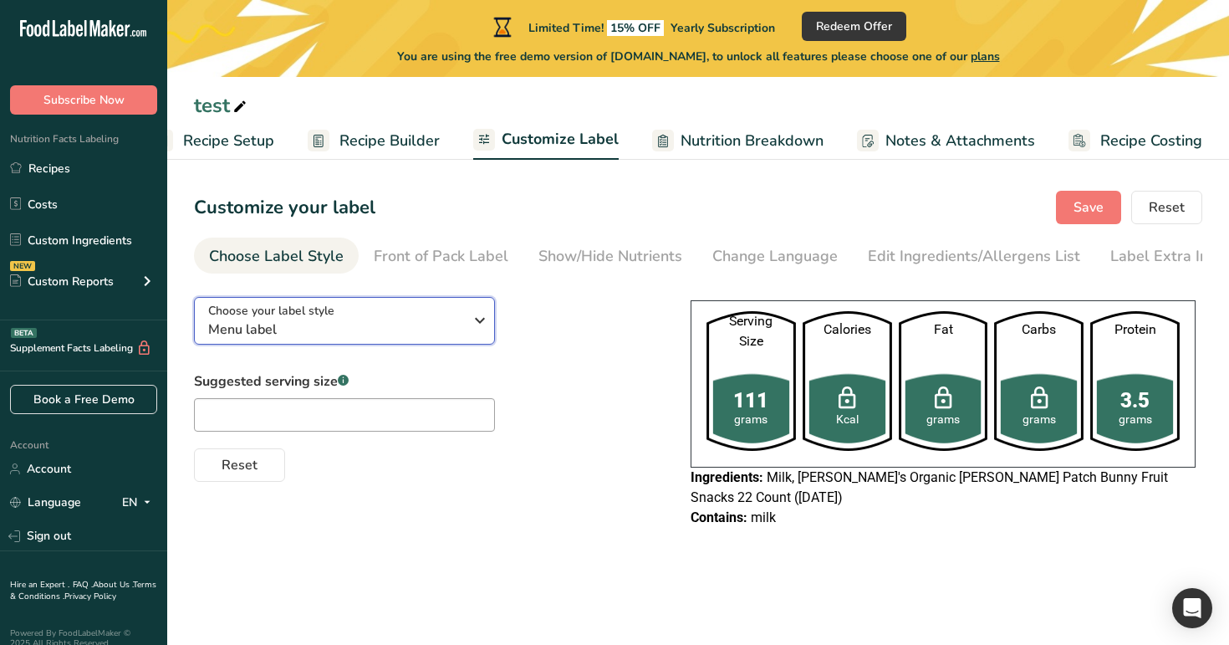
click at [378, 318] on div "Choose your label style Menu label" at bounding box center [335, 321] width 255 height 38
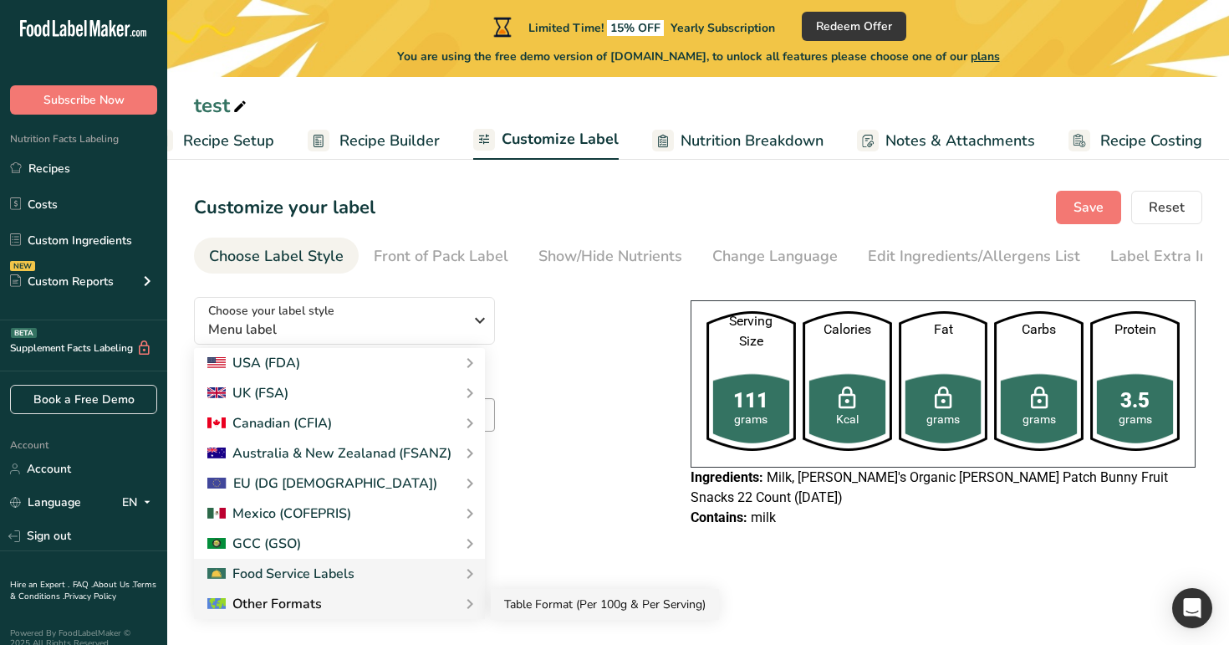
click at [502, 604] on link "Table Format (Per 100g & Per Serving)" at bounding box center [605, 603] width 228 height 31
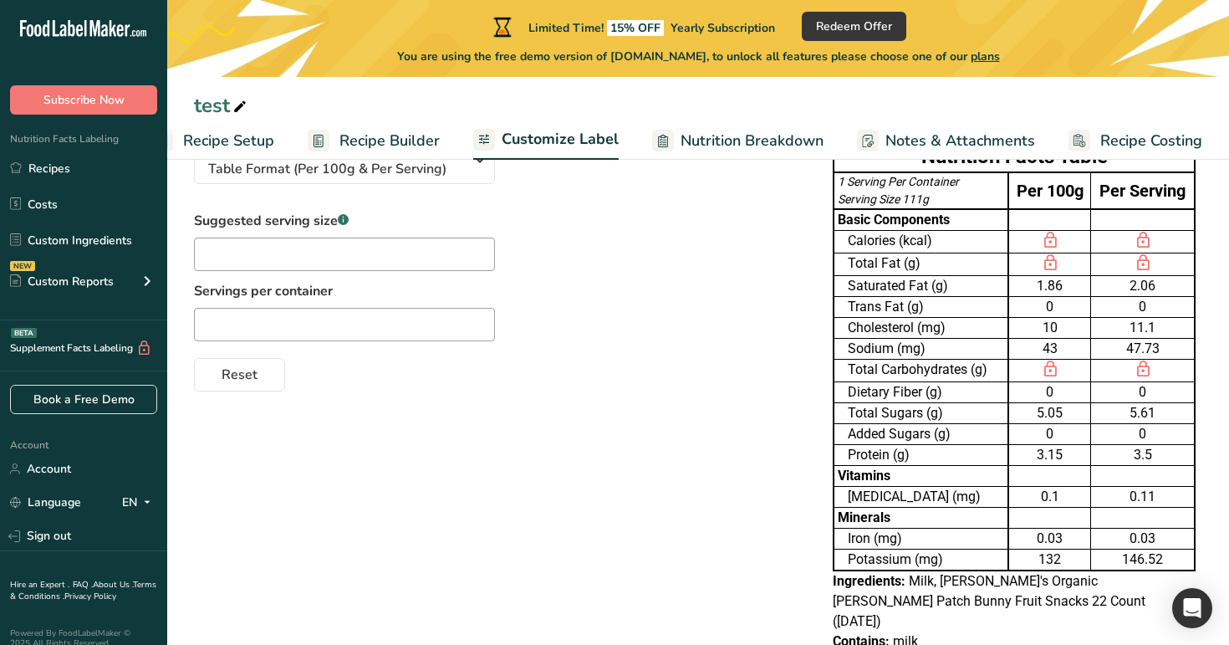
scroll to position [193, 0]
